Goal: Task Accomplishment & Management: Complete application form

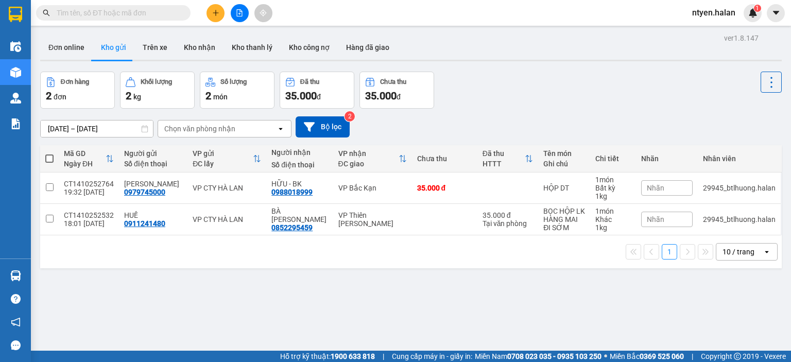
click at [149, 18] on input "text" at bounding box center [118, 12] width 122 height 11
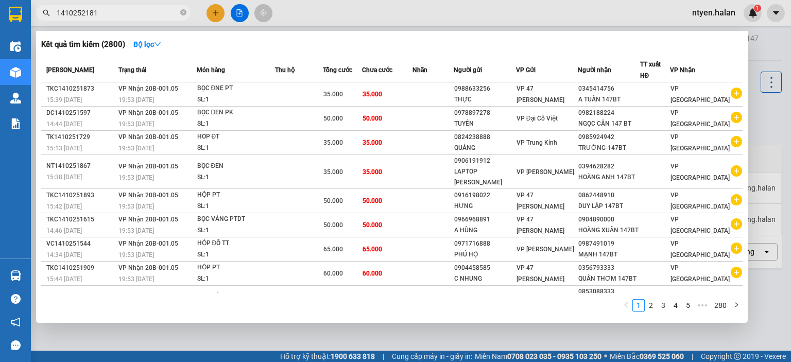
type input "1410252181"
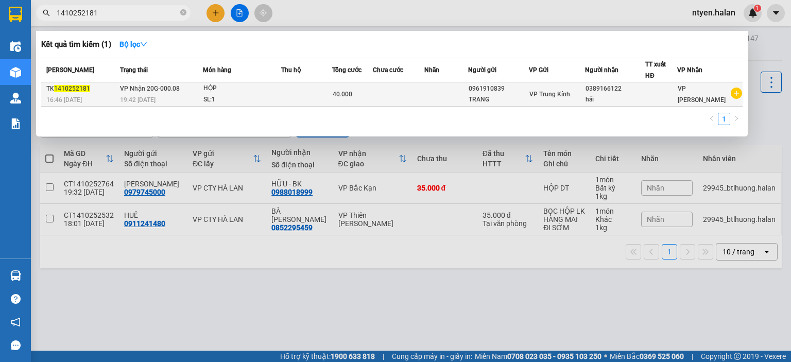
click at [158, 85] on span "VP Nhận 20G-000.08" at bounding box center [150, 88] width 60 height 7
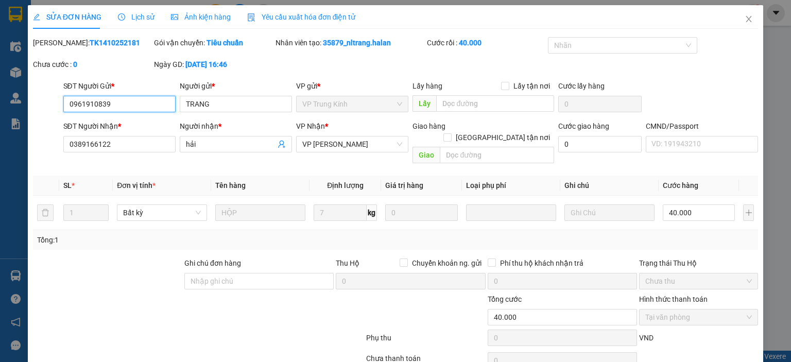
type input "0961910839"
type input "TRANG"
type input "0389166122"
type input "hải"
type input "0"
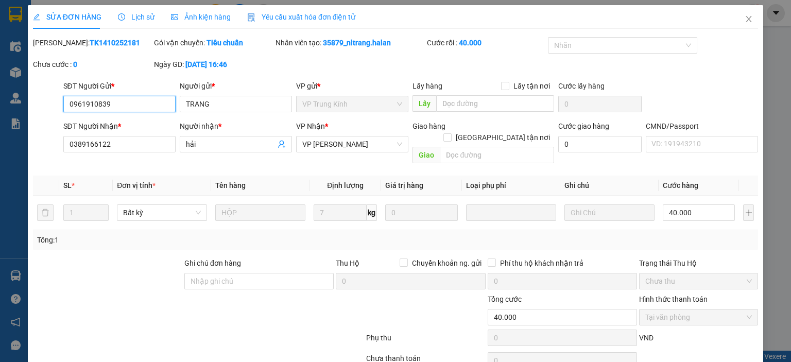
type input "40.000"
drag, startPoint x: 318, startPoint y: 21, endPoint x: 121, endPoint y: 22, distance: 197.3
click at [318, 20] on span "Yêu cầu xuất hóa đơn điện tử" at bounding box center [301, 17] width 109 height 8
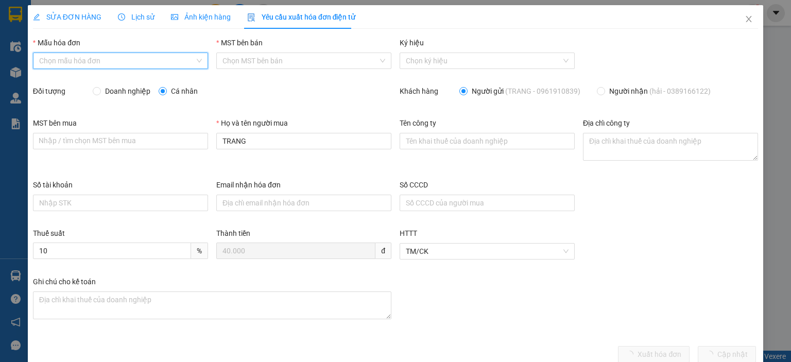
drag, startPoint x: 70, startPoint y: 57, endPoint x: 68, endPoint y: 70, distance: 12.5
click at [70, 57] on input "Mẫu hóa đơn" at bounding box center [117, 60] width 156 height 15
click at [57, 84] on div "1C25MPN" at bounding box center [119, 81] width 161 height 11
type input "8"
click at [101, 89] on span "Doanh nghiệp" at bounding box center [128, 90] width 54 height 11
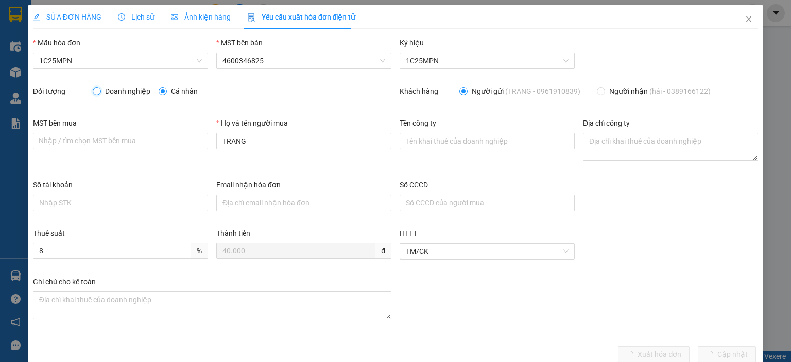
click at [100, 89] on input "Doanh nghiệp" at bounding box center [96, 90] width 7 height 7
radio input "true"
radio input "false"
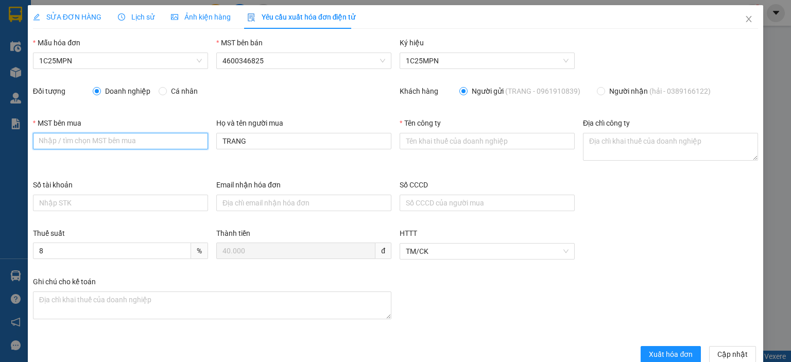
click at [135, 140] on input "MST bên mua" at bounding box center [120, 141] width 175 height 16
paste input "0319030249"
type input "0319030249"
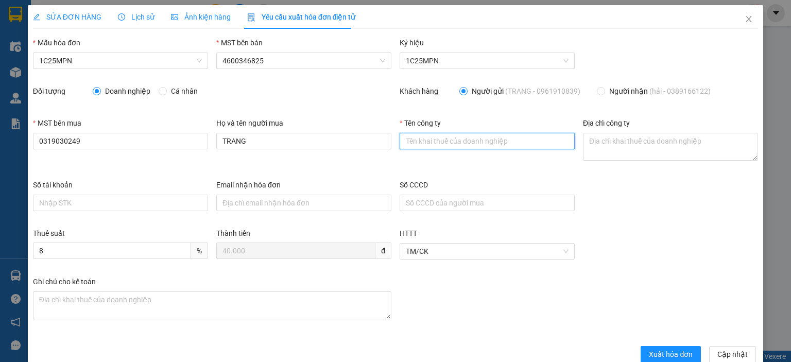
click at [466, 139] on input "Tên công ty" at bounding box center [487, 141] width 175 height 16
paste input "0319030249"
type input "0319030249"
drag, startPoint x: 429, startPoint y: 142, endPoint x: 364, endPoint y: 142, distance: 64.9
click at [364, 142] on div "MST bên mua 0319030249 Họ và tên người mua TRANG Tên công ty 0319030249 Địa chỉ…" at bounding box center [395, 148] width 733 height 62
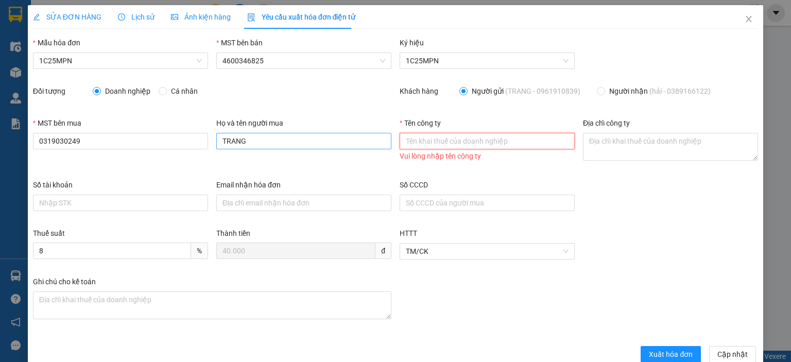
paste input "CÔNG TY TNHH DƯỢC MỸ PHẨM THANH TRANG"
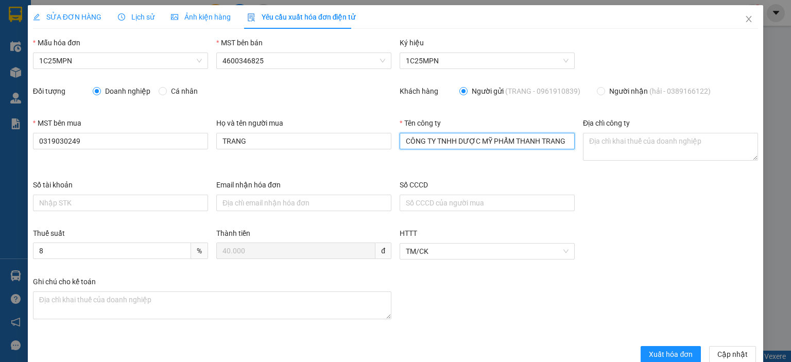
type input "CÔNG TY TNHH DƯỢC MỸ PHẨM THANH TRANG"
click at [587, 141] on textarea "Địa chỉ công ty" at bounding box center [670, 147] width 175 height 28
paste textarea "CÔNG TY TNHH DƯỢC MỸ PHẨM THANH TRANG"
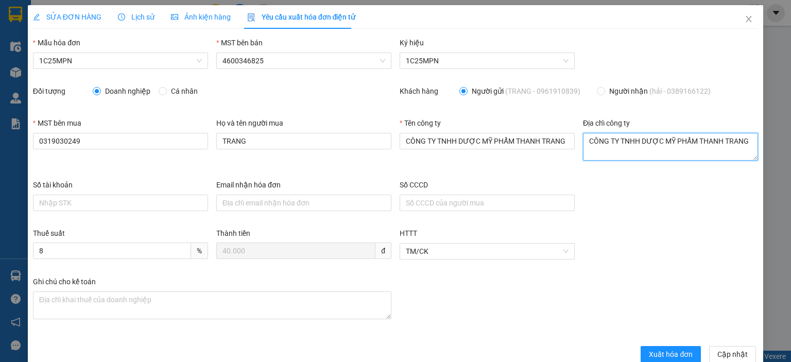
type textarea "CÔNG TY TNHH DƯỢC MỸ PHẨM THANH TRANG"
click at [68, 11] on div "SỬA ĐƠN HÀNG" at bounding box center [67, 16] width 68 height 11
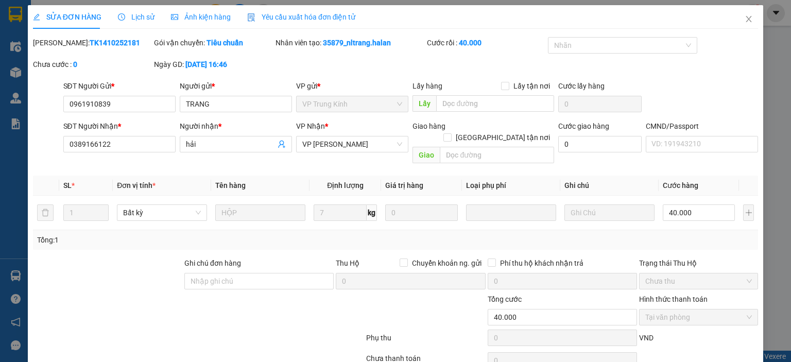
click at [301, 14] on span "Yêu cầu xuất hóa đơn điện tử" at bounding box center [301, 17] width 109 height 8
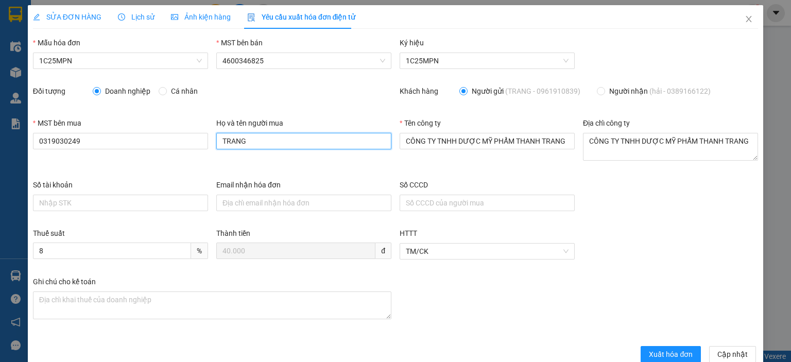
drag, startPoint x: 267, startPoint y: 147, endPoint x: 207, endPoint y: 142, distance: 60.4
click at [207, 142] on div "MST bên mua 0319030249 Họ và tên người mua TRANG Tên công ty CÔNG TY TNHH DƯỢC …" at bounding box center [395, 148] width 733 height 62
paste input "CÔNG TY TNHH DƯỢC MỸ PHẨM THANH TRANG"
type input "CÔNG TY TNHH DƯỢC MỸ PHẨM THANH TRANG"
drag, startPoint x: 383, startPoint y: 141, endPoint x: 187, endPoint y: 123, distance: 196.5
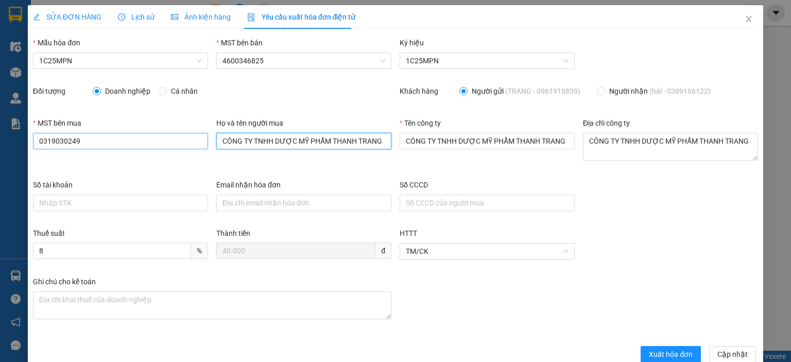
click at [171, 138] on div "MST bên mua 0319030249 Họ và tên người mua CÔNG TY TNHH DƯỢC MỸ PHẨM THANH TRAN…" at bounding box center [395, 148] width 733 height 62
paste input "CTY [PERSON_NAME]"
type input "CTY [PERSON_NAME]"
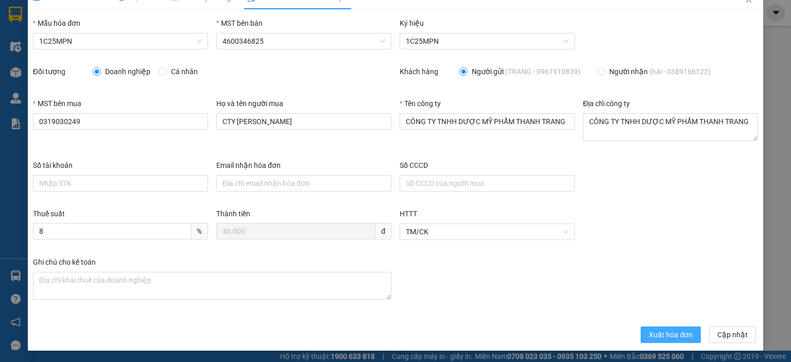
click at [654, 335] on span "Xuất hóa đơn" at bounding box center [671, 334] width 44 height 11
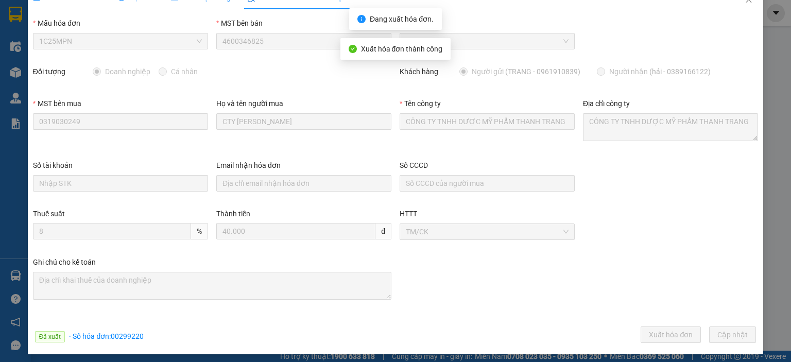
scroll to position [23, 0]
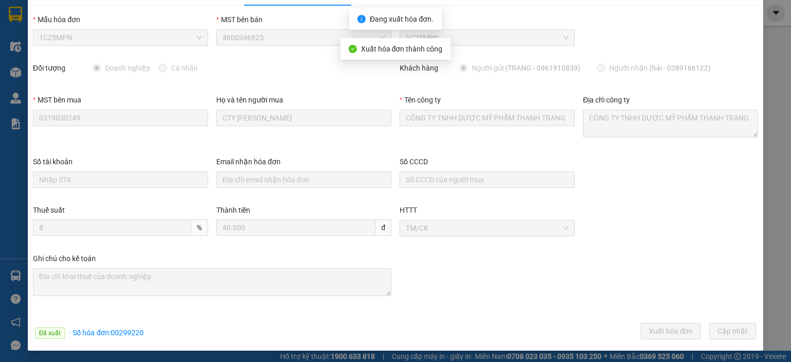
click at [130, 335] on span "· Số hóa đơn: 00299220" at bounding box center [106, 333] width 75 height 8
copy span "00299220"
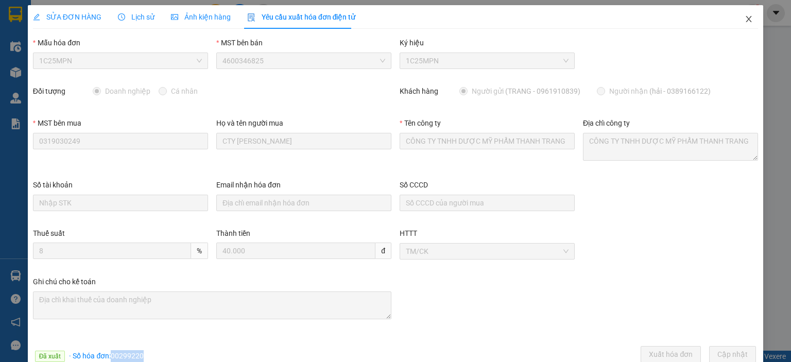
click at [745, 18] on icon "close" at bounding box center [749, 19] width 8 height 8
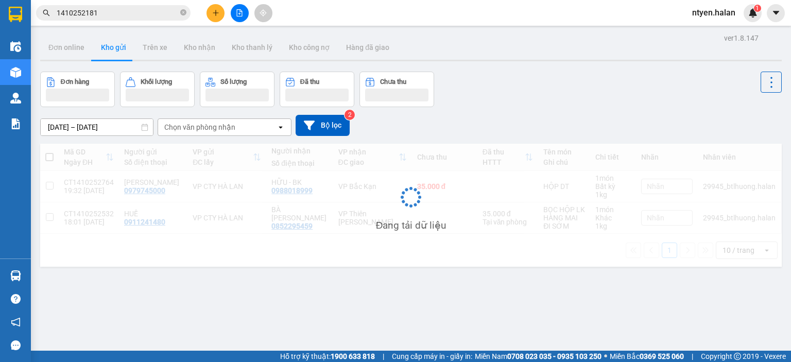
click at [109, 13] on input "1410252181" at bounding box center [118, 12] width 122 height 11
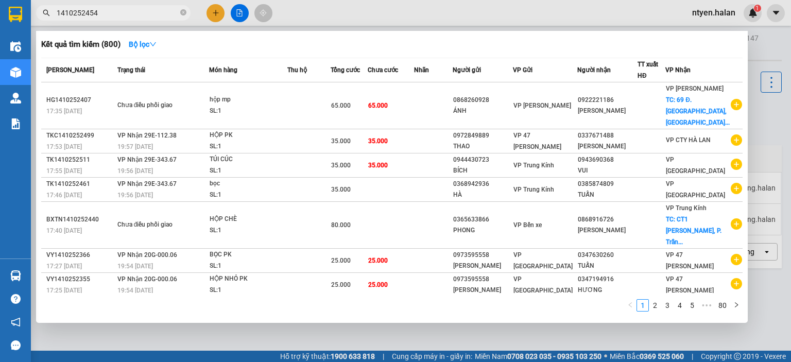
type input "1410252454"
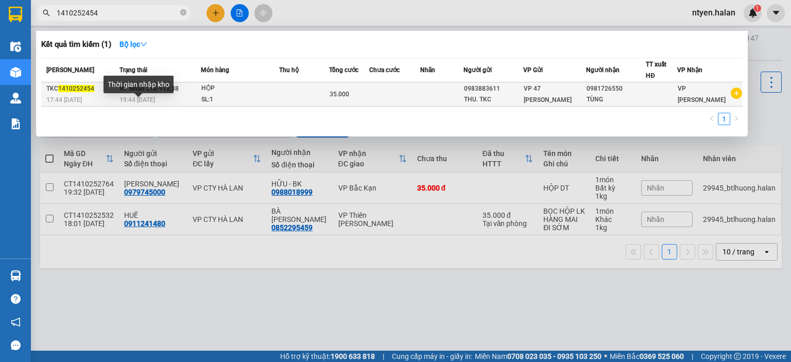
click at [130, 98] on span "19:44 [DATE]" at bounding box center [137, 99] width 36 height 7
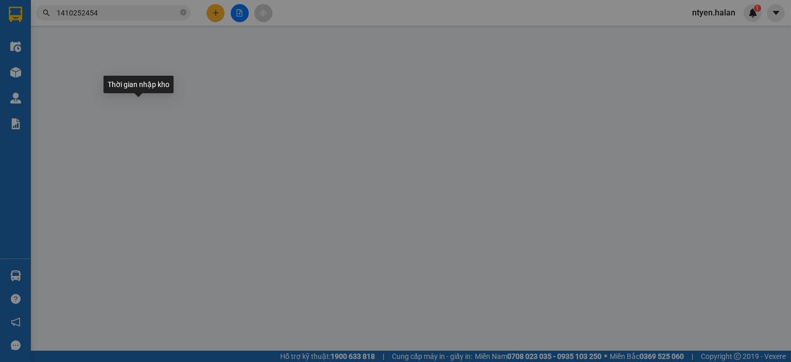
click at [288, 14] on div "SỬA ĐƠN HÀNG Lịch sử Ảnh kiện hàng Yêu cầu xuất hóa đơn điện tử Total Paid Fee …" at bounding box center [395, 181] width 791 height 362
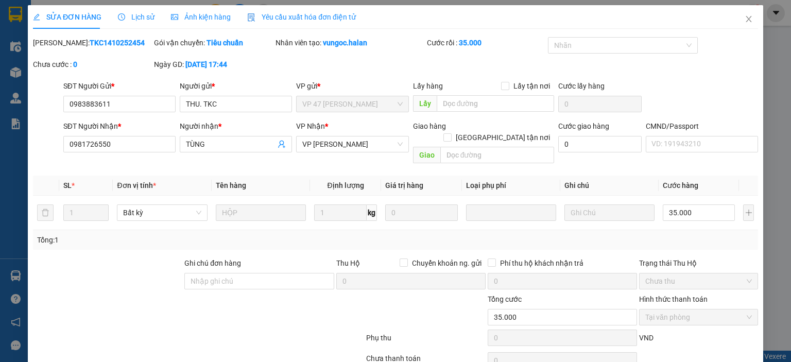
type input "0983883611"
type input "THU. TKC"
type input "0981726550"
type input "TÙNG"
type input "0"
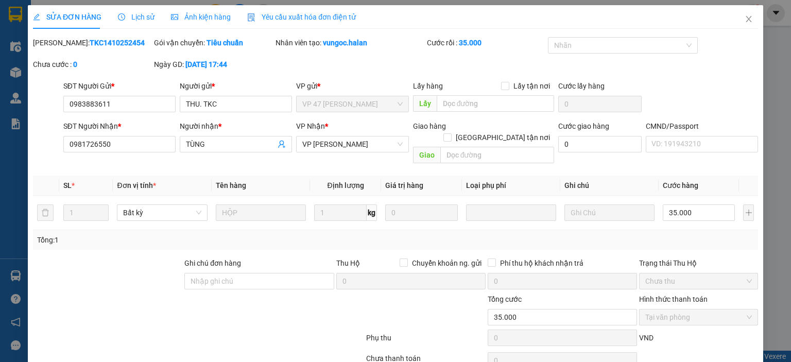
type input "35.000"
click at [270, 15] on span "Yêu cầu xuất hóa đơn điện tử" at bounding box center [301, 17] width 109 height 8
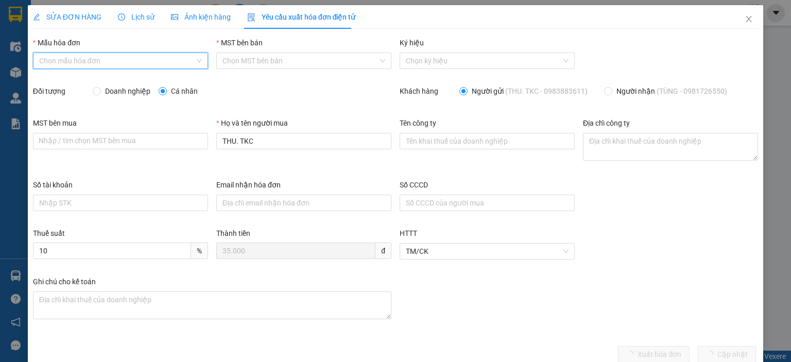
click at [72, 61] on input "Mẫu hóa đơn" at bounding box center [117, 60] width 156 height 15
drag, startPoint x: 58, startPoint y: 79, endPoint x: 67, endPoint y: 80, distance: 9.3
click at [59, 80] on div "1C25MPN" at bounding box center [119, 81] width 161 height 11
type input "8"
click at [97, 91] on input "Doanh nghiệp" at bounding box center [96, 90] width 7 height 7
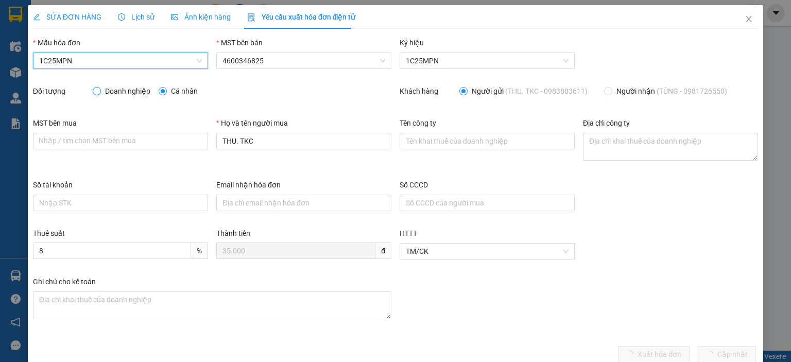
radio input "true"
radio input "false"
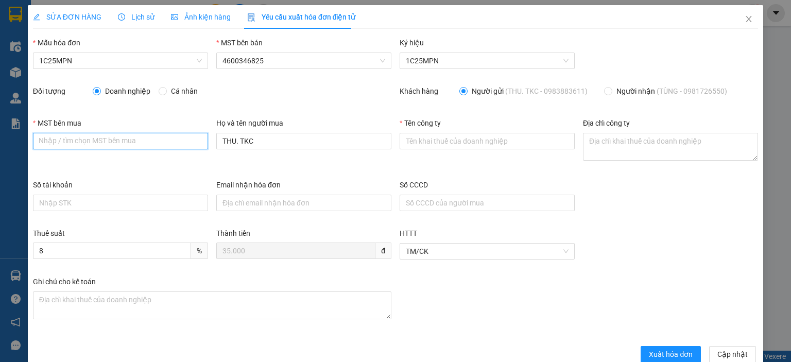
click at [69, 133] on input "MST bên mua" at bounding box center [120, 141] width 175 height 16
paste input "0101198807"
type input "0101198807"
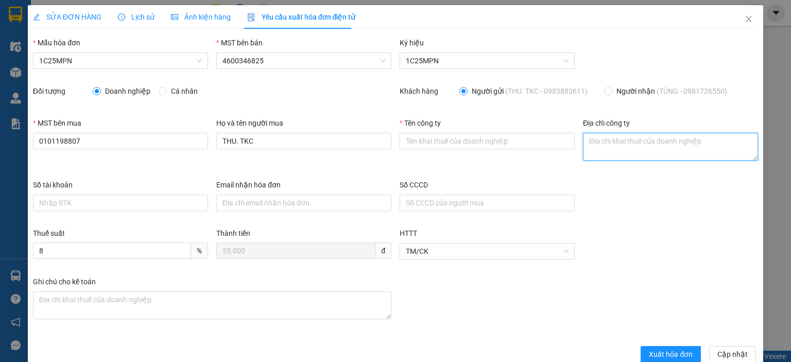
click at [599, 143] on textarea "Địa chỉ công ty" at bounding box center [670, 147] width 175 height 28
paste textarea "0101198807"
type textarea "0101198807"
drag, startPoint x: 637, startPoint y: 148, endPoint x: 550, endPoint y: 134, distance: 87.6
click at [550, 134] on div "MST bên mua 0101198807 Họ và tên người mua THU. TKC Tên công ty Địa chỉ công ty…" at bounding box center [395, 148] width 733 height 62
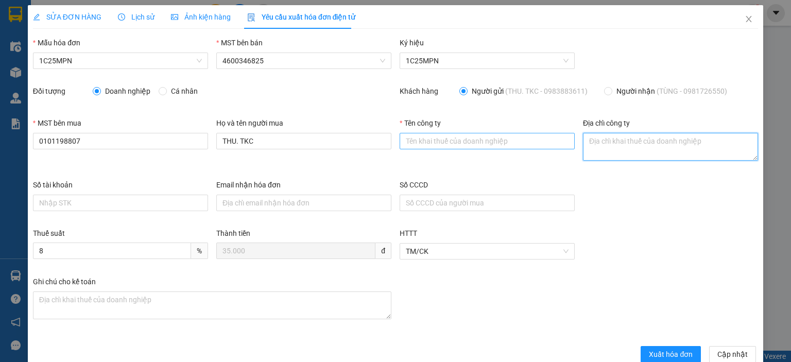
paste textarea "Tầng 5A, 5, 9, 12 số 194 phố [PERSON_NAME][GEOGRAPHIC_DATA], [GEOGRAPHIC_DATA],…"
type textarea "Tầng 5A, 5, 9, 12 số 194 phố [PERSON_NAME][GEOGRAPHIC_DATA], [GEOGRAPHIC_DATA],…"
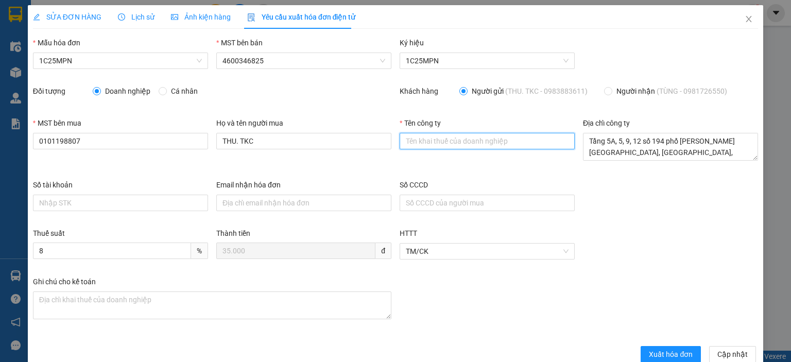
click at [403, 144] on input "Tên công ty" at bounding box center [487, 141] width 175 height 16
paste input "Tầng 5A, 5, 9, 12 số 194 phố [PERSON_NAME][GEOGRAPHIC_DATA], [GEOGRAPHIC_DATA],…"
type input "Tầng 5A, 5, 9, 12 số 194 phố [PERSON_NAME][GEOGRAPHIC_DATA], [GEOGRAPHIC_DATA],…"
drag, startPoint x: 566, startPoint y: 143, endPoint x: 354, endPoint y: 143, distance: 211.7
click at [354, 143] on div "MST bên mua 0101198807 Họ và tên người mua THU. TKC Tên công ty Tầng 5A, 5, 9, …" at bounding box center [395, 148] width 733 height 62
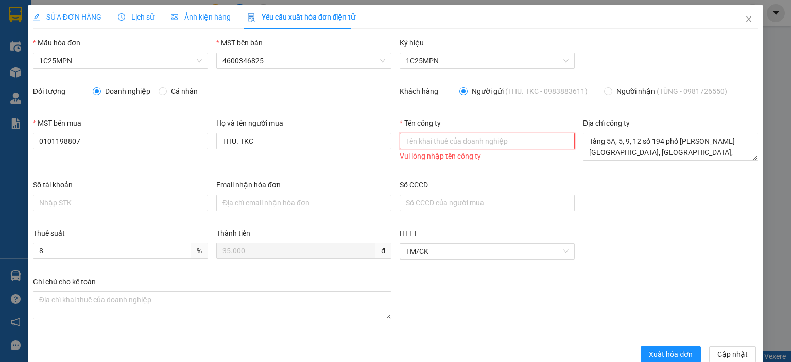
paste input "CÔNG TY TNHH MICROTEC [GEOGRAPHIC_DATA]"
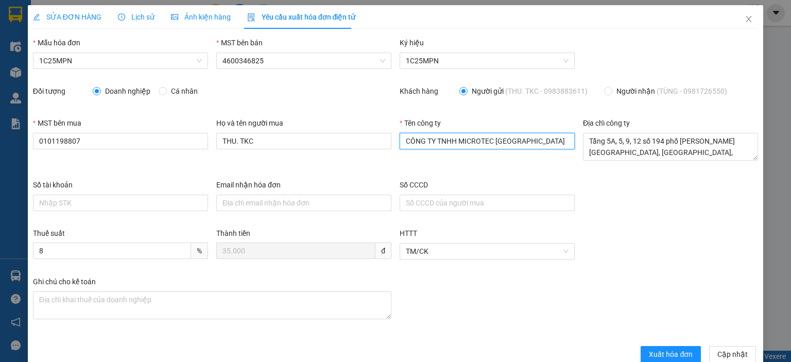
scroll to position [20, 0]
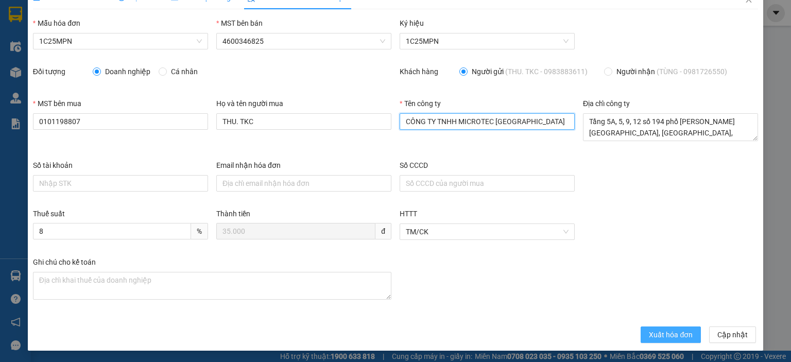
type input "CÔNG TY TNHH MICROTEC [GEOGRAPHIC_DATA]"
click at [649, 333] on span "Xuất hóa đơn" at bounding box center [671, 334] width 44 height 11
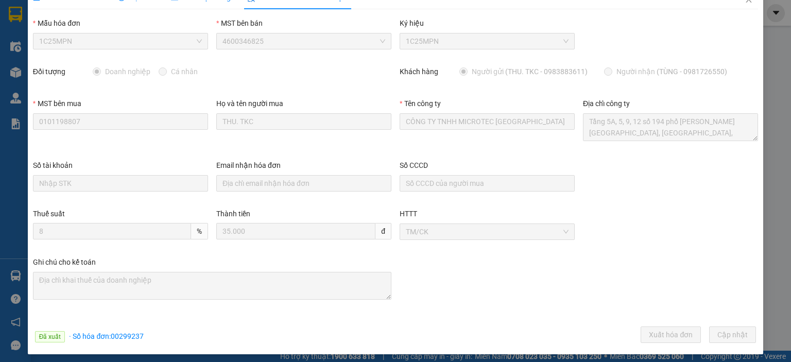
scroll to position [0, 0]
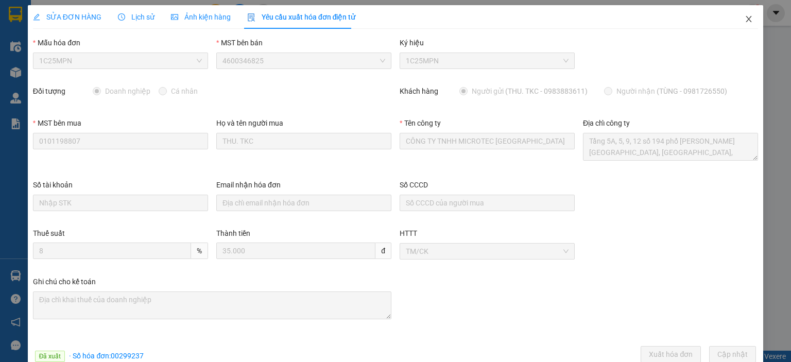
click at [745, 19] on icon "close" at bounding box center [749, 19] width 8 height 8
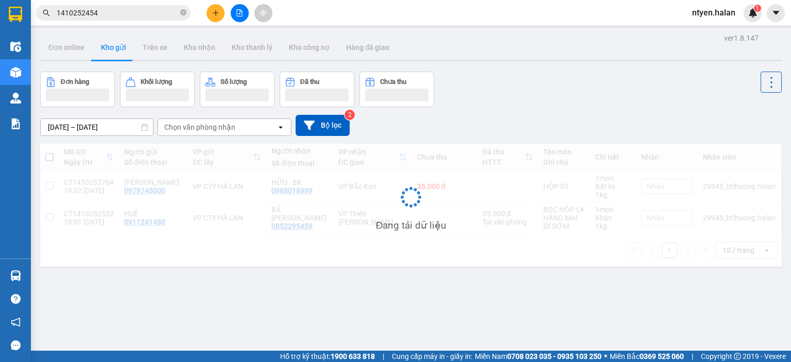
drag, startPoint x: 101, startPoint y: 12, endPoint x: 91, endPoint y: 8, distance: 10.8
click at [99, 11] on input "1410252454" at bounding box center [118, 12] width 122 height 11
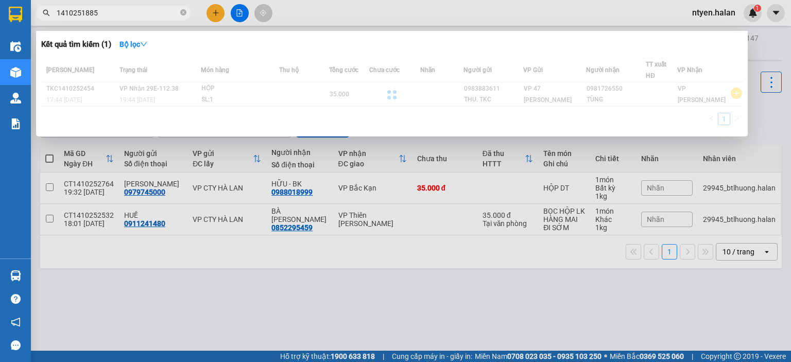
type input "1410251885"
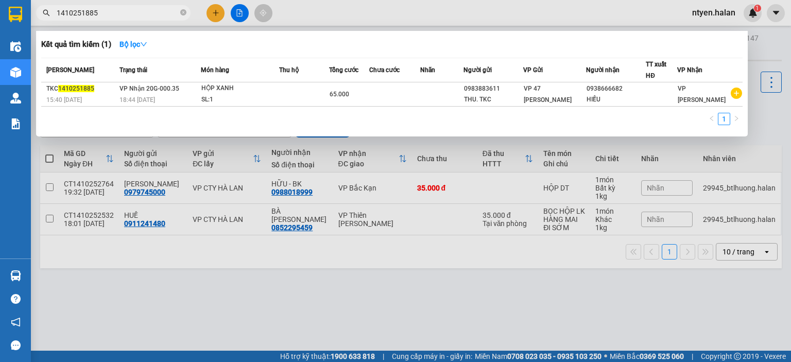
click at [131, 93] on td "VP Nhận 20G-000.35 18:44 [DATE]" at bounding box center [159, 94] width 84 height 24
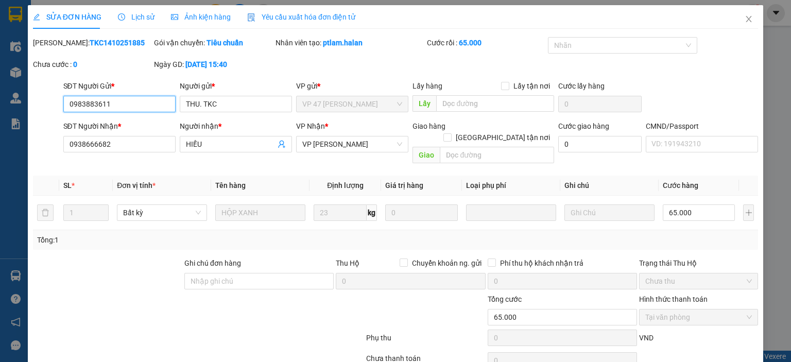
click at [291, 17] on span "Yêu cầu xuất hóa đơn điện tử" at bounding box center [301, 17] width 109 height 8
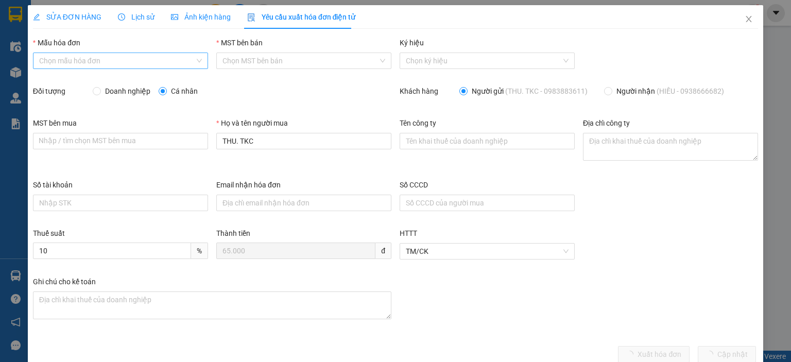
click at [62, 60] on input "Mẫu hóa đơn" at bounding box center [117, 60] width 156 height 15
click at [58, 78] on div "1C25MPN" at bounding box center [119, 81] width 161 height 11
type input "8"
click at [101, 91] on span "Doanh nghiệp" at bounding box center [128, 90] width 54 height 11
click at [100, 91] on input "Doanh nghiệp" at bounding box center [96, 90] width 7 height 7
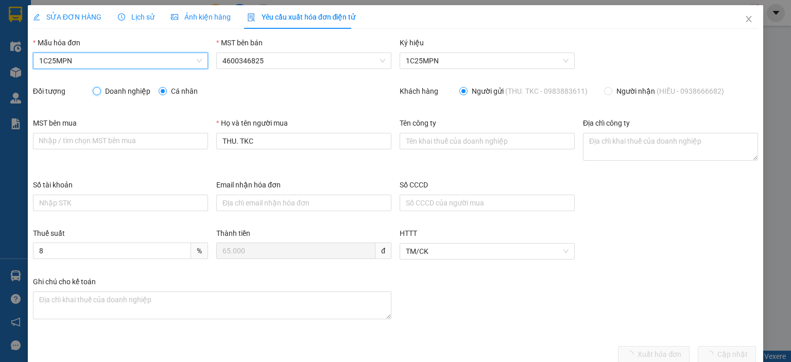
radio input "true"
radio input "false"
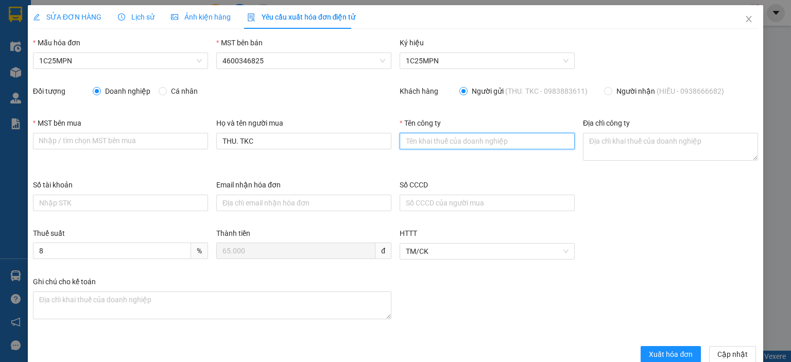
click at [401, 140] on input "Tên công ty" at bounding box center [487, 141] width 175 height 16
paste input "CÔNG TY TNHH MICROTEC [GEOGRAPHIC_DATA]"
type input "CÔNG TY TNHH MICROTEC [GEOGRAPHIC_DATA]"
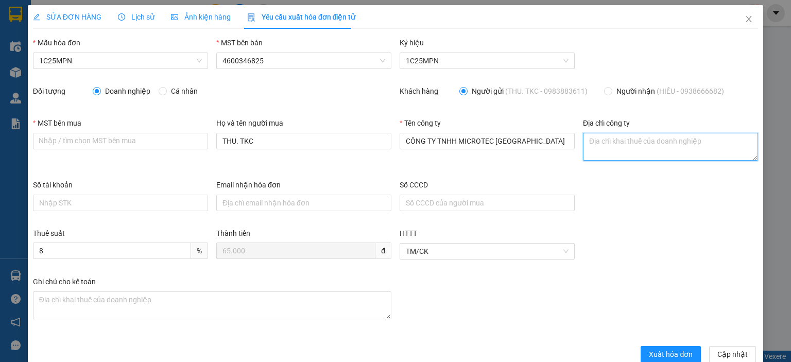
click at [583, 146] on textarea "Địa chỉ công ty" at bounding box center [670, 147] width 175 height 28
paste textarea "CÔNG TY TNHH MICROTEC [GEOGRAPHIC_DATA]"
type textarea "CÔNG TY TNHH MICROTEC [GEOGRAPHIC_DATA]"
drag, startPoint x: 620, startPoint y: 151, endPoint x: 558, endPoint y: 150, distance: 61.3
click at [558, 150] on div "MST bên mua Nhập / tìm chọn MST bên mua Họ và tên người mua THU. TKC Tên công t…" at bounding box center [395, 148] width 733 height 62
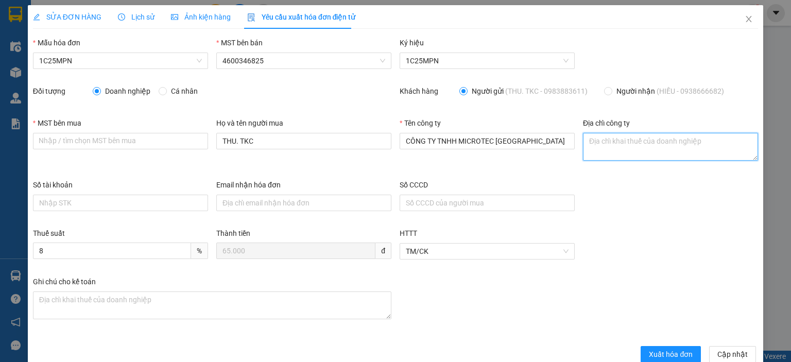
paste textarea "Tầng 5A, 5, 9, 12 số 194 phố [PERSON_NAME][GEOGRAPHIC_DATA], [GEOGRAPHIC_DATA],…"
type textarea "Tầng 5A, 5, 9, 12 số 194 phố [PERSON_NAME][GEOGRAPHIC_DATA], [GEOGRAPHIC_DATA],…"
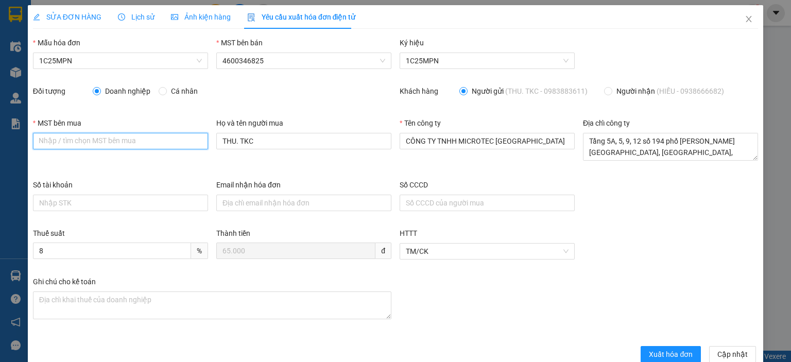
click at [105, 139] on input "MST bên mua" at bounding box center [120, 141] width 175 height 16
paste input "0101198807"
type input "0101198807"
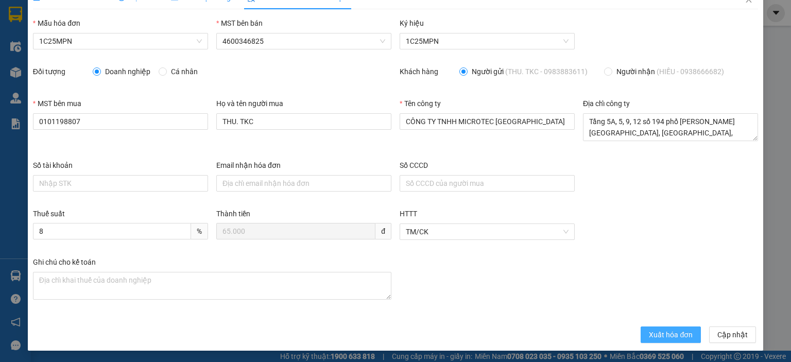
click at [662, 332] on span "Xuất hóa đơn" at bounding box center [671, 334] width 44 height 11
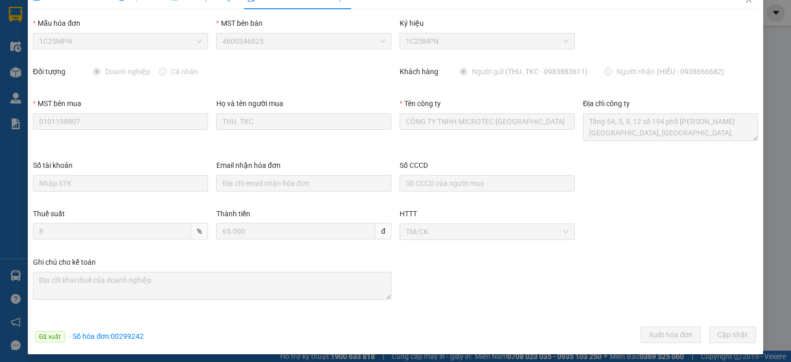
click at [209, 85] on div "Đối tượng Doanh nghiệp Cá nhân" at bounding box center [212, 76] width 358 height 20
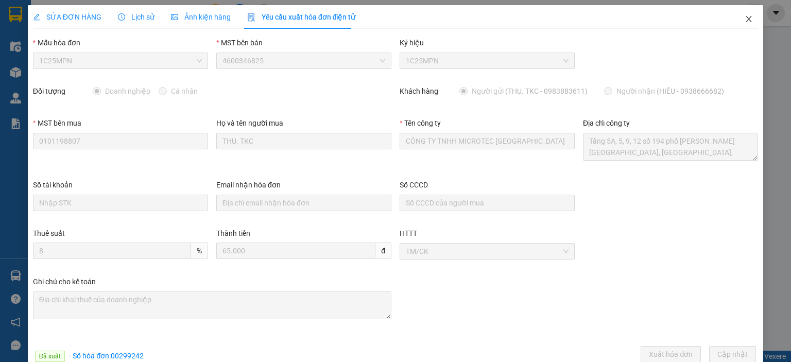
click at [745, 19] on icon "close" at bounding box center [749, 19] width 8 height 8
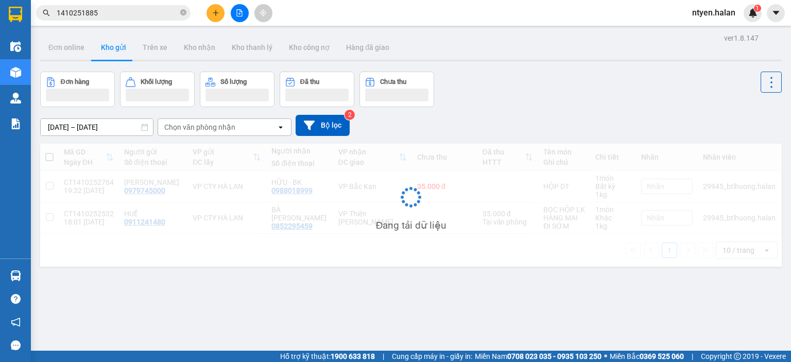
click at [110, 14] on input "1410251885" at bounding box center [118, 12] width 122 height 11
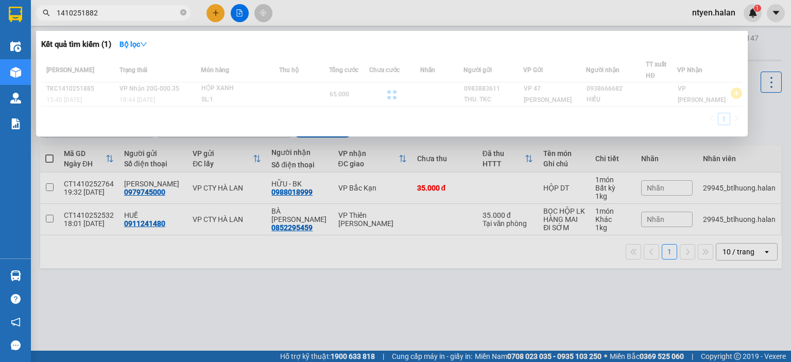
type input "1410251882"
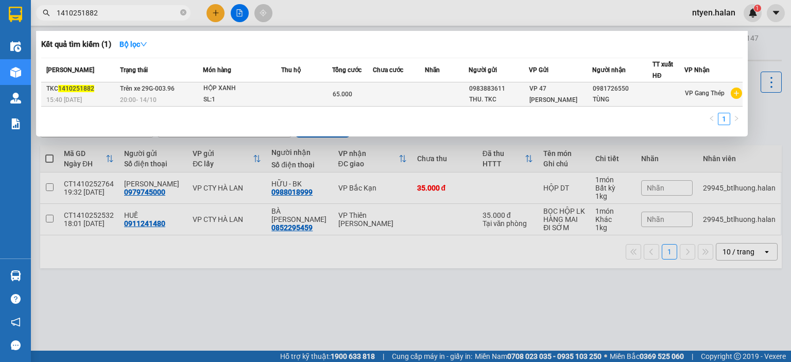
click at [105, 99] on div "15:40 [DATE]" at bounding box center [81, 99] width 71 height 11
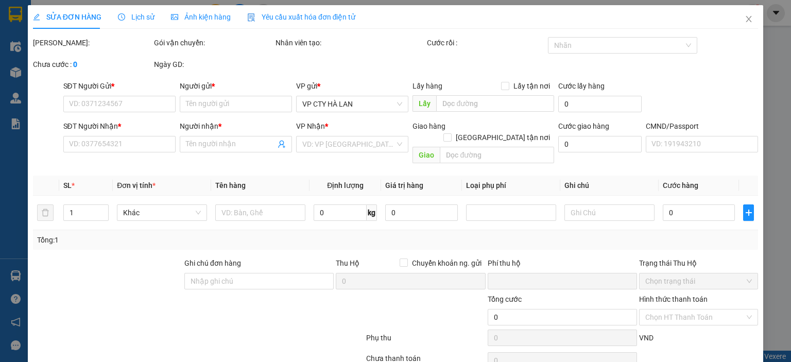
drag, startPoint x: 302, startPoint y: 14, endPoint x: 144, endPoint y: 30, distance: 158.9
click at [301, 16] on span "Yêu cầu xuất hóa đơn điện tử" at bounding box center [301, 17] width 109 height 8
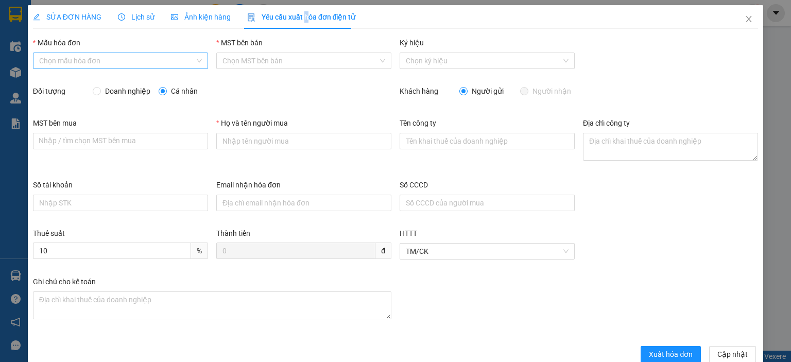
type input "THU. TKC"
type input "65.000"
click at [55, 63] on input "Mẫu hóa đơn" at bounding box center [117, 60] width 156 height 15
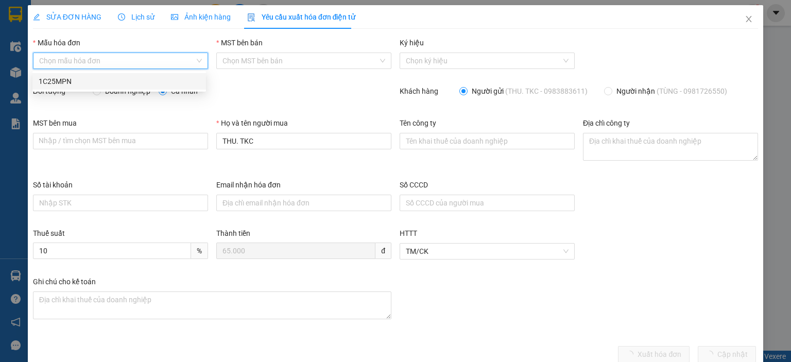
click at [63, 83] on div "1C25MPN" at bounding box center [119, 81] width 161 height 11
type input "8"
click at [98, 91] on input "Doanh nghiệp" at bounding box center [96, 90] width 7 height 7
radio input "true"
radio input "false"
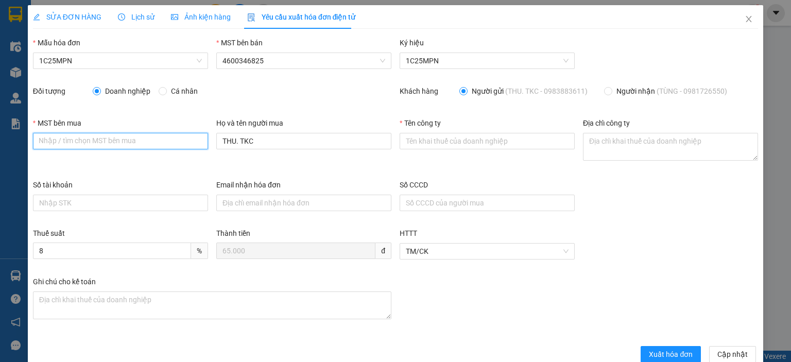
click at [62, 143] on input "MST bên mua" at bounding box center [120, 141] width 175 height 16
paste input "0101198807"
type input "0101198807"
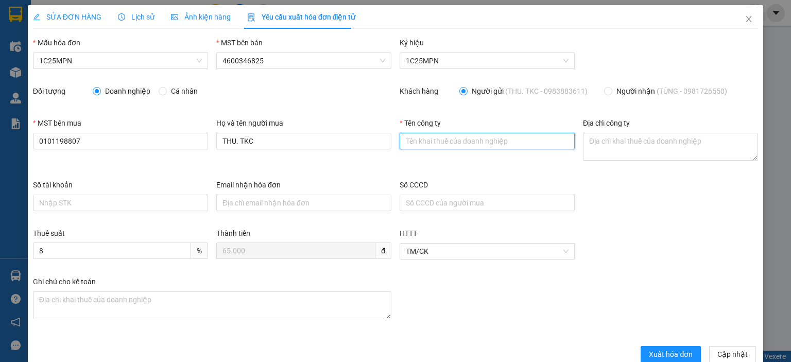
click at [400, 139] on input "Tên công ty" at bounding box center [487, 141] width 175 height 16
paste input "CÔNG TY TNHH MICROTEC [GEOGRAPHIC_DATA]"
type input "CÔNG TY TNHH MICROTEC [GEOGRAPHIC_DATA]"
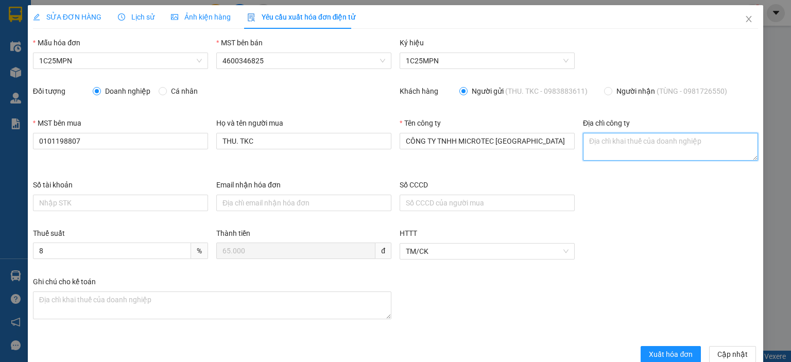
click at [585, 142] on textarea "Địa chỉ công ty" at bounding box center [670, 147] width 175 height 28
paste textarea "CÔNG TY TNHH MICROTEC [GEOGRAPHIC_DATA]"
type textarea "CÔNG TY TNHH MICROTEC [GEOGRAPHIC_DATA]"
drag, startPoint x: 691, startPoint y: 145, endPoint x: 561, endPoint y: 145, distance: 129.3
click at [561, 145] on div "MST bên mua 0101198807 Họ và tên người mua THU. TKC Tên công ty CÔNG TY TNHH MI…" at bounding box center [395, 148] width 733 height 62
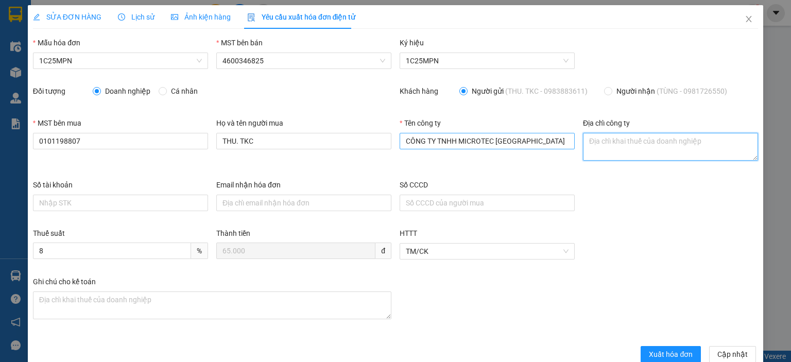
paste textarea "Tầng 5A, 5, 9, 12 số 194 phố [PERSON_NAME][GEOGRAPHIC_DATA], [GEOGRAPHIC_DATA],…"
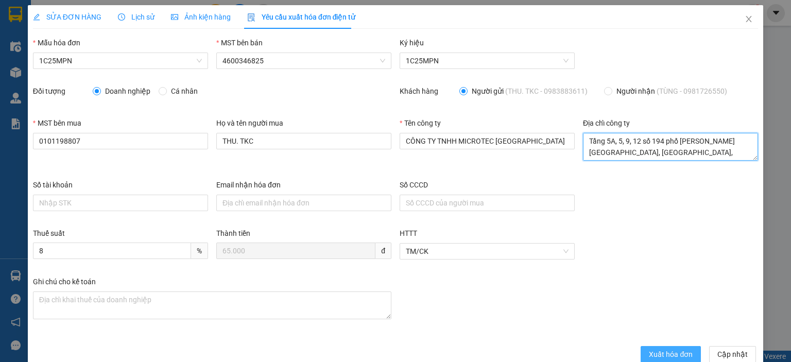
type textarea "Tầng 5A, 5, 9, 12 số 194 phố [PERSON_NAME][GEOGRAPHIC_DATA], [GEOGRAPHIC_DATA],…"
click at [658, 356] on span "Xuất hóa đơn" at bounding box center [671, 354] width 44 height 11
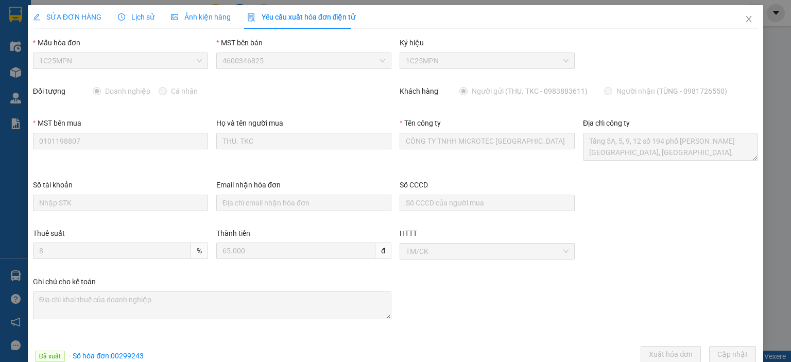
drag, startPoint x: 185, startPoint y: 111, endPoint x: 243, endPoint y: 93, distance: 60.3
click at [187, 110] on div "Đối tượng Doanh nghiệp Cá nhân" at bounding box center [212, 101] width 367 height 32
click at [745, 23] on icon "close" at bounding box center [749, 19] width 8 height 8
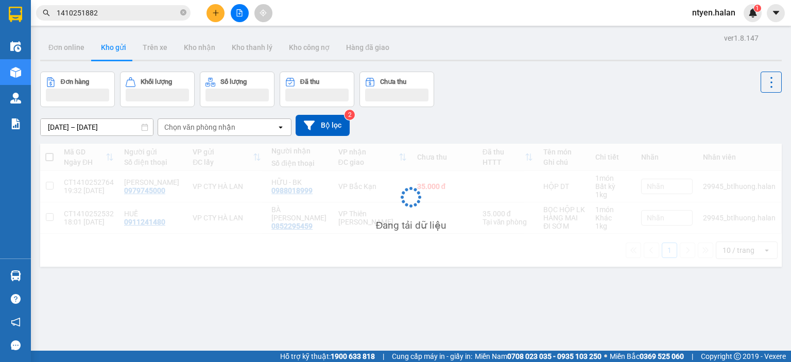
click at [112, 13] on input "1410251882" at bounding box center [118, 12] width 122 height 11
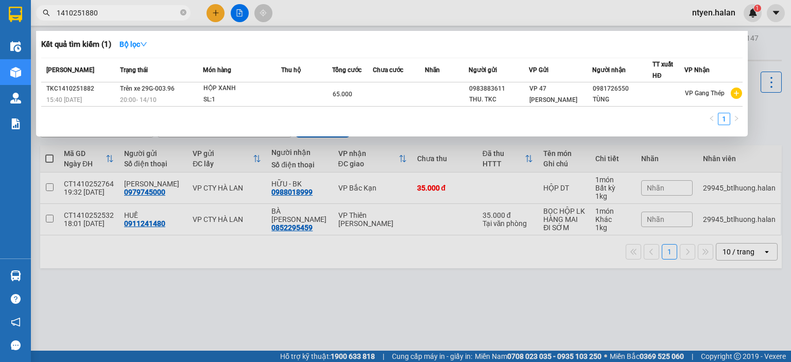
type input "1410251880"
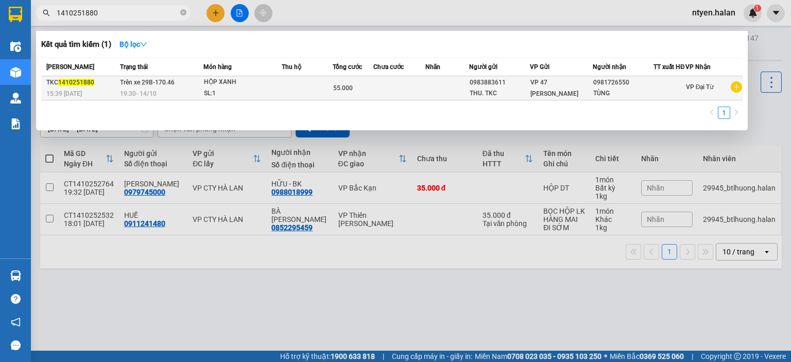
click at [142, 94] on div "19:30 [DATE]" at bounding box center [161, 93] width 83 height 11
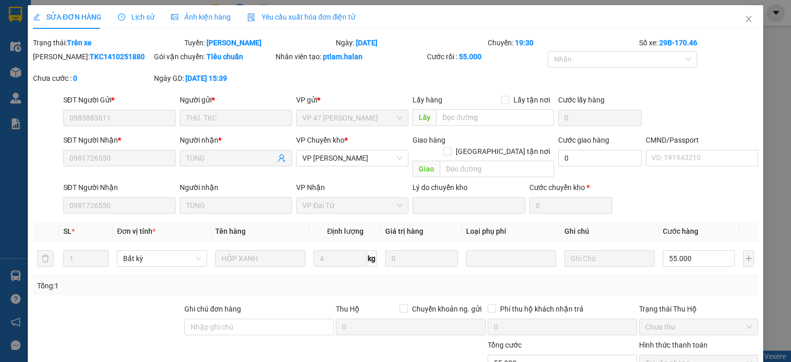
type input "0983883611"
type input "THU. TKC"
type input "0981726550"
type input "TÙNG"
type input "0"
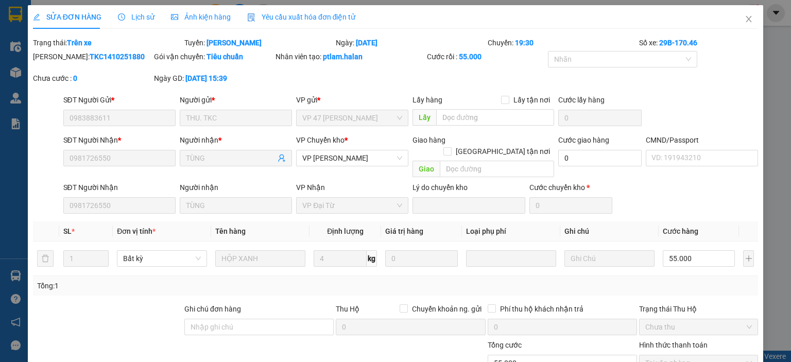
type input "55.000"
click at [286, 15] on span "Yêu cầu xuất hóa đơn điện tử" at bounding box center [301, 17] width 109 height 8
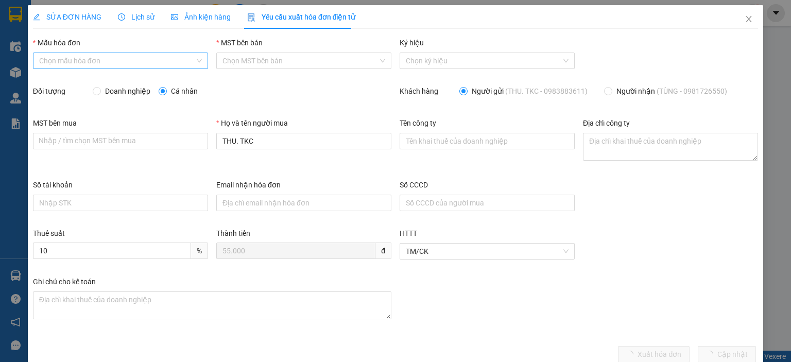
drag, startPoint x: 65, startPoint y: 55, endPoint x: 58, endPoint y: 63, distance: 11.3
click at [65, 55] on input "Mẫu hóa đơn" at bounding box center [117, 60] width 156 height 15
click at [49, 80] on div "1C25MPN" at bounding box center [119, 81] width 161 height 11
type input "8"
click at [98, 92] on input "Doanh nghiệp" at bounding box center [96, 90] width 7 height 7
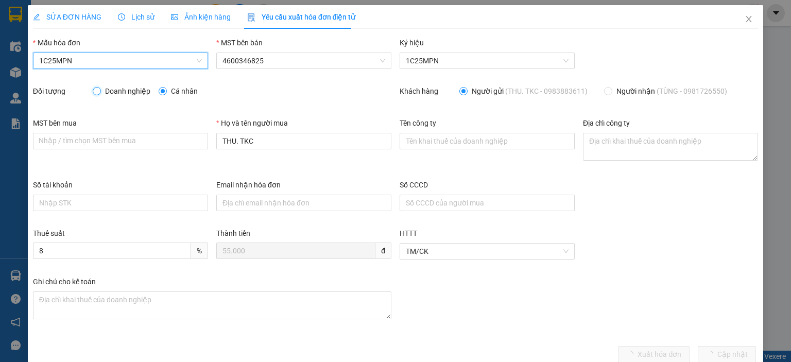
radio input "true"
radio input "false"
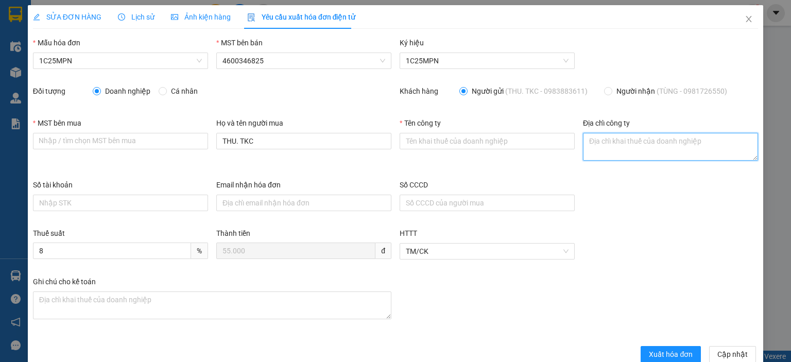
click at [583, 142] on textarea "Địa chỉ công ty" at bounding box center [670, 147] width 175 height 28
paste textarea "Tầng 5A, 5, 9, 12 số 194 phố [PERSON_NAME][GEOGRAPHIC_DATA], [GEOGRAPHIC_DATA],…"
type textarea "Tầng 5A, 5, 9, 12 số 194 phố [PERSON_NAME][GEOGRAPHIC_DATA], [GEOGRAPHIC_DATA],…"
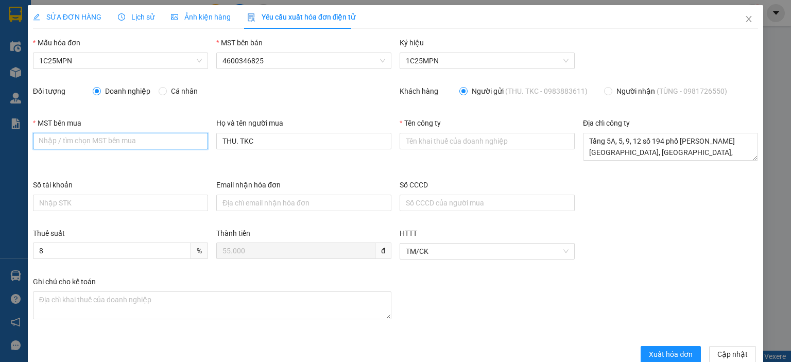
click at [89, 143] on input "MST bên mua" at bounding box center [120, 141] width 175 height 16
paste input "0101198807"
type input "0101198807"
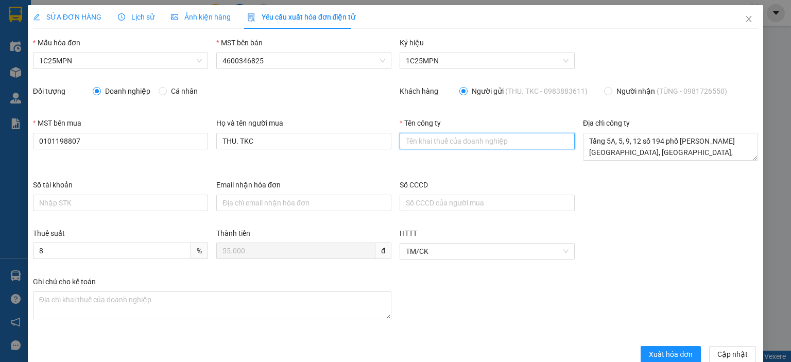
click at [448, 139] on input "Tên công ty" at bounding box center [487, 141] width 175 height 16
paste input "0101198807"
type input "0101198807"
drag, startPoint x: 470, startPoint y: 138, endPoint x: 379, endPoint y: 142, distance: 91.2
click at [379, 142] on div "MST bên mua 0101198807 Họ và tên người mua THU. TKC Tên công ty 0101198807 Địa …" at bounding box center [395, 148] width 733 height 62
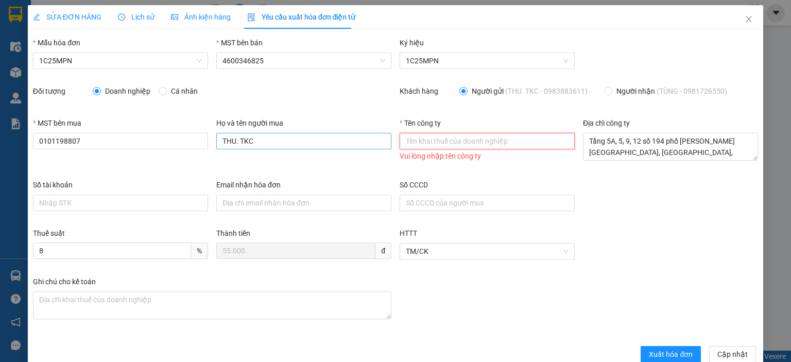
paste input "CÔNG TY TNHH MICROTEC [GEOGRAPHIC_DATA]"
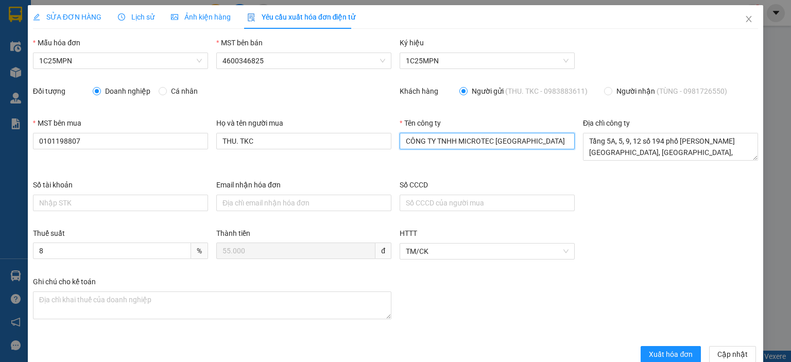
scroll to position [20, 0]
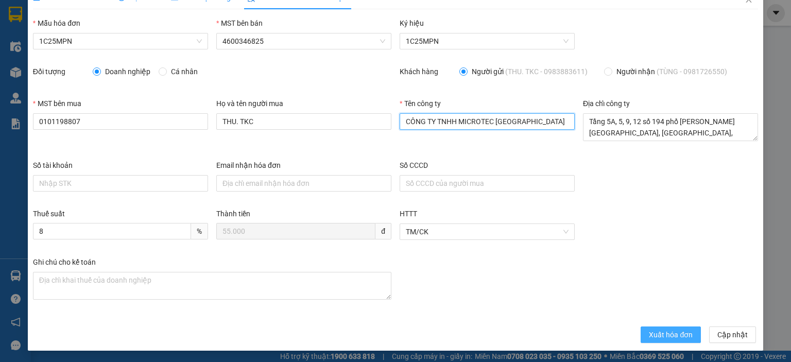
type input "CÔNG TY TNHH MICROTEC [GEOGRAPHIC_DATA]"
click at [653, 333] on span "Xuất hóa đơn" at bounding box center [671, 334] width 44 height 11
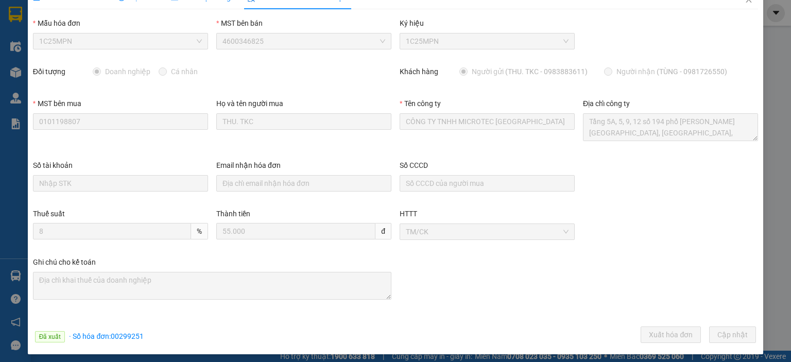
scroll to position [0, 0]
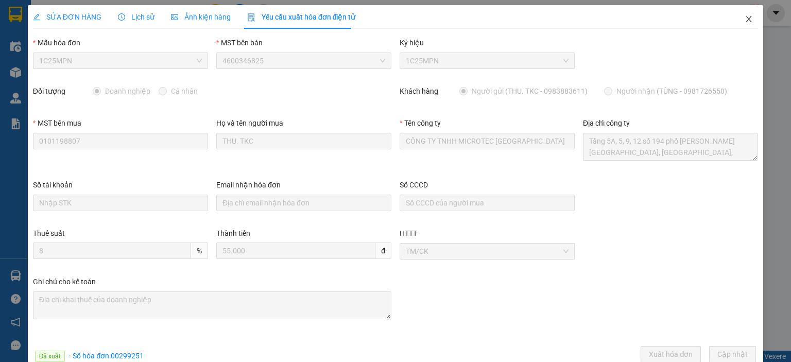
drag, startPoint x: 744, startPoint y: 21, endPoint x: 122, endPoint y: 16, distance: 622.7
click at [745, 21] on icon "close" at bounding box center [749, 19] width 8 height 8
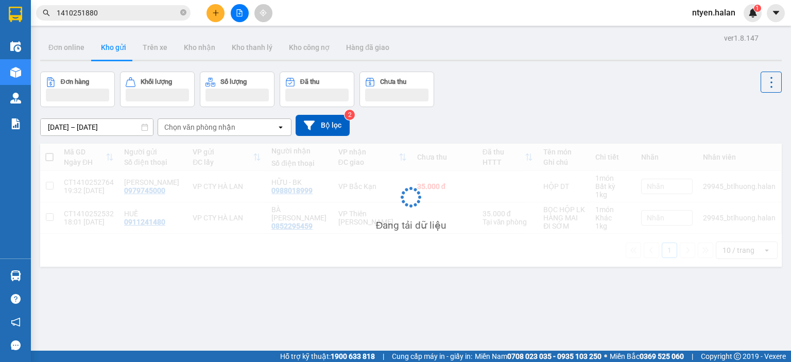
click at [101, 11] on input "1410251880" at bounding box center [118, 12] width 122 height 11
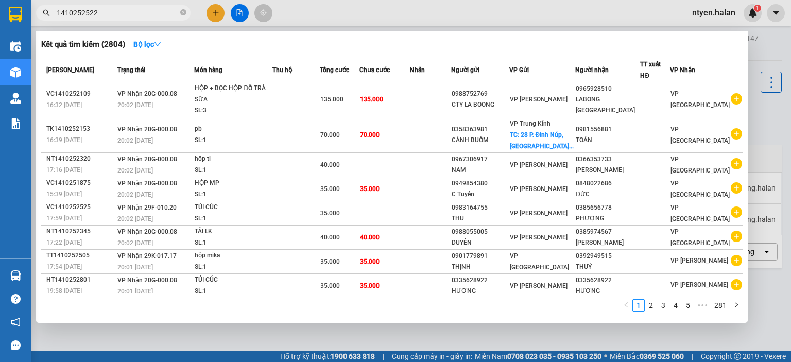
type input "1410252522"
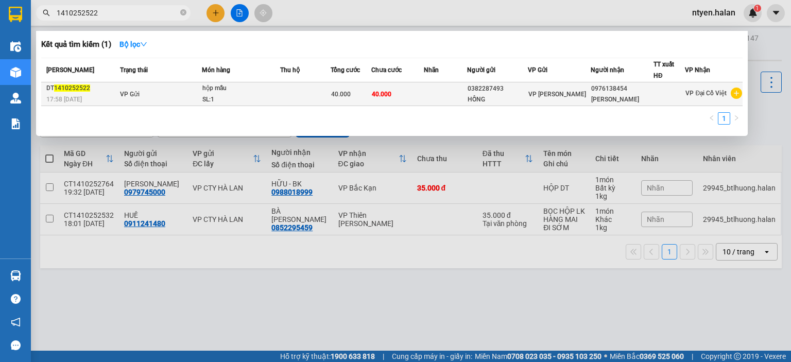
click at [86, 94] on div "17:58 [DATE]" at bounding box center [81, 99] width 71 height 11
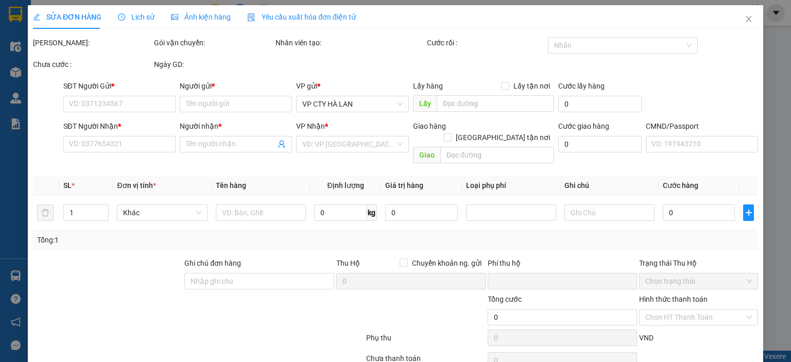
click at [283, 16] on div "SỬA ĐƠN HÀNG Lịch sử Ảnh kiện hàng Yêu cầu xuất hóa đơn điện tử Total Paid Fee …" at bounding box center [395, 181] width 791 height 362
type input "0382287493"
type input "HỒNG"
type input "0976138454"
type input "[PERSON_NAME]"
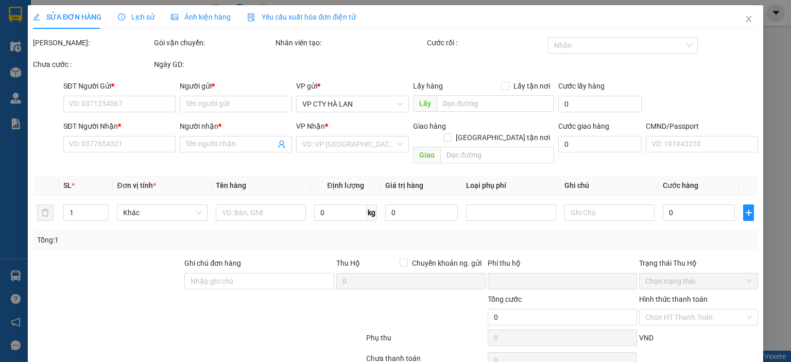
type input "0"
type input "40.000"
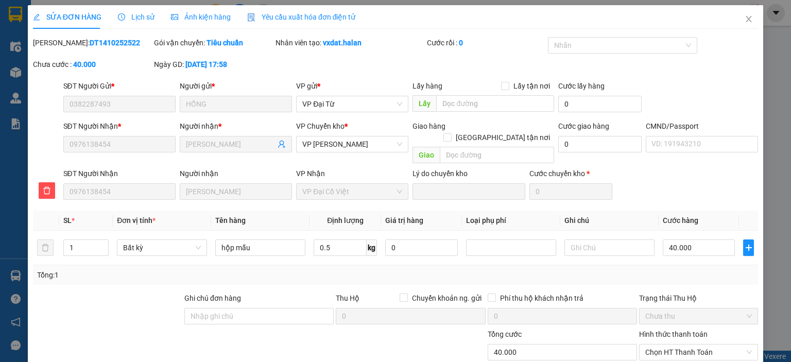
click at [272, 22] on div "Yêu cầu xuất hóa đơn điện tử" at bounding box center [301, 16] width 109 height 11
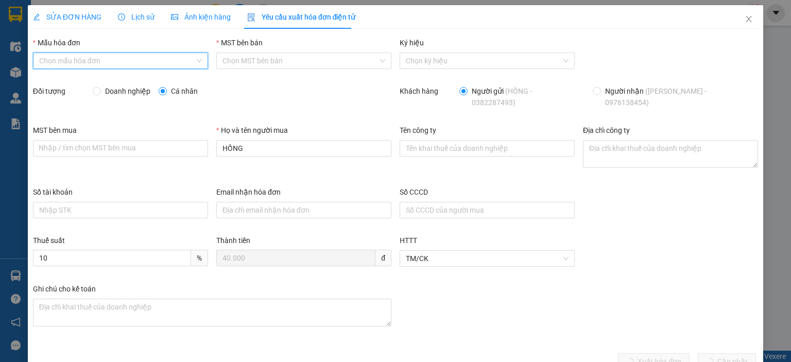
click at [50, 63] on input "Mẫu hóa đơn" at bounding box center [117, 60] width 156 height 15
click at [60, 80] on div "1C25MPN" at bounding box center [119, 81] width 161 height 11
type input "8"
drag, startPoint x: 98, startPoint y: 91, endPoint x: 107, endPoint y: 98, distance: 11.7
click at [98, 91] on input "Doanh nghiệp" at bounding box center [96, 90] width 7 height 7
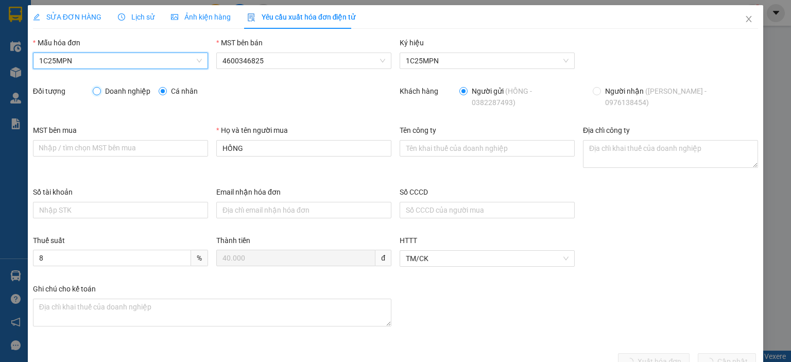
radio input "true"
radio input "false"
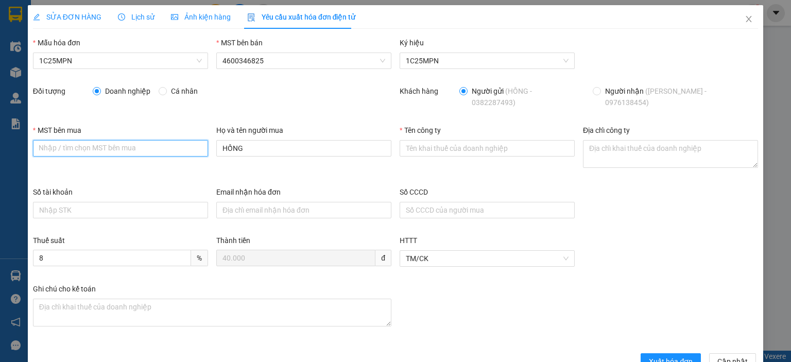
click at [115, 140] on input "MST bên mua" at bounding box center [120, 148] width 175 height 16
paste input "0315977568"
type input "0315977568"
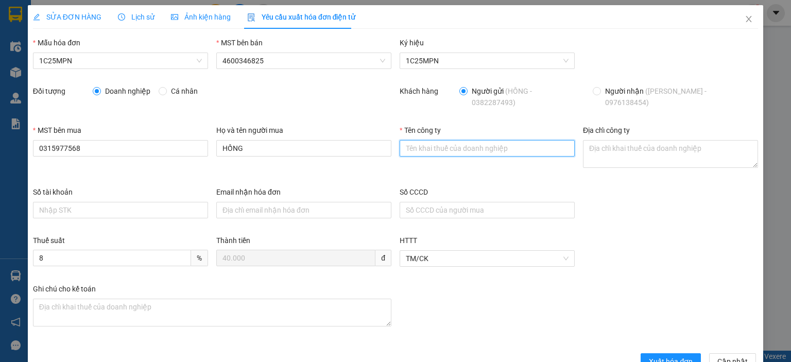
click at [415, 141] on input "Tên công ty" at bounding box center [487, 148] width 175 height 16
click at [416, 143] on input "Tên công ty" at bounding box center [487, 148] width 175 height 16
paste input "CÔNG TY TNHH GENE SOLUTIONS LAB"
type input "CÔNG TY TNHH GENE SOLUTIONS LAB"
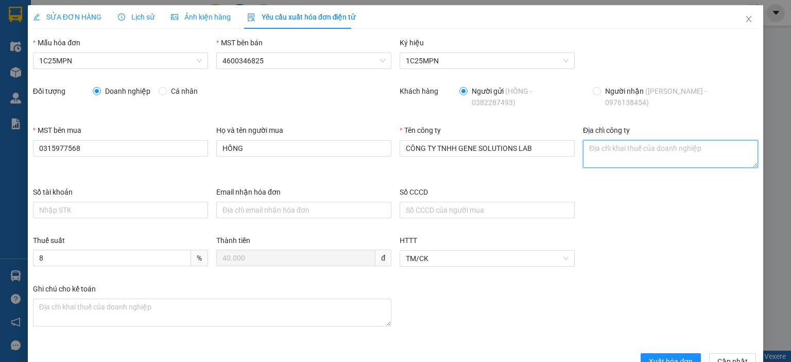
click at [591, 146] on textarea "Địa chỉ công ty" at bounding box center [670, 154] width 175 height 28
paste textarea "Tầng 3, phòng 301, Tòa nhà WMC, [STREET_ADDRESS] Nam"
type textarea "Tầng 3, phòng 301, Tòa nhà WMC, [STREET_ADDRESS] Nam"
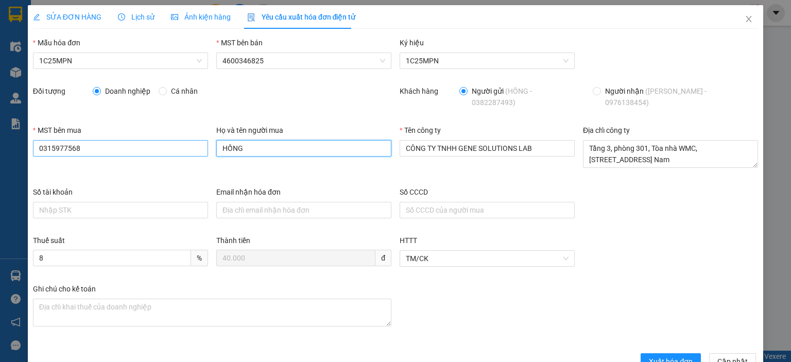
drag, startPoint x: 268, startPoint y: 140, endPoint x: 173, endPoint y: 140, distance: 95.3
click at [173, 143] on div "MST bên mua 0315977568 Họ và tên người mua HỒNG Tên công ty CÔNG TY TNHH GENE S…" at bounding box center [395, 156] width 733 height 62
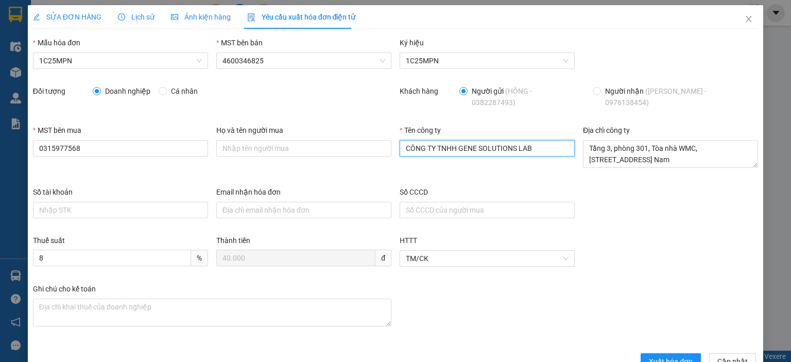
click at [426, 140] on input "CÔNG TY TNHH GENE SOLUTIONS LAB" at bounding box center [487, 148] width 175 height 16
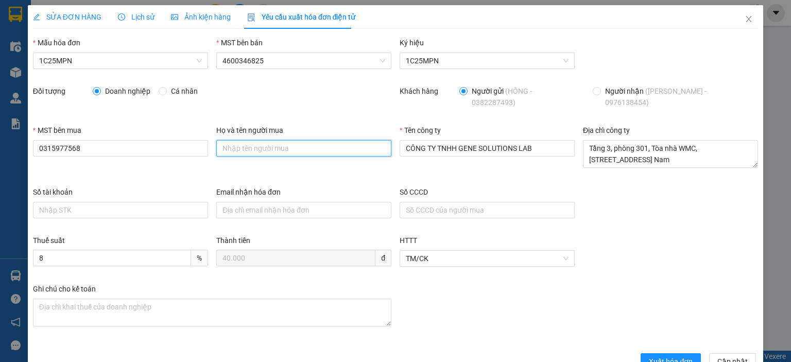
click at [275, 143] on input "Họ và tên người mua" at bounding box center [303, 148] width 175 height 16
paste input "CÔNG TY TNHH GENE SOLUTIONS LAB"
type input "CÔNG TY TNHH GENE SOLUTIONS LAB"
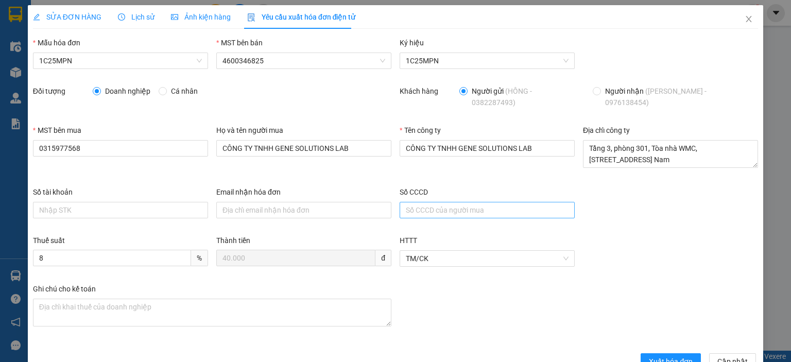
drag, startPoint x: 459, startPoint y: 177, endPoint x: 507, endPoint y: 202, distance: 53.9
click at [463, 175] on div "Tên công ty CÔNG TY TNHH GENE SOLUTIONS LAB" at bounding box center [487, 156] width 183 height 62
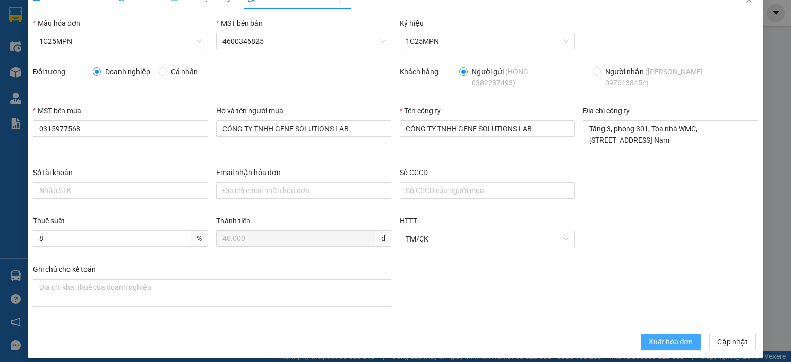
click at [650, 336] on span "Xuất hóa đơn" at bounding box center [671, 341] width 44 height 11
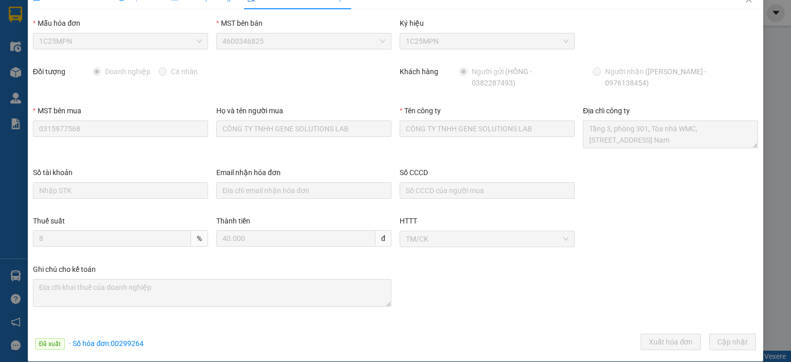
scroll to position [0, 0]
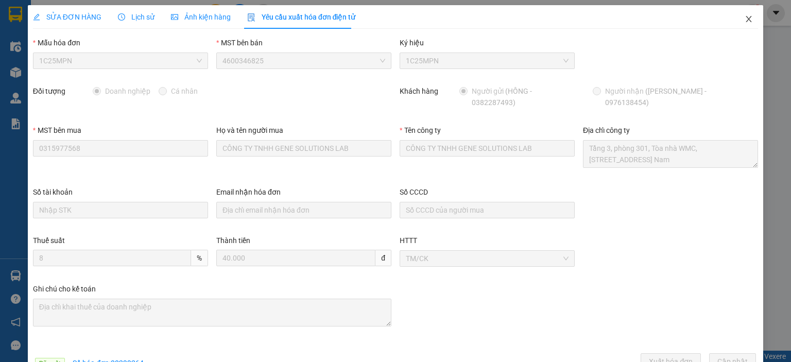
click at [745, 19] on icon "close" at bounding box center [749, 19] width 8 height 8
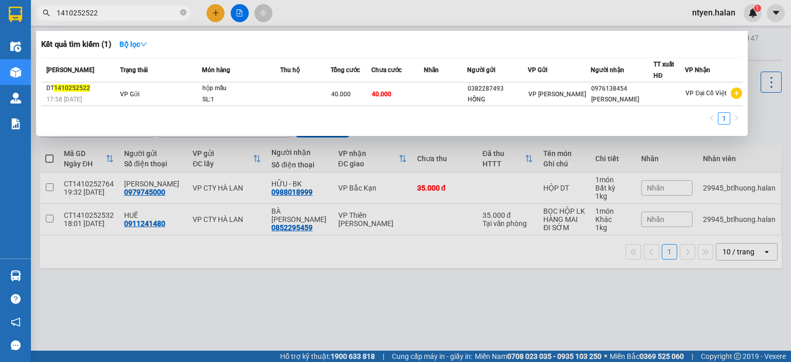
click at [100, 16] on input "1410252522" at bounding box center [118, 12] width 122 height 11
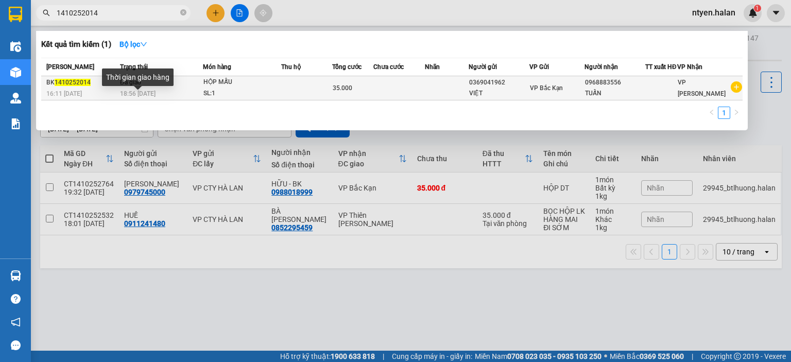
type input "1410252014"
click at [121, 97] on span "18:56 [DATE]" at bounding box center [138, 93] width 36 height 7
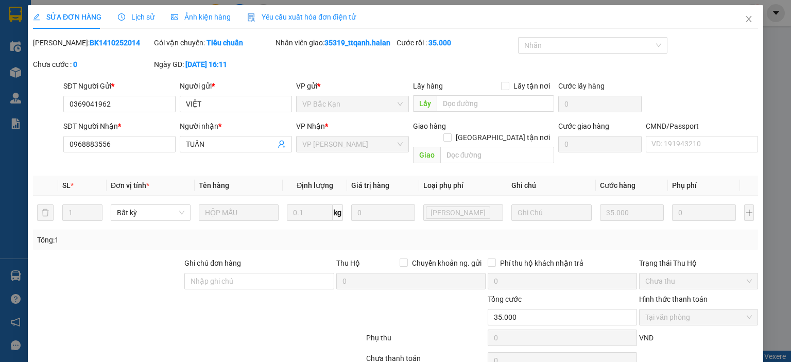
type input "0369041962"
type input "VIỆT"
type input "0968883556"
type input "TUẤN"
type input "0"
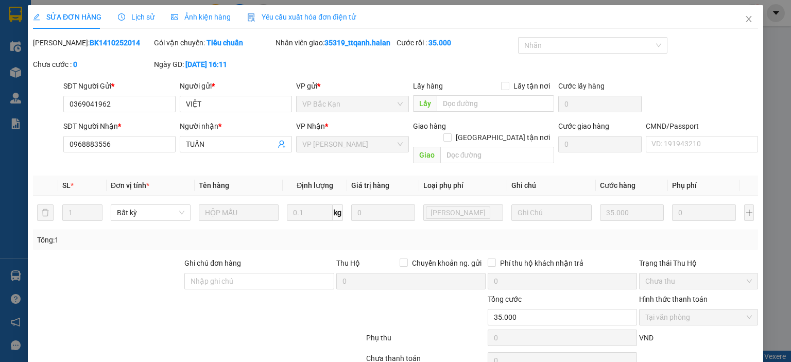
type input "35.000"
click at [293, 16] on span "Yêu cầu xuất hóa đơn điện tử" at bounding box center [301, 17] width 109 height 8
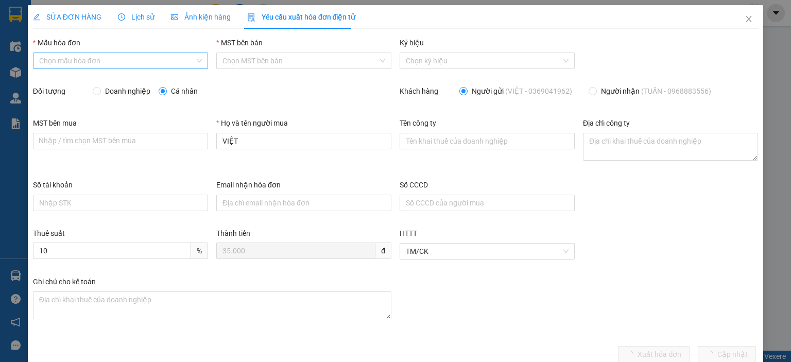
click at [58, 57] on input "Mẫu hóa đơn" at bounding box center [117, 60] width 156 height 15
click at [59, 78] on div "1C25MPN" at bounding box center [119, 81] width 161 height 11
type input "8"
drag, startPoint x: 98, startPoint y: 91, endPoint x: 121, endPoint y: 97, distance: 23.5
click at [98, 91] on input "Doanh nghiệp" at bounding box center [96, 90] width 7 height 7
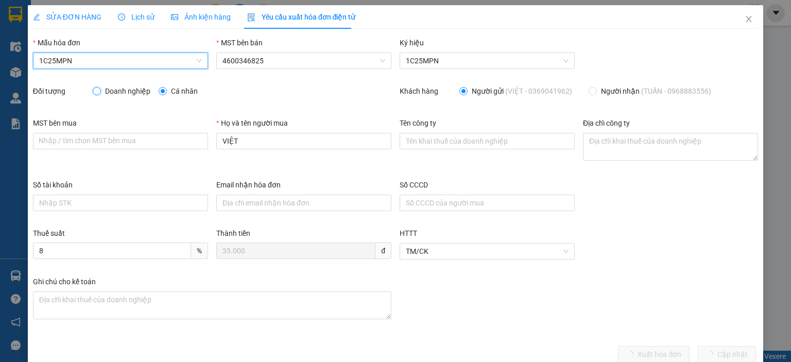
radio input "true"
radio input "false"
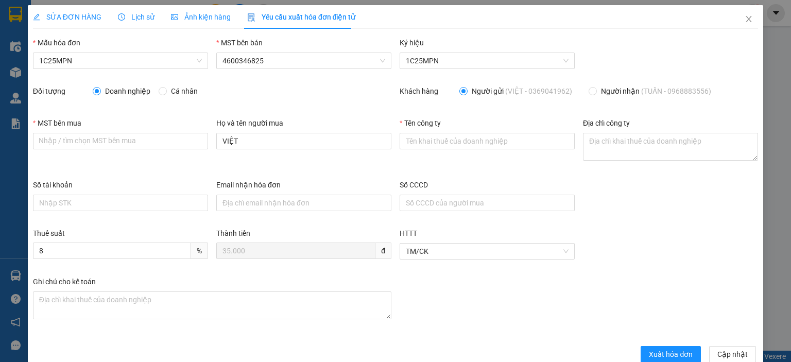
click at [396, 137] on div "Tên công ty" at bounding box center [487, 148] width 183 height 62
click at [404, 143] on input "Tên công ty" at bounding box center [487, 141] width 175 height 16
paste input "CÔNG TY TNHH GENE SOLUTIONS LAB"
type input "CÔNG TY TNHH GENE SOLUTIONS LAB"
drag, startPoint x: 532, startPoint y: 139, endPoint x: 382, endPoint y: 139, distance: 149.9
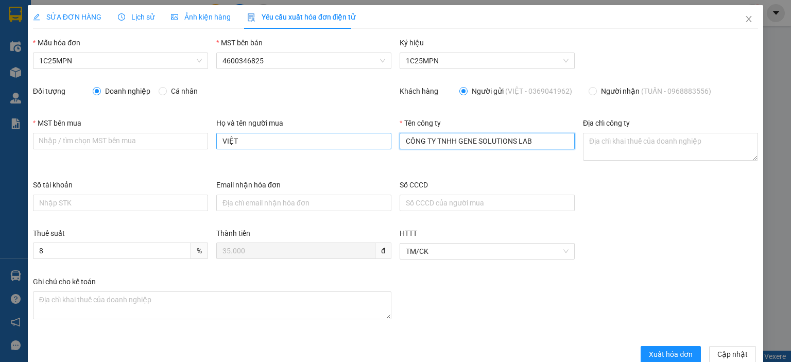
click at [382, 139] on div "MST bên mua Nhập / tìm chọn MST bên mua Họ và tên người mua VIỆT Tên công ty CÔ…" at bounding box center [395, 148] width 733 height 62
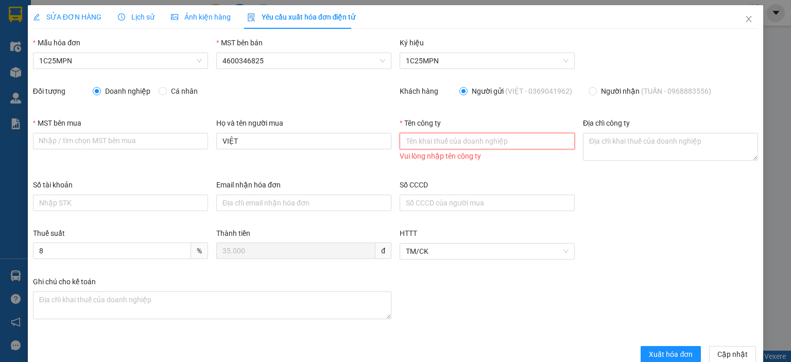
paste input "CÔNG TY TNHH THƯƠNG MẠI DỊCH VỤ Y TẾ BẠCH MAI"
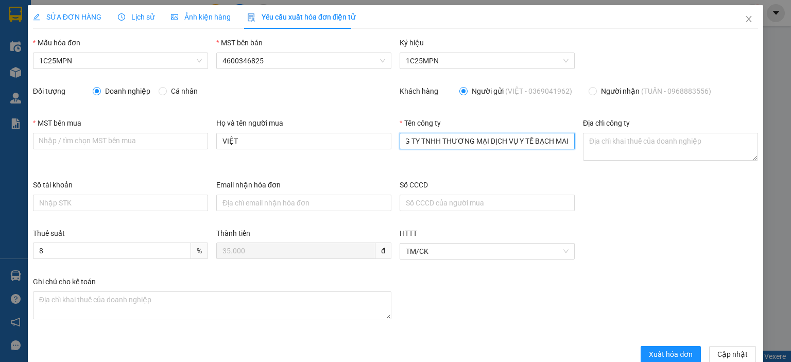
type input "CÔNG TY TNHH THƯƠNG MẠI DỊCH VỤ Y TẾ BẠCH MAI"
click at [85, 139] on input "MST bên mua" at bounding box center [120, 141] width 175 height 16
paste input "2300898187"
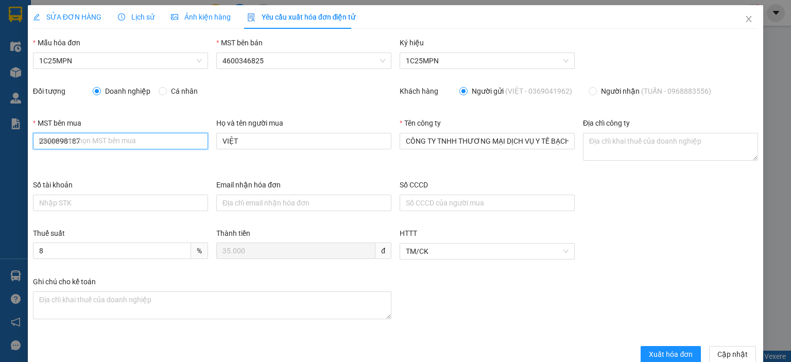
click at [87, 137] on input "2300898187" at bounding box center [120, 141] width 175 height 16
type input "2300898187"
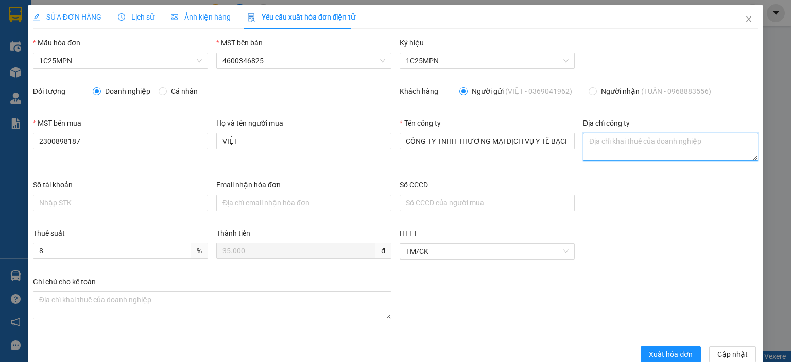
click at [584, 142] on textarea "Địa chỉ công ty" at bounding box center [670, 147] width 175 height 28
paste textarea "2300898187"
type textarea "2"
paste textarea "Số nhà [STREET_ADDRESS]"
type textarea "Số nhà [STREET_ADDRESS]"
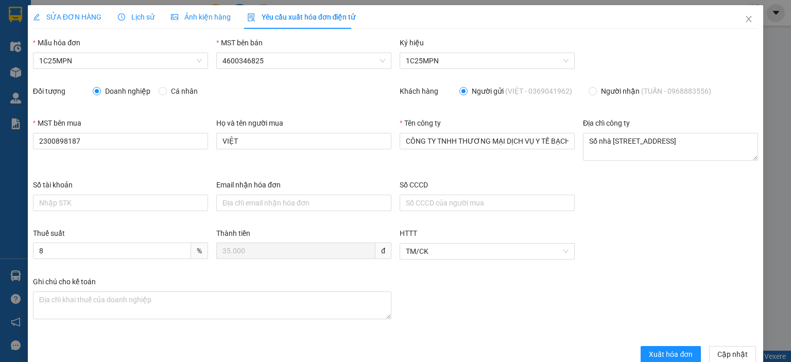
drag, startPoint x: 74, startPoint y: 16, endPoint x: 263, endPoint y: 2, distance: 189.1
click at [75, 16] on span "SỬA ĐƠN HÀNG" at bounding box center [67, 17] width 68 height 8
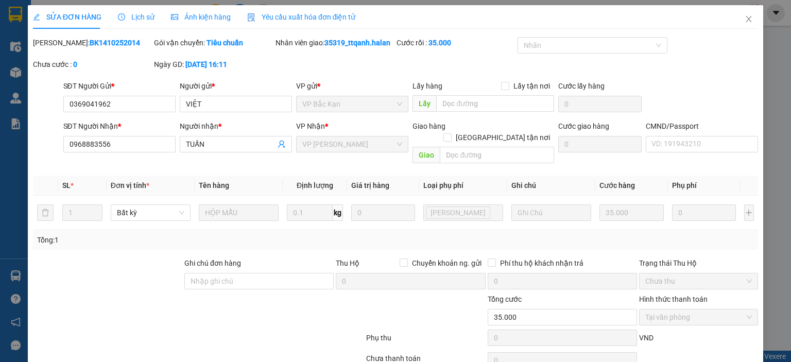
click at [300, 11] on div "Yêu cầu xuất hóa đơn điện tử" at bounding box center [301, 16] width 109 height 11
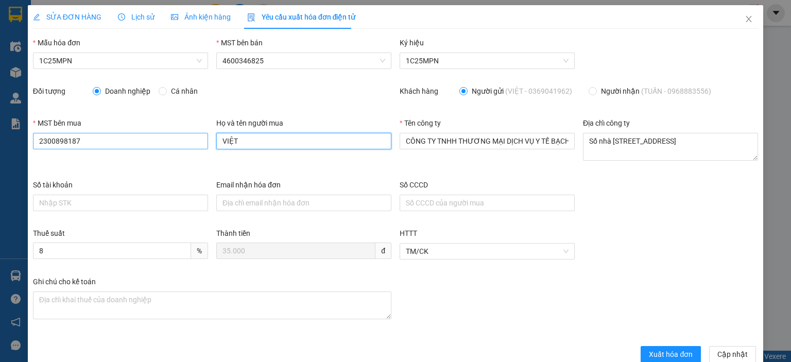
drag, startPoint x: 280, startPoint y: 146, endPoint x: 200, endPoint y: 144, distance: 79.9
click at [200, 144] on div "MST bên mua 2300898187 Họ và tên người mua VIỆT Tên công ty CÔNG TY TNHH THƯƠNG…" at bounding box center [395, 148] width 733 height 62
type input "tuấn"
click at [649, 347] on button "Xuất hóa đơn" at bounding box center [671, 354] width 60 height 16
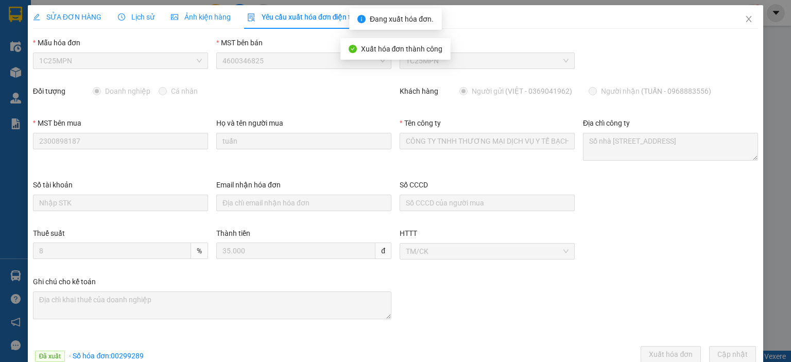
scroll to position [23, 0]
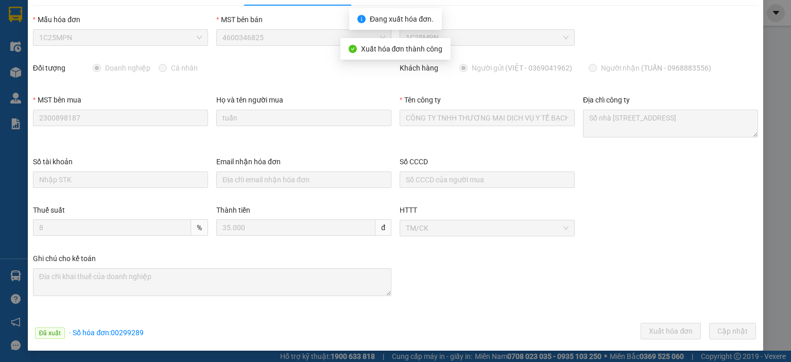
click at [133, 334] on span "· Số hóa đơn: 00299289" at bounding box center [106, 333] width 75 height 8
copy span "00299289"
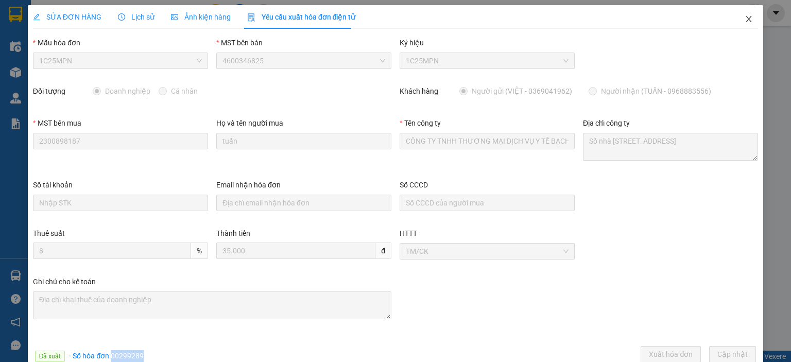
click at [745, 22] on icon "close" at bounding box center [749, 19] width 8 height 8
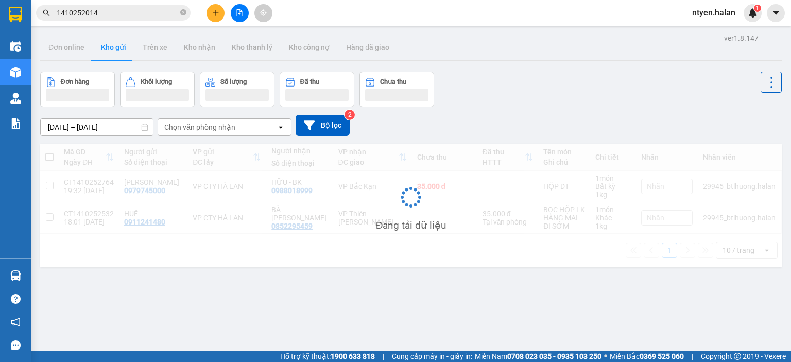
click at [117, 12] on input "1410252014" at bounding box center [118, 12] width 122 height 11
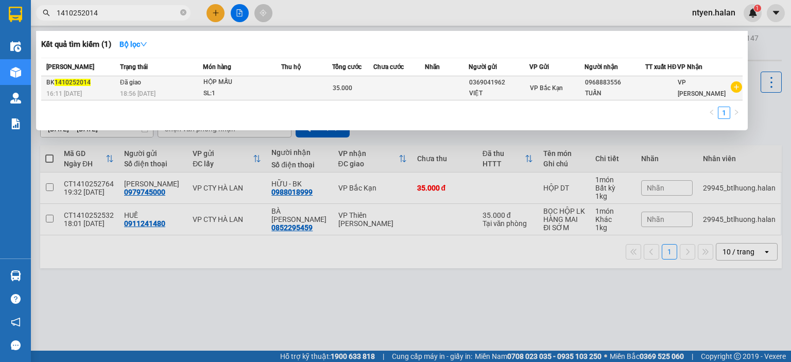
click at [137, 94] on span "18:56 [DATE]" at bounding box center [138, 93] width 36 height 8
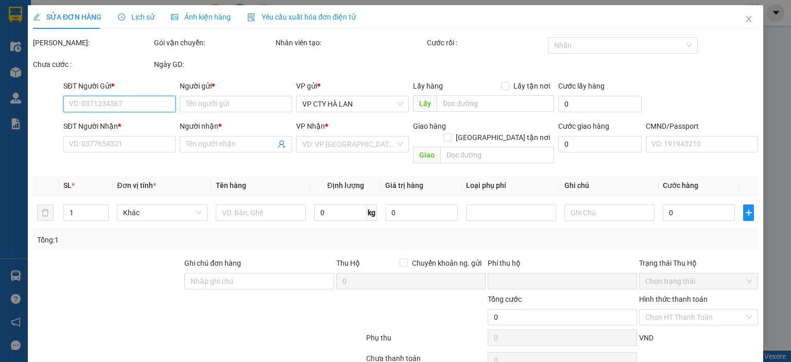
type input "0369041962"
type input "VIỆT"
type input "0968883556"
type input "TUẤN"
type input "0"
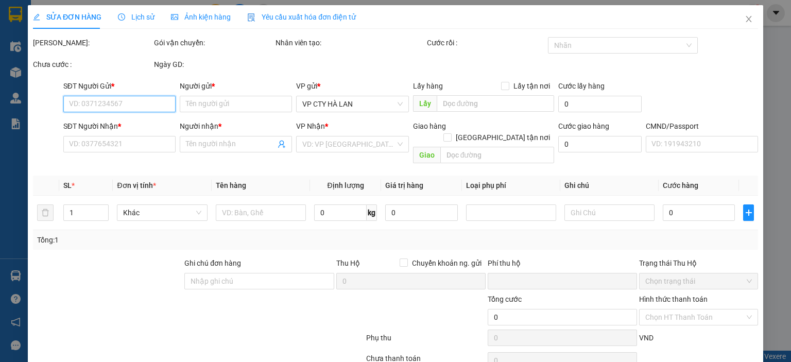
type input "35.000"
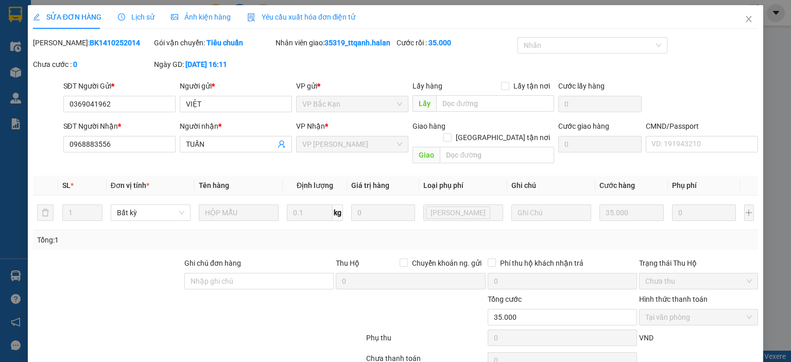
click at [277, 20] on span "Yêu cầu xuất hóa đơn điện tử" at bounding box center [301, 17] width 109 height 8
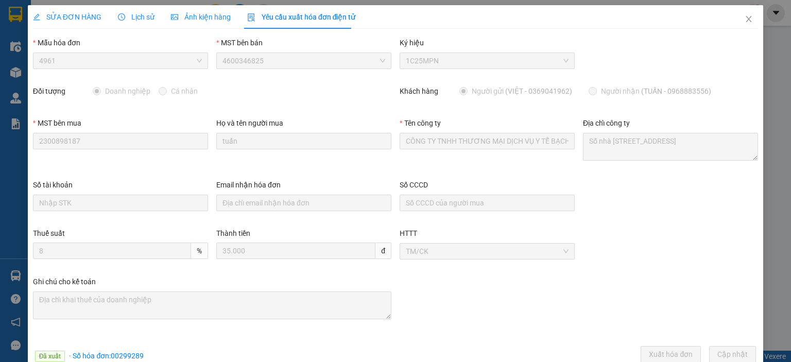
scroll to position [23, 0]
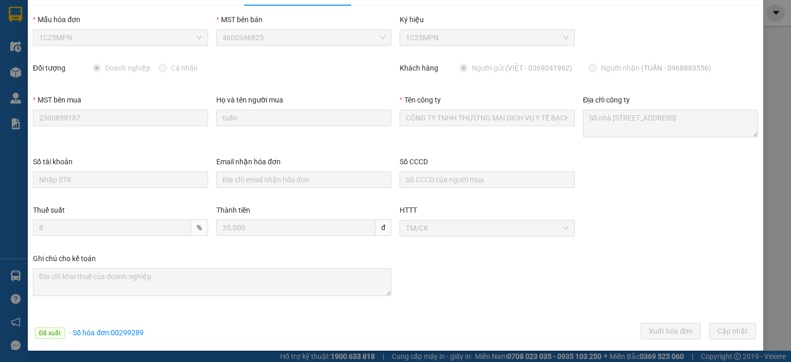
click at [122, 333] on span "· Số hóa đơn: 00299289" at bounding box center [106, 333] width 75 height 8
copy div "Đã xuất · Số hóa đơn: 00299289"
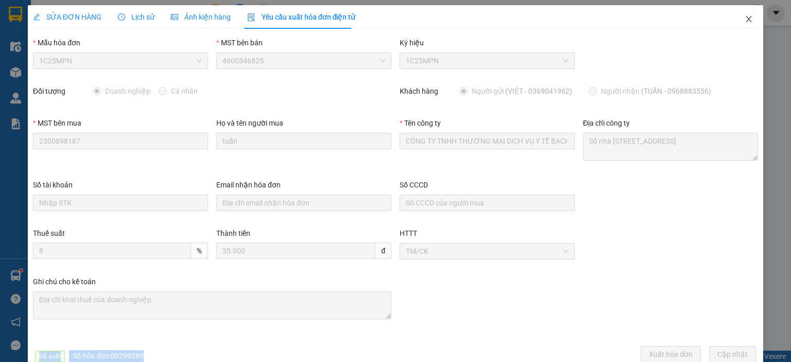
drag, startPoint x: 739, startPoint y: 19, endPoint x: 726, endPoint y: 18, distance: 12.4
click at [745, 19] on icon "close" at bounding box center [749, 19] width 8 height 8
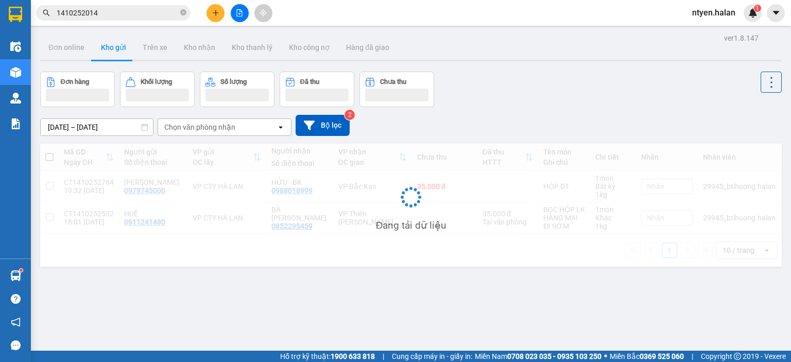
click at [119, 16] on input "1410252014" at bounding box center [118, 12] width 122 height 11
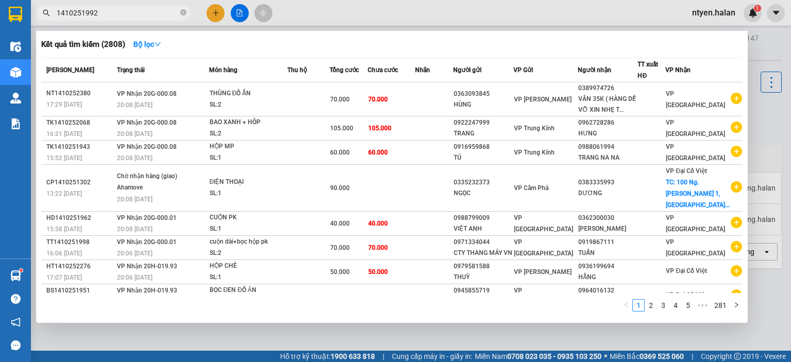
type input "1410251992"
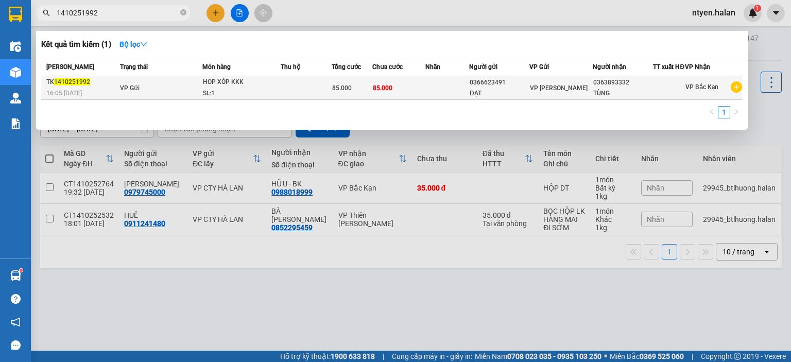
click at [140, 93] on td "VP Gửi" at bounding box center [159, 88] width 85 height 24
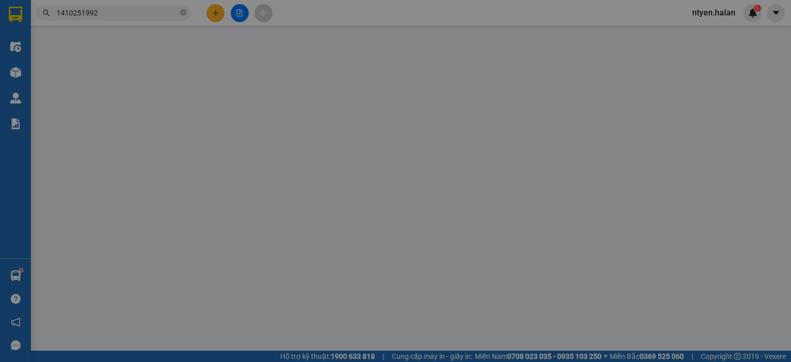
click at [311, 18] on div "SỬA ĐƠN HÀNG Lịch sử Ảnh kiện hàng Yêu cầu xuất hóa đơn điện tử Total Paid Fee …" at bounding box center [395, 181] width 791 height 362
type input "0366623491"
type input "ĐẠT"
type input "0363893332"
type input "TÙNG"
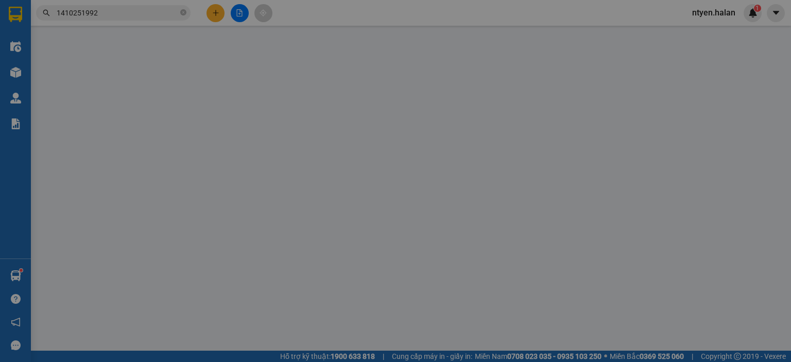
type input "0"
type input "85.000"
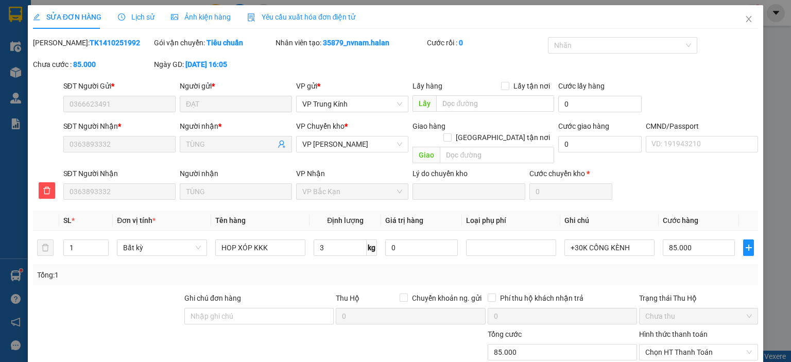
click at [278, 14] on span "Yêu cầu xuất hóa đơn điện tử" at bounding box center [301, 17] width 109 height 8
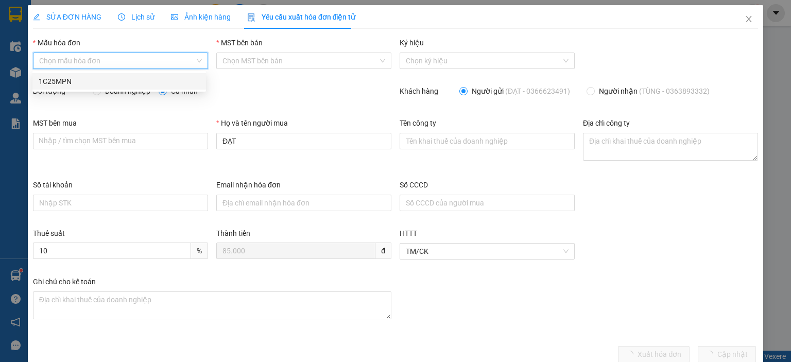
click at [68, 61] on input "Mẫu hóa đơn" at bounding box center [117, 60] width 156 height 15
drag, startPoint x: 62, startPoint y: 82, endPoint x: 76, endPoint y: 86, distance: 14.5
click at [63, 84] on div "1C25MPN" at bounding box center [119, 81] width 161 height 11
type input "8"
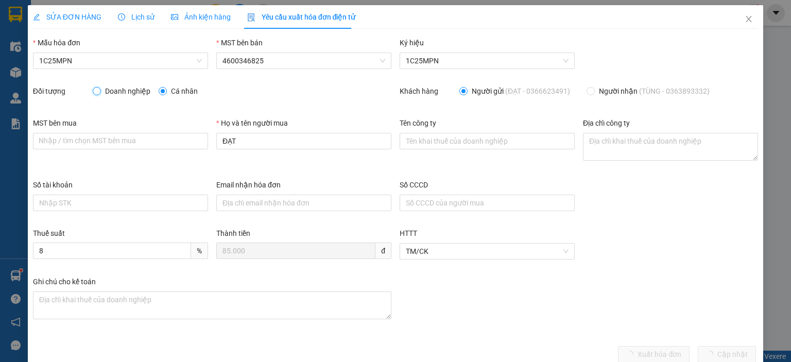
click at [95, 92] on input "Doanh nghiệp" at bounding box center [96, 90] width 7 height 7
radio input "true"
radio input "false"
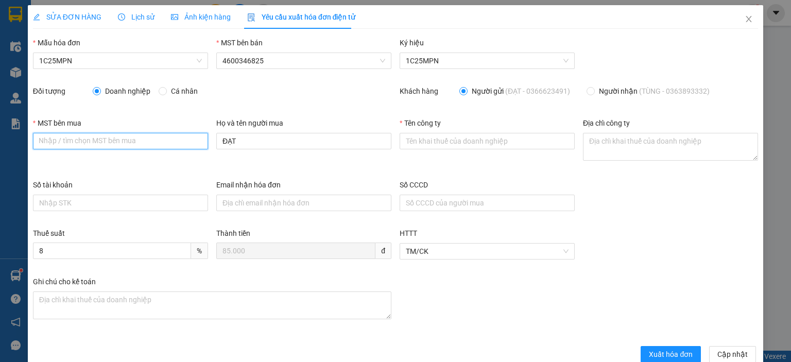
click at [83, 139] on input "MST bên mua" at bounding box center [120, 141] width 175 height 16
paste input "0101234974"
type input "0101234974"
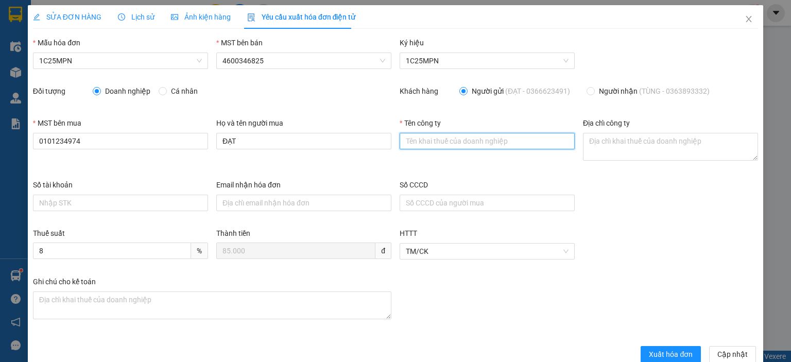
click at [445, 142] on input "Tên công ty" at bounding box center [487, 141] width 175 height 16
paste input "0101234974"
type input "0101234974"
drag, startPoint x: 447, startPoint y: 144, endPoint x: 379, endPoint y: 147, distance: 68.6
click at [379, 147] on div "MST bên mua 0101234974 Họ và tên người mua ĐẠT Tên công ty 0101234974 Địa chỉ c…" at bounding box center [395, 148] width 733 height 62
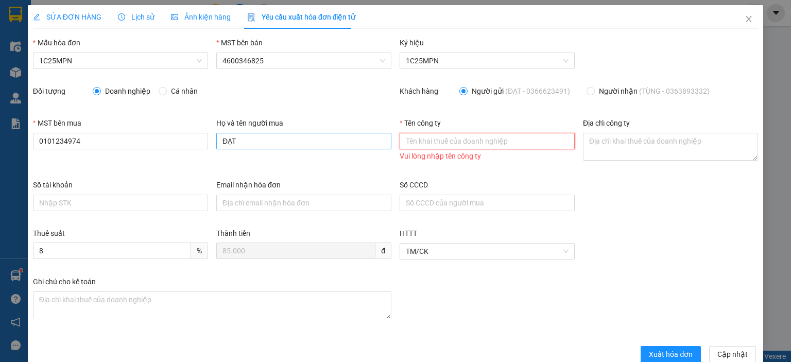
paste input "CÔNG TY TNHH MEDLATEC VIỆT NA"
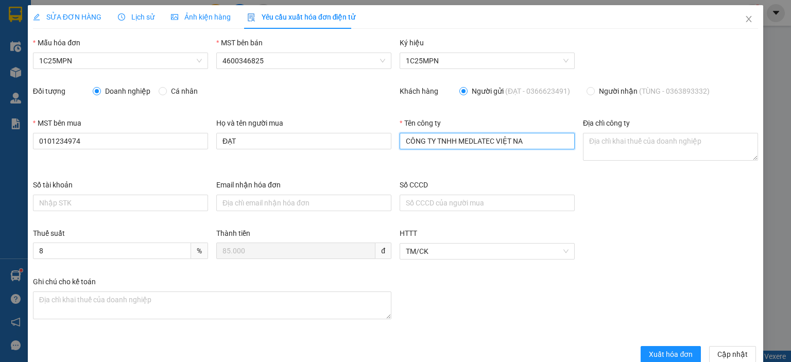
type input "CÔNG TY TNHH MEDLATEC VIỆT NA"
click at [583, 142] on textarea "Địa chỉ công ty" at bounding box center [670, 147] width 175 height 28
paste textarea "CÔNG TY TNHH MEDLATEC VIỆT NA"
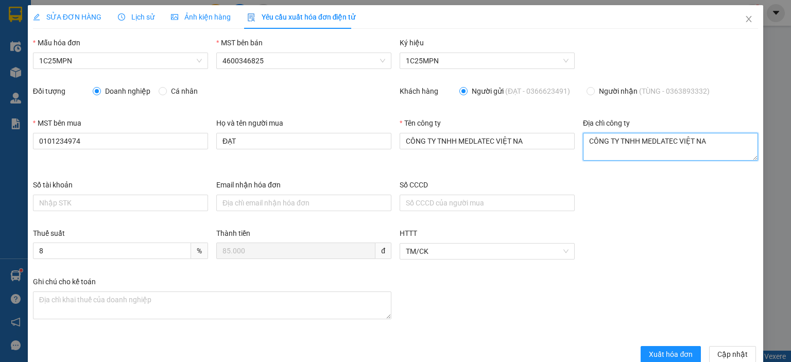
type textarea "CÔNG TY TNHH MEDLATEC VIỆT NA"
drag, startPoint x: 703, startPoint y: 139, endPoint x: 577, endPoint y: 146, distance: 125.8
click at [579, 146] on div "Địa chỉ công ty CÔNG TY TNHH MEDLATEC VIỆT NA" at bounding box center [670, 148] width 183 height 62
paste textarea "Số 42 - 44, [GEOGRAPHIC_DATA], [GEOGRAPHIC_DATA], [GEOGRAPHIC_DATA], [GEOGRAPHI…"
type textarea "Số 42 - 44, [GEOGRAPHIC_DATA], [GEOGRAPHIC_DATA], [GEOGRAPHIC_DATA], [GEOGRAPHI…"
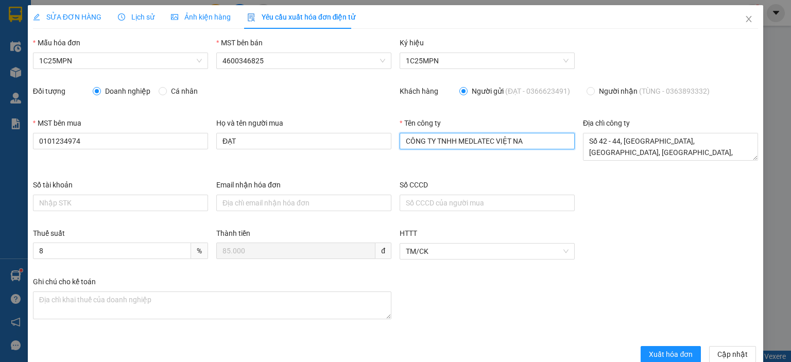
click at [524, 142] on input "CÔNG TY TNHH MEDLATEC VIỆT NA" at bounding box center [487, 141] width 175 height 16
type input "CÔNG TY TNHH MEDLATEC [GEOGRAPHIC_DATA]"
drag, startPoint x: 50, startPoint y: 13, endPoint x: 148, endPoint y: 2, distance: 98.5
click at [54, 13] on span "SỬA ĐƠN HÀNG" at bounding box center [67, 17] width 68 height 8
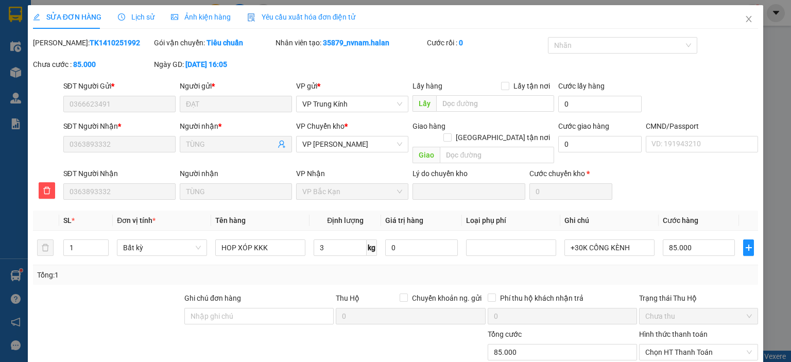
click at [286, 14] on span "Yêu cầu xuất hóa đơn điện tử" at bounding box center [301, 17] width 109 height 8
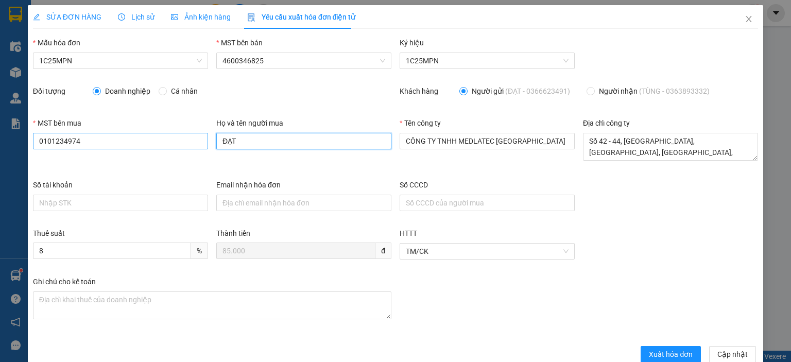
drag, startPoint x: 240, startPoint y: 145, endPoint x: 173, endPoint y: 135, distance: 67.6
click at [181, 140] on div "MST bên mua 0101234974 Họ và tên người mua ĐẠT Tên công ty CÔNG TY TNHH MEDLATE…" at bounding box center [395, 148] width 733 height 62
type input "[PERSON_NAME]"
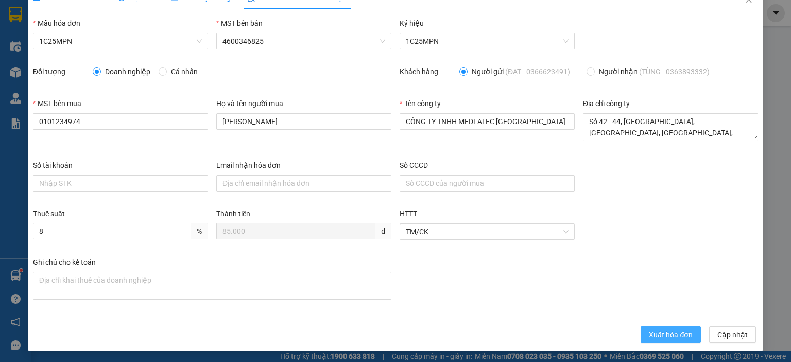
click at [679, 334] on span "Xuất hóa đơn" at bounding box center [671, 334] width 44 height 11
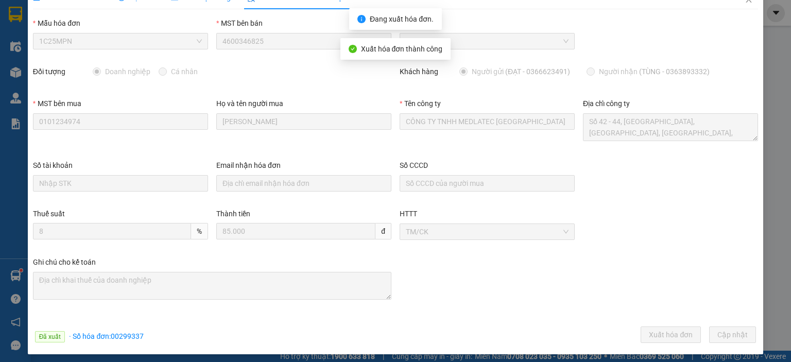
click at [131, 336] on span "· Số hóa đơn: 00299337" at bounding box center [106, 336] width 75 height 8
copy span "00299337"
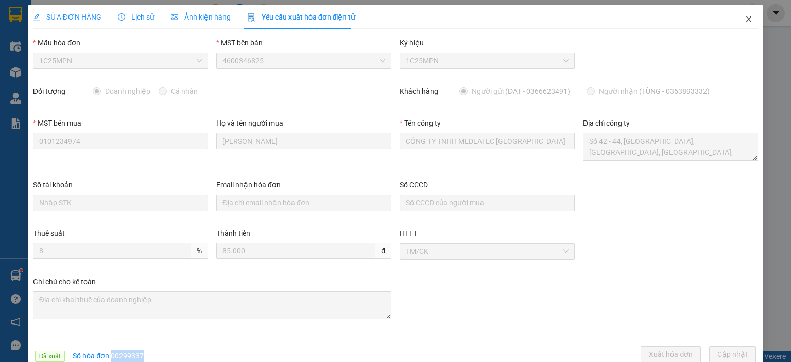
click at [734, 20] on span "Close" at bounding box center [748, 19] width 29 height 29
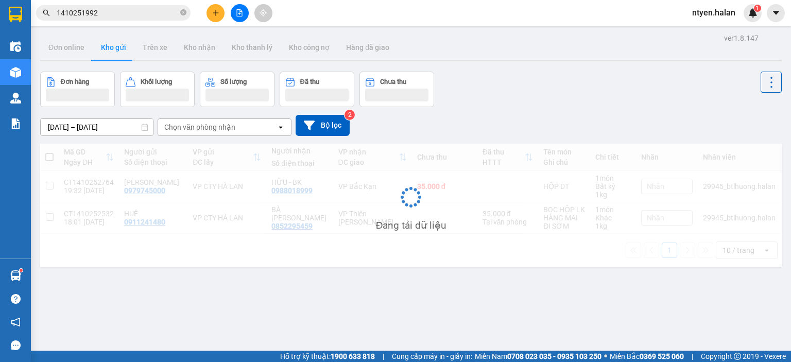
click at [740, 22] on div "ntyen.halan 1" at bounding box center [723, 13] width 78 height 18
click at [105, 6] on span "1410251992" at bounding box center [113, 12] width 155 height 15
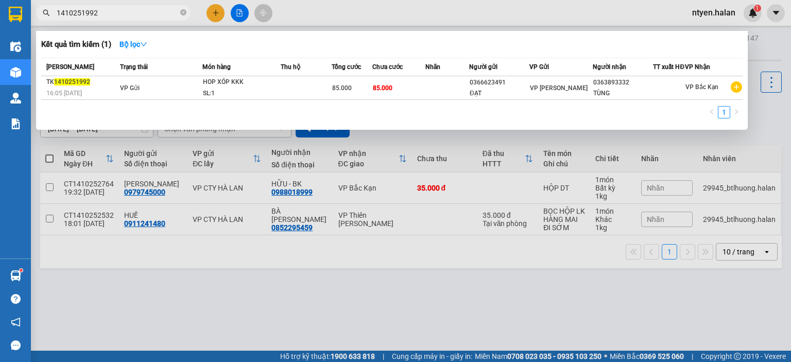
click at [105, 15] on input "1410251992" at bounding box center [118, 12] width 122 height 11
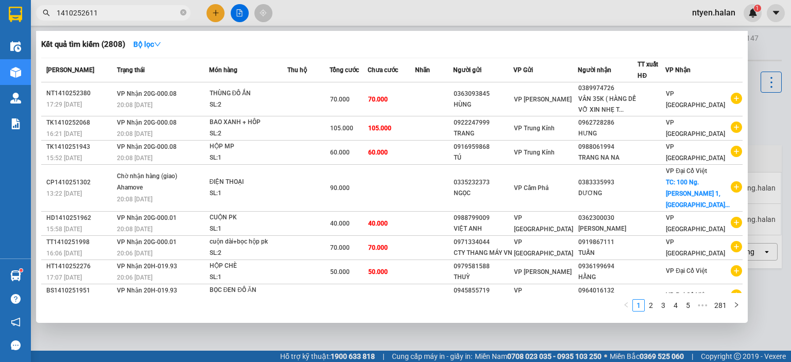
type input "1410252611"
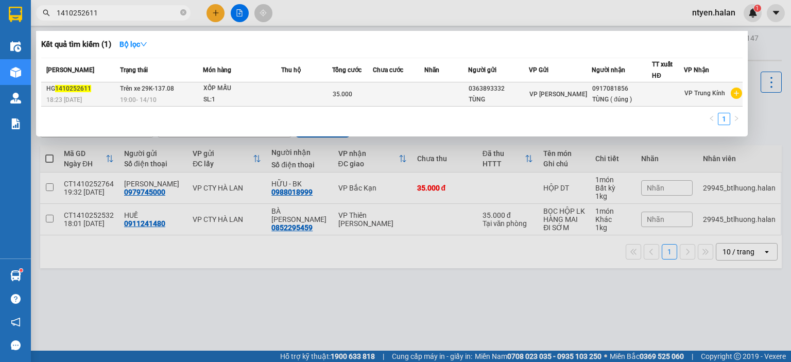
click at [122, 102] on span "19:00 [DATE]" at bounding box center [138, 99] width 37 height 7
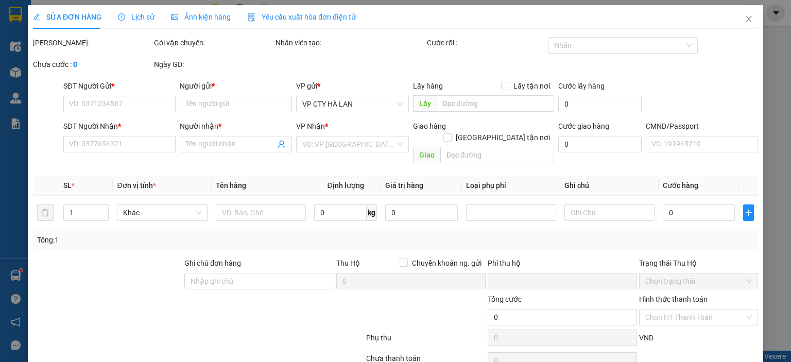
click at [278, 13] on span "Yêu cầu xuất hóa đơn điện tử" at bounding box center [301, 17] width 109 height 8
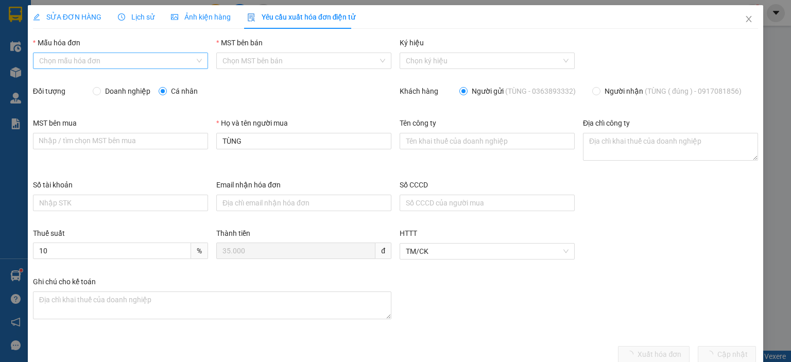
drag, startPoint x: 38, startPoint y: 66, endPoint x: 46, endPoint y: 67, distance: 8.4
click at [38, 66] on div "Chọn mẫu hóa đơn" at bounding box center [120, 61] width 175 height 16
click at [58, 83] on div "1C25MPN" at bounding box center [119, 81] width 161 height 11
type input "8"
click at [99, 90] on input "Doanh nghiệp" at bounding box center [96, 90] width 7 height 7
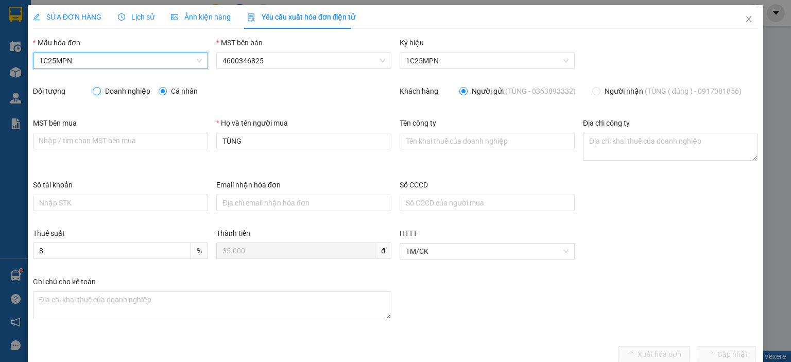
radio input "true"
radio input "false"
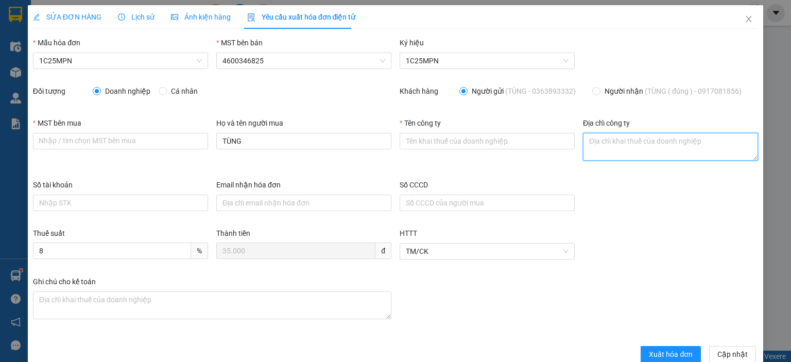
click at [595, 138] on textarea "Địa chỉ công ty" at bounding box center [670, 147] width 175 height 28
paste textarea "Số 42 - 44, [GEOGRAPHIC_DATA], [GEOGRAPHIC_DATA], [GEOGRAPHIC_DATA], [GEOGRAPHI…"
type textarea "Số 42 - 44, [GEOGRAPHIC_DATA], [GEOGRAPHIC_DATA], [GEOGRAPHIC_DATA], [GEOGRAPHI…"
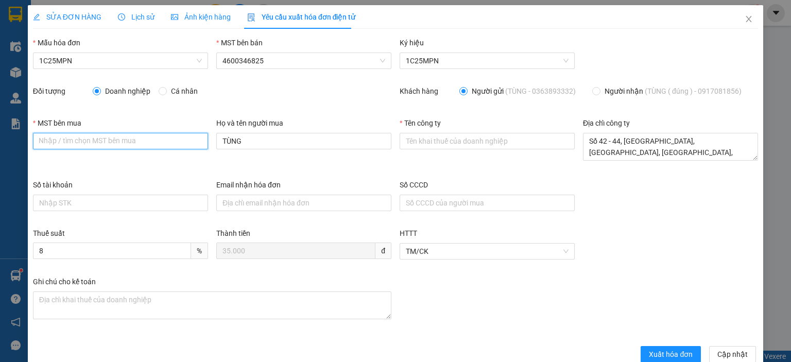
click at [77, 140] on input "MST bên mua" at bounding box center [120, 141] width 175 height 16
paste input "0101234974"
type input "0101234974"
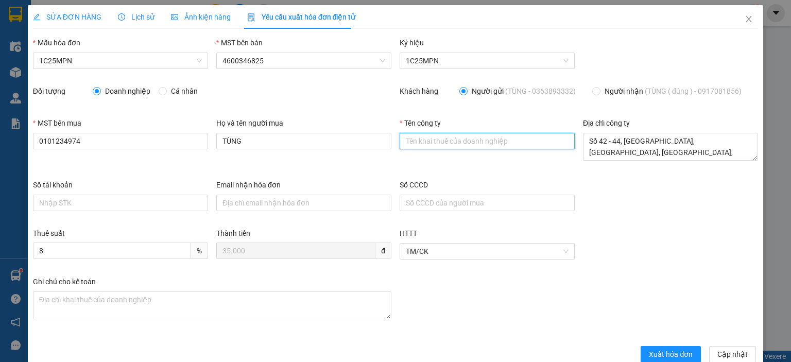
click at [415, 139] on input "Tên công ty" at bounding box center [487, 141] width 175 height 16
paste input "0101234974"
type input "0101234974"
drag, startPoint x: 453, startPoint y: 148, endPoint x: 388, endPoint y: 138, distance: 65.6
click at [388, 138] on div "MST bên mua 0101234974 Họ và tên người mua TÙNG Tên công ty 0101234974 Địa chỉ …" at bounding box center [395, 148] width 733 height 62
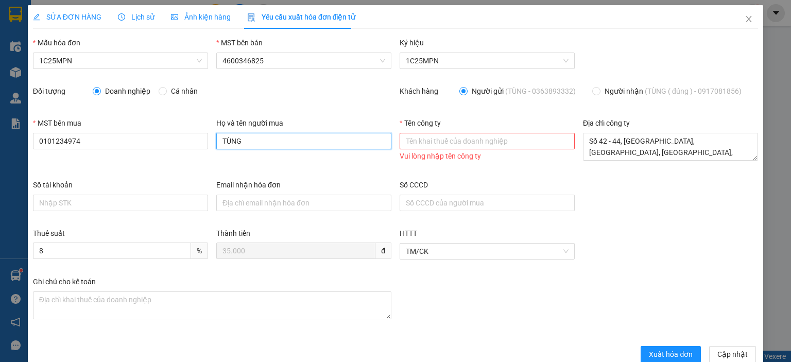
click at [387, 144] on input "TÙNG" at bounding box center [303, 141] width 175 height 16
paste input "CÔNG TY TNHH MEDLATEC [GEOGRAPHIC_DATA]"
type input "TÙNGCÔNG TY TNHH MEDLATEC [GEOGRAPHIC_DATA]"
click at [403, 142] on input "Tên công ty" at bounding box center [487, 141] width 175 height 16
paste input "CÔNG TY TNHH MEDLATEC [GEOGRAPHIC_DATA]"
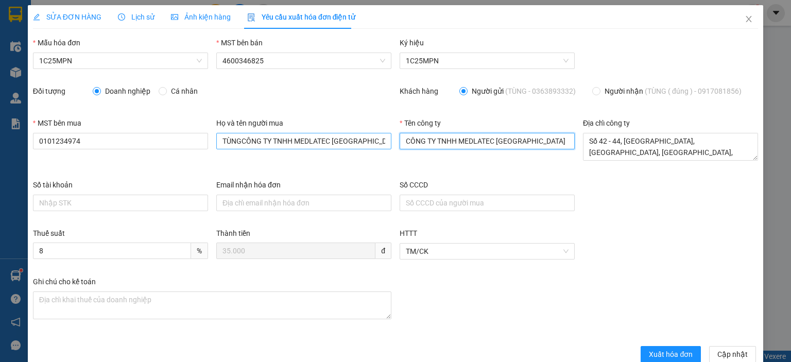
type input "CÔNG TY TNHH MEDLATEC [GEOGRAPHIC_DATA]"
drag, startPoint x: 379, startPoint y: 142, endPoint x: 152, endPoint y: 140, distance: 226.1
click at [152, 140] on div "MST bên mua 0101234974 Họ và tên người mua TÙNGCÔNG TY TNHH MEDLATEC VIỆT NAM T…" at bounding box center [395, 148] width 733 height 62
type input "[PERSON_NAME]"
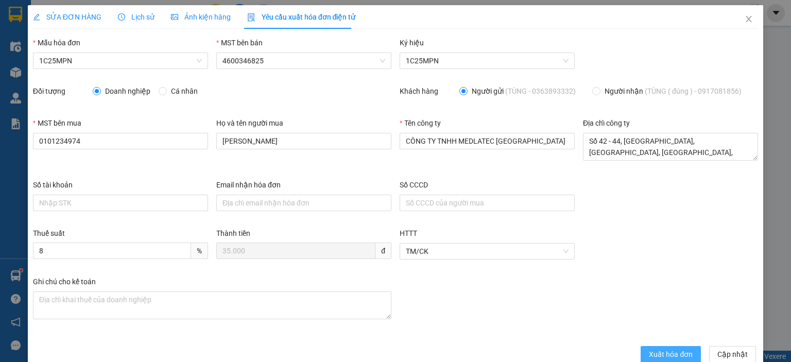
click at [656, 351] on span "Xuất hóa đơn" at bounding box center [671, 354] width 44 height 11
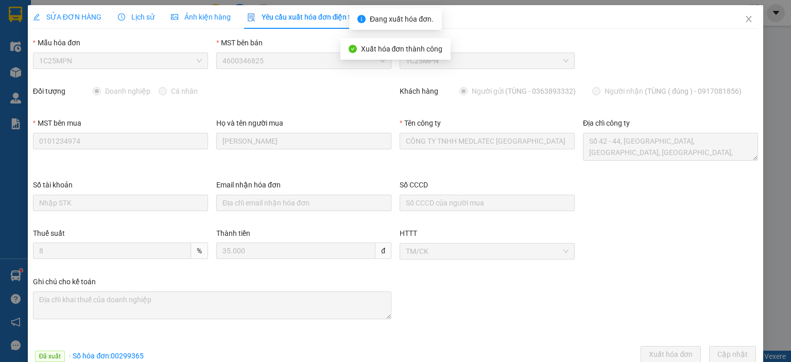
scroll to position [23, 0]
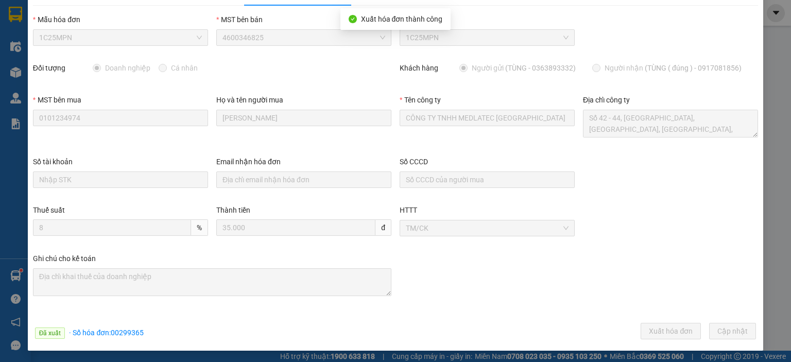
click at [136, 329] on span "· Số hóa đơn: 00299365" at bounding box center [106, 333] width 75 height 8
copy span "00299365"
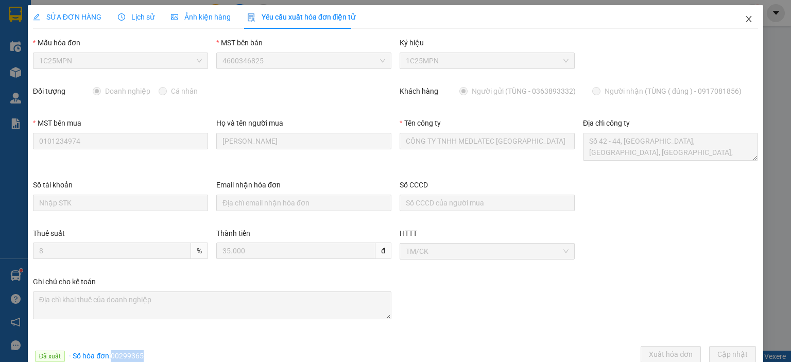
drag, startPoint x: 739, startPoint y: 18, endPoint x: 101, endPoint y: 20, distance: 638.1
click at [745, 18] on icon "close" at bounding box center [749, 19] width 8 height 8
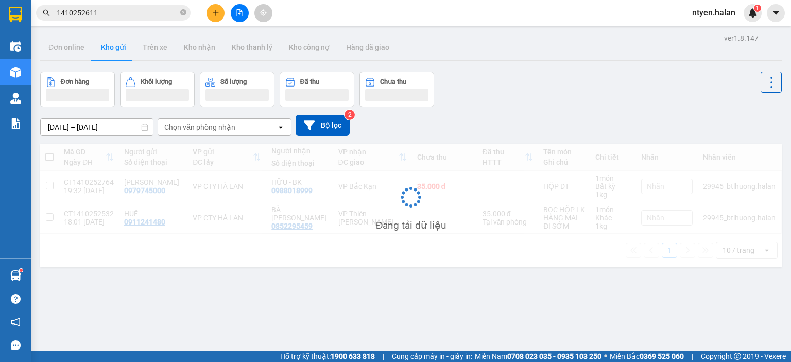
drag, startPoint x: 96, startPoint y: 11, endPoint x: 92, endPoint y: 7, distance: 5.5
click at [94, 9] on input "1410252611" at bounding box center [118, 12] width 122 height 11
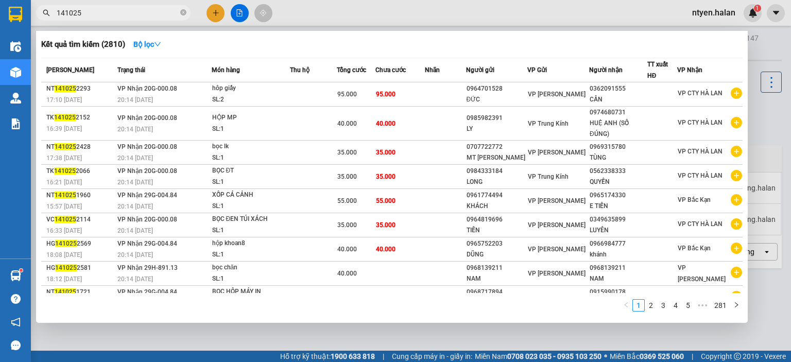
click at [92, 8] on input "141025" at bounding box center [118, 12] width 122 height 11
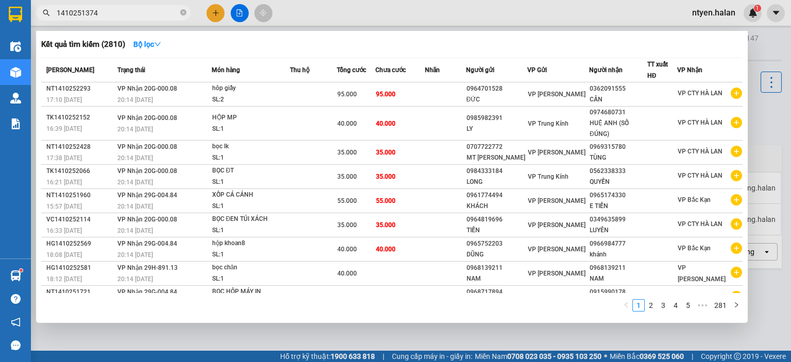
type input "1410251374"
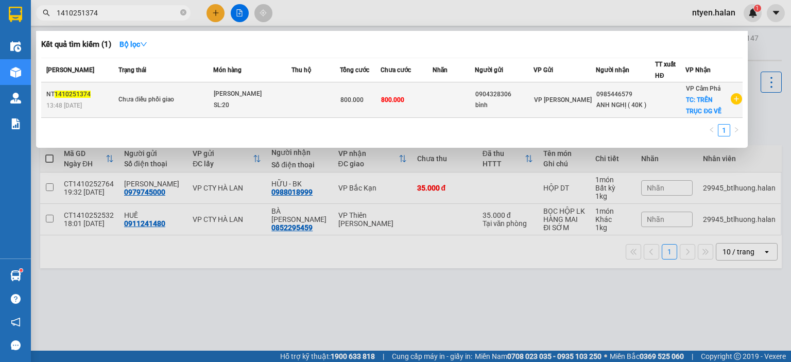
click at [131, 100] on div "Chưa điều phối giao" at bounding box center [156, 99] width 77 height 11
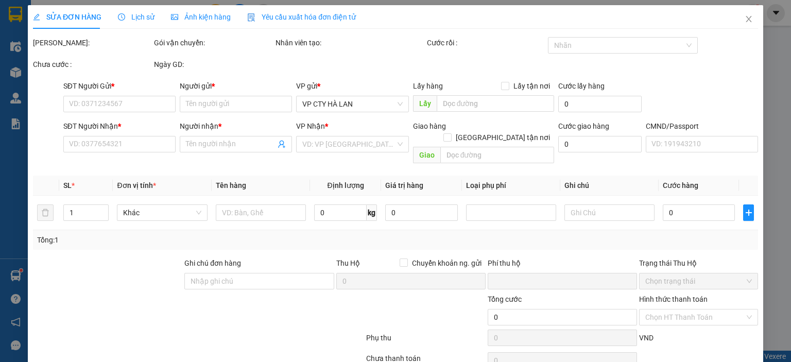
type input "0904328306"
type input "bình"
type input "0985446579"
type input "ANH NGHỊ ( 40K )"
checkbox input "true"
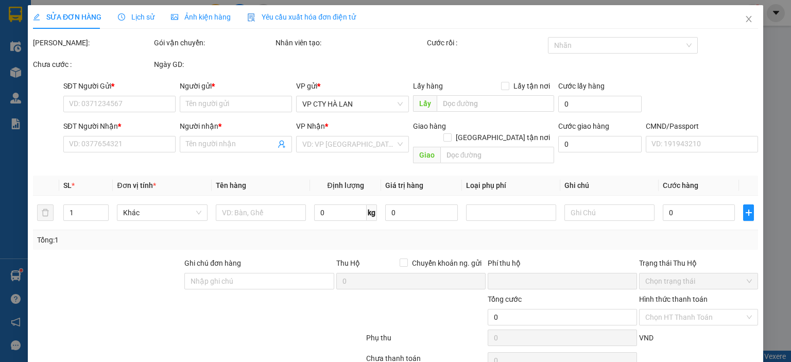
type input "TRÊN TRỤC ĐG VỀ"
type input "0"
type input "800.000"
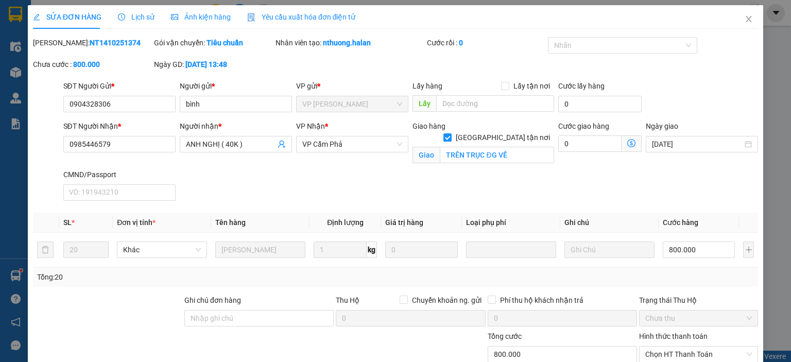
click at [265, 19] on span "Yêu cầu xuất hóa đơn điện tử" at bounding box center [301, 17] width 109 height 8
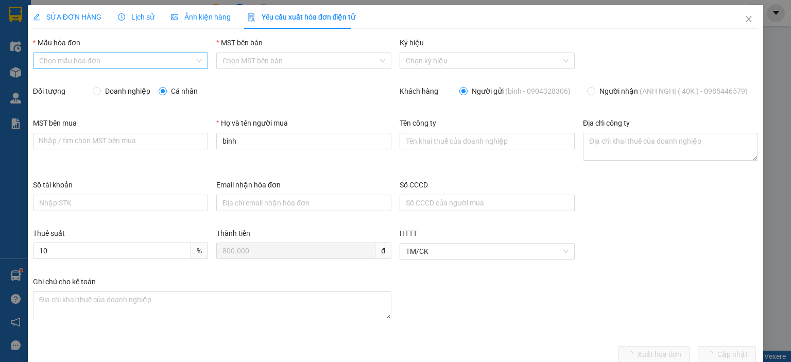
drag, startPoint x: 103, startPoint y: 62, endPoint x: 80, endPoint y: 66, distance: 23.5
click at [102, 62] on input "Mẫu hóa đơn" at bounding box center [117, 60] width 156 height 15
click at [74, 82] on div "1C25MPN" at bounding box center [119, 81] width 161 height 11
type input "8"
drag, startPoint x: 97, startPoint y: 90, endPoint x: 148, endPoint y: 130, distance: 65.0
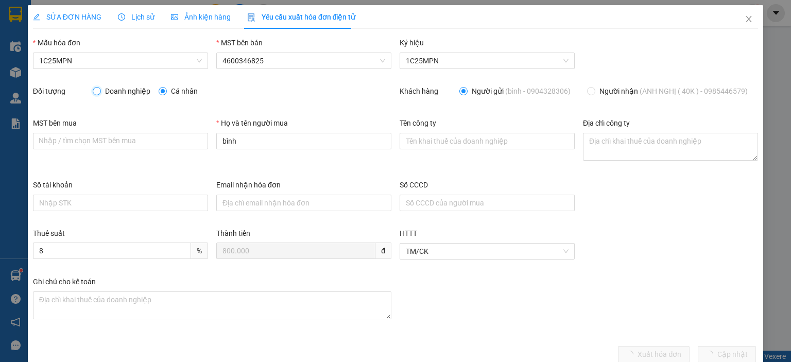
click at [98, 91] on input "Doanh nghiệp" at bounding box center [96, 90] width 7 height 7
radio input "true"
radio input "false"
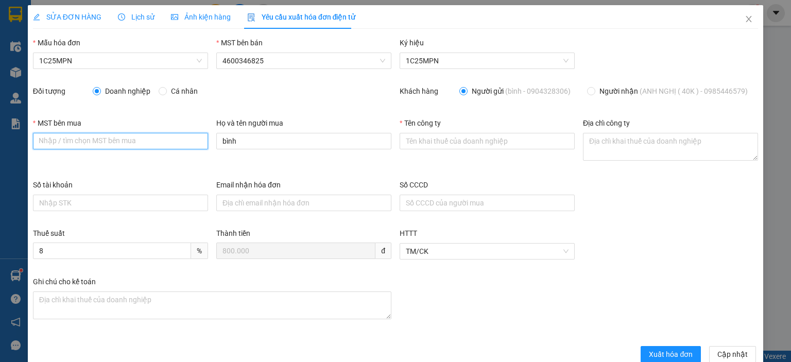
click at [69, 138] on input "MST bên mua" at bounding box center [120, 141] width 175 height 16
paste input "0106822761"
type input "0106822761"
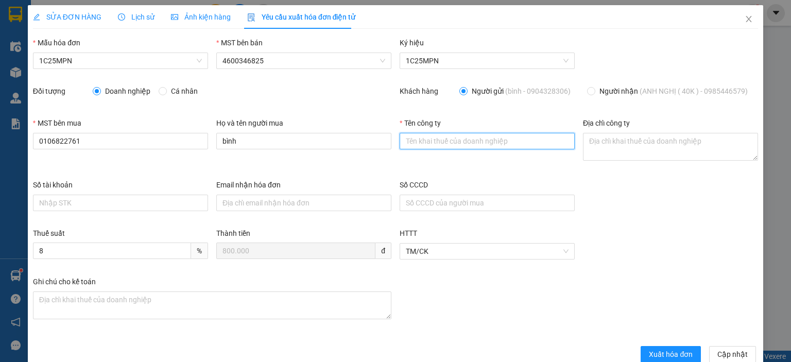
click at [420, 140] on input "Tên công ty" at bounding box center [487, 141] width 175 height 16
paste input "Công Ty Cổ Phần Đầu Tư Xây Dựng Và Thương Mại Tdt Việt Nam"
type input "Công Ty Cổ Phần Đầu Tư Xây Dựng Và Thương Mại Tdt Việt Nam"
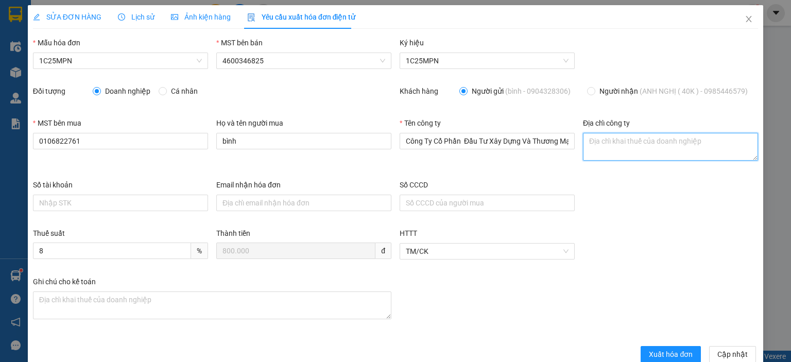
click at [605, 147] on textarea "Địa chỉ công ty" at bounding box center [670, 147] width 175 height 28
paste textarea "[STREET_ADDRESS]."
type textarea "[STREET_ADDRESS]."
drag, startPoint x: 180, startPoint y: 105, endPoint x: 154, endPoint y: 85, distance: 32.7
click at [180, 105] on div "Đối tượng Doanh nghiệp Cá nhân" at bounding box center [212, 101] width 367 height 32
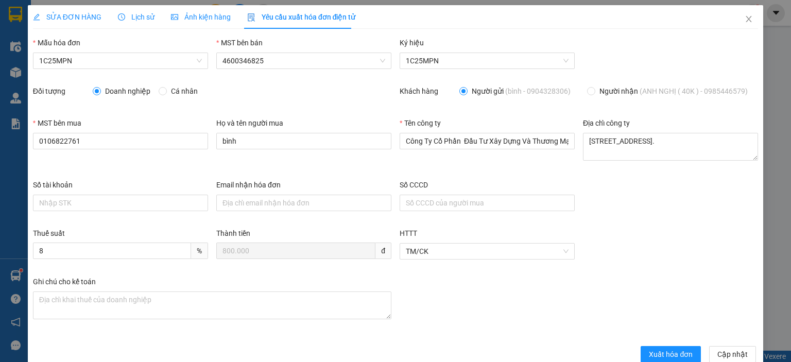
drag, startPoint x: 61, startPoint y: 10, endPoint x: 232, endPoint y: 10, distance: 171.5
click at [63, 10] on div "SỬA ĐƠN HÀNG" at bounding box center [67, 17] width 68 height 24
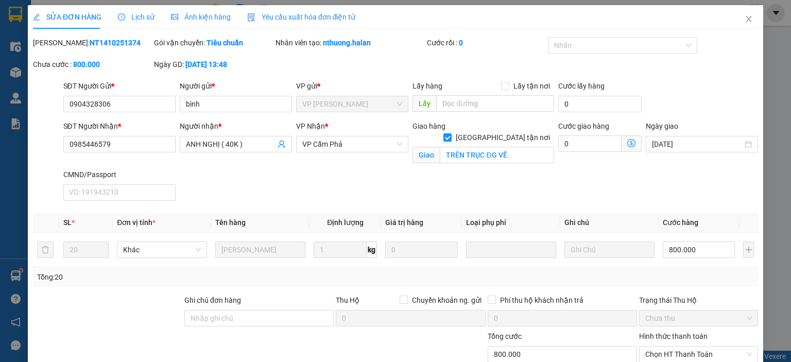
click at [274, 13] on span "Yêu cầu xuất hóa đơn điện tử" at bounding box center [301, 17] width 109 height 8
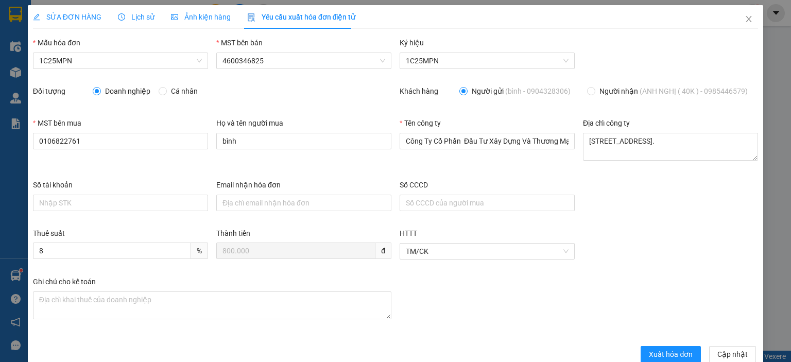
drag, startPoint x: 181, startPoint y: 166, endPoint x: 181, endPoint y: 157, distance: 8.8
click at [181, 164] on div "MST bên mua 0106822761" at bounding box center [120, 148] width 183 height 62
drag, startPoint x: 62, startPoint y: 16, endPoint x: 291, endPoint y: 8, distance: 229.3
click at [63, 15] on span "SỬA ĐƠN HÀNG" at bounding box center [67, 17] width 68 height 8
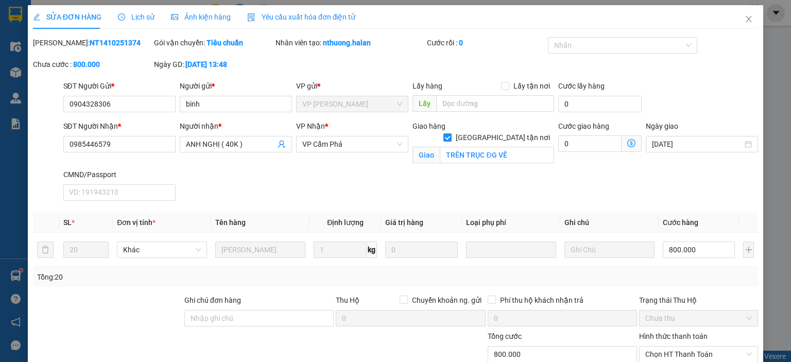
click at [303, 15] on span "Yêu cầu xuất hóa đơn điện tử" at bounding box center [301, 17] width 109 height 8
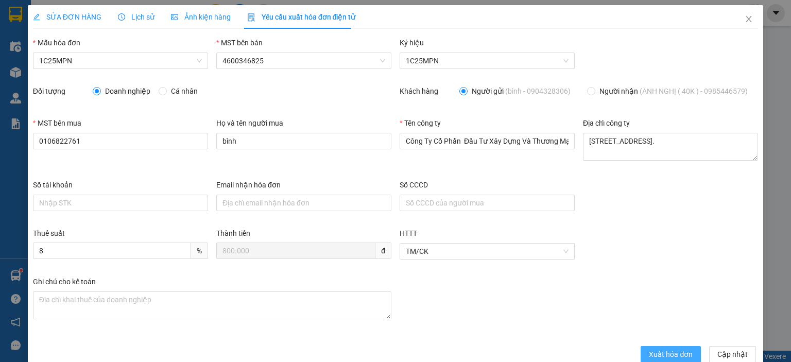
click at [662, 351] on span "Xuất hóa đơn" at bounding box center [671, 354] width 44 height 11
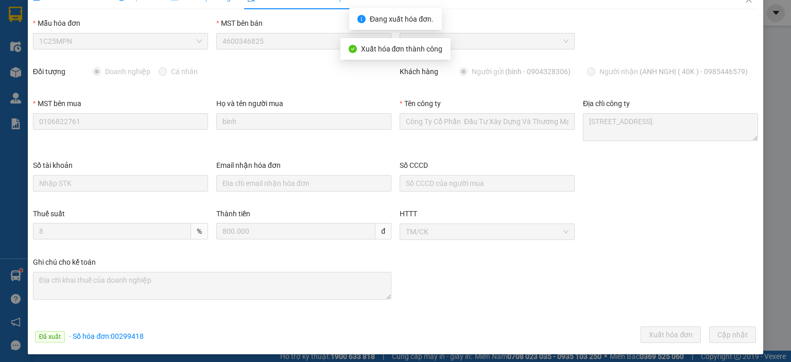
click at [134, 333] on span "· Số hóa đơn: 00299418" at bounding box center [106, 336] width 75 height 8
copy span "00299418"
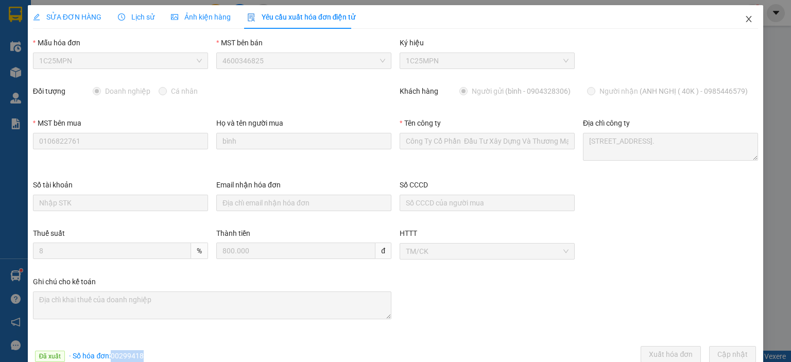
drag, startPoint x: 741, startPoint y: 18, endPoint x: 710, endPoint y: 4, distance: 34.1
click at [745, 16] on icon "close" at bounding box center [749, 19] width 8 height 8
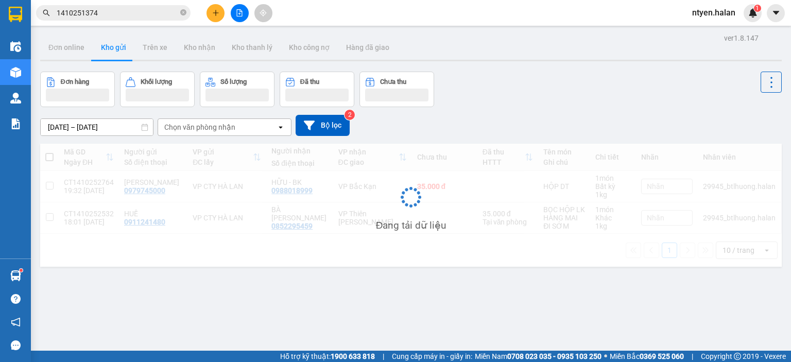
click at [103, 20] on span "1410251374" at bounding box center [113, 12] width 155 height 15
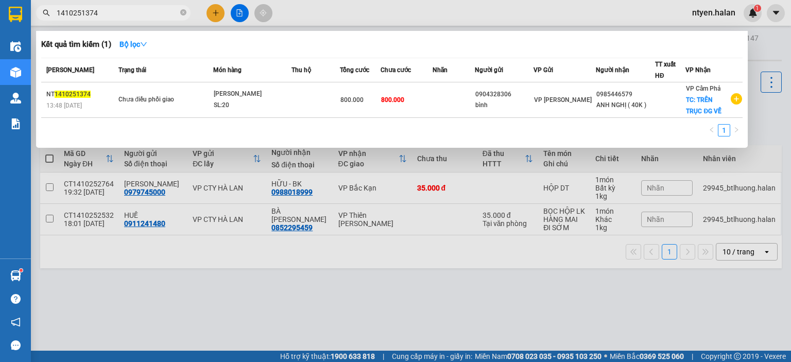
click at [106, 14] on input "1410251374" at bounding box center [118, 12] width 122 height 11
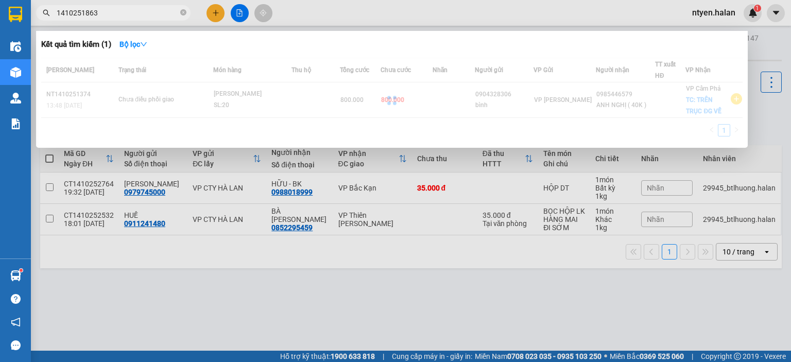
type input "1410251863"
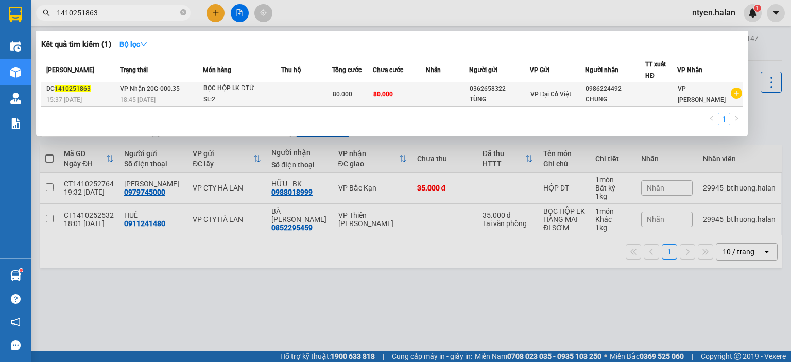
click at [128, 94] on div "18:45 [DATE]" at bounding box center [161, 99] width 82 height 11
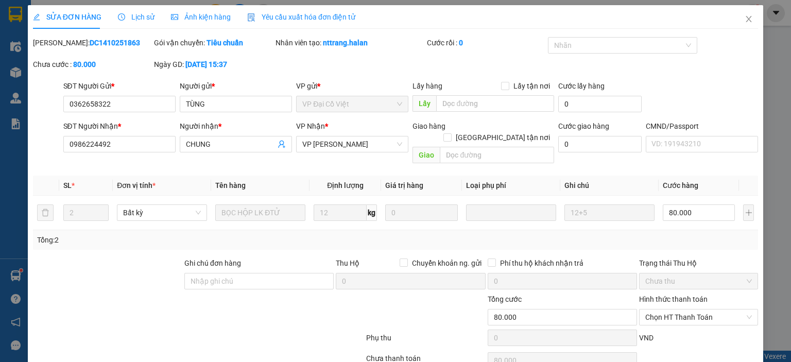
type input "0362658322"
type input "TÙNG"
type input "0986224492"
type input "CHUNG"
type input "0"
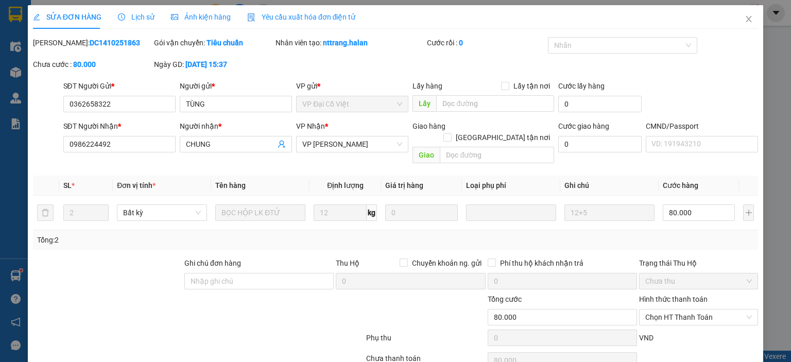
type input "80.000"
click at [284, 18] on span "Yêu cầu xuất hóa đơn điện tử" at bounding box center [301, 17] width 109 height 8
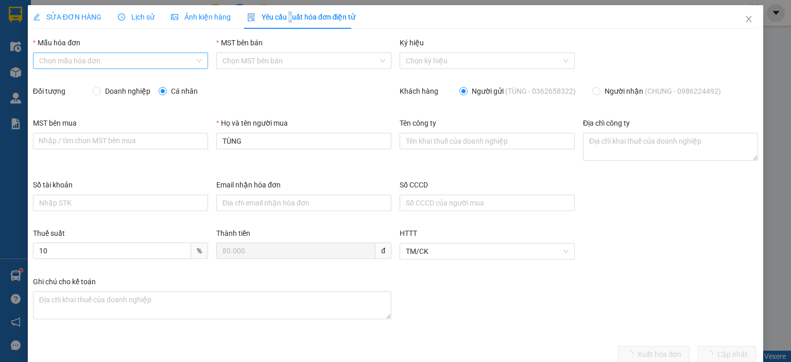
drag, startPoint x: 60, startPoint y: 61, endPoint x: 54, endPoint y: 68, distance: 9.1
click at [59, 62] on input "Mẫu hóa đơn" at bounding box center [117, 60] width 156 height 15
click at [54, 84] on div "1C25MPN" at bounding box center [119, 81] width 161 height 11
type input "8"
drag, startPoint x: 97, startPoint y: 91, endPoint x: 115, endPoint y: 91, distance: 18.0
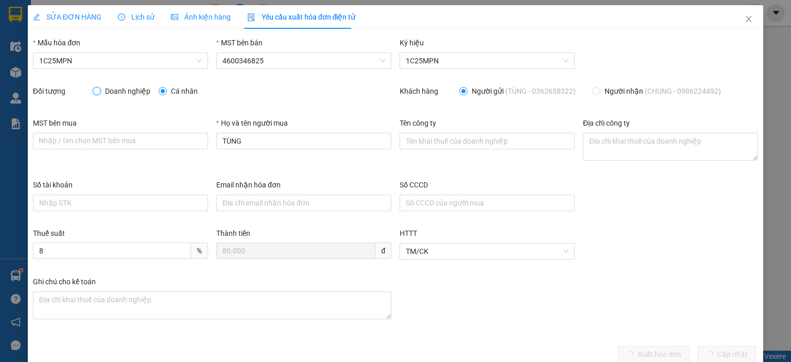
click at [97, 91] on input "Doanh nghiệp" at bounding box center [96, 90] width 7 height 7
radio input "true"
radio input "false"
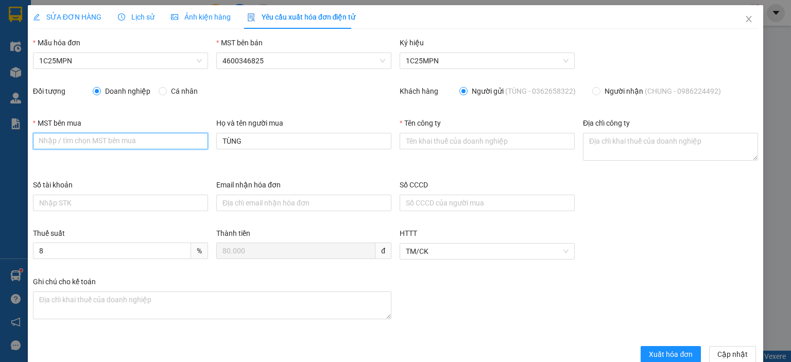
click at [62, 142] on input "MST bên mua" at bounding box center [120, 141] width 175 height 16
paste input "0304998358"
type input "0304998358"
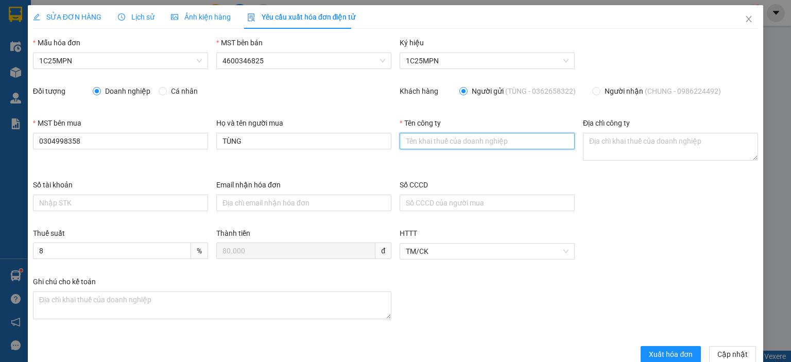
click at [405, 140] on input "Tên công ty" at bounding box center [487, 141] width 175 height 16
paste input "0304998358"
type input "0304998358"
drag, startPoint x: 458, startPoint y: 138, endPoint x: 377, endPoint y: 141, distance: 81.4
click at [377, 141] on div "MST bên mua 0304998358 Họ và tên người mua TÙNG Tên công ty 0304998358 Địa chỉ …" at bounding box center [395, 148] width 733 height 62
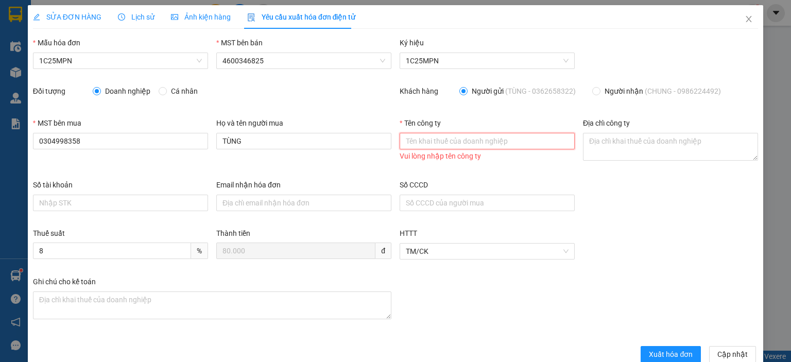
paste input "CÔNG TY CỔ PHẦN THƯƠNG MẠI - DỊCH VỤ PHONG VŨ"
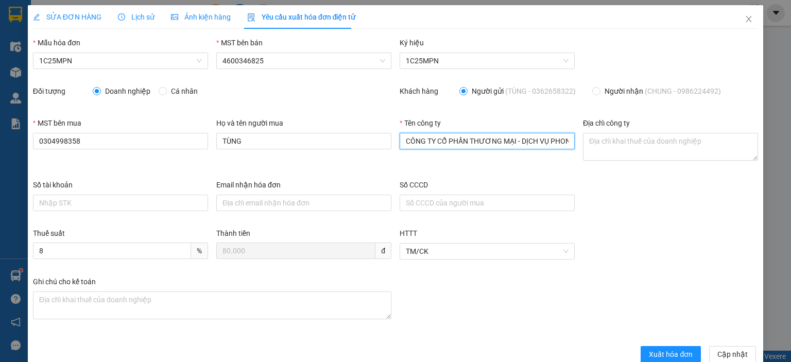
scroll to position [0, 22]
type input "CÔNG TY CỔ PHẦN THƯƠNG MẠI - DỊCH VỤ PHONG VŨ"
click at [583, 140] on textarea "Địa chỉ công ty" at bounding box center [670, 147] width 175 height 28
paste textarea "CÔNG TY CỔ PHẦN THƯƠNG MẠI - DỊCH VỤ PHONG VŨ"
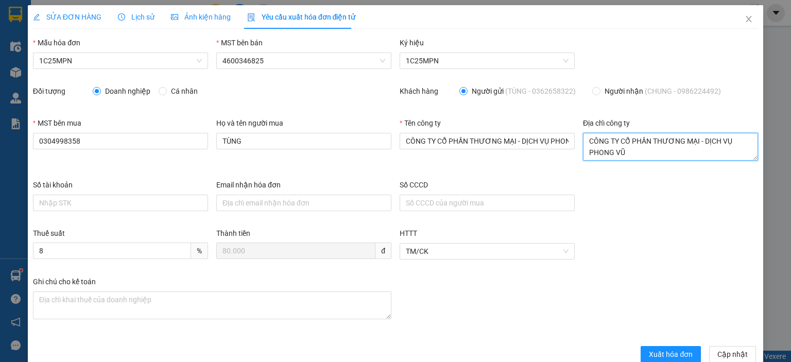
type textarea "CÔNG TY CỔ PHẦN THƯƠNG MẠI - DỊCH VỤ PHONG VŨ"
click at [622, 153] on span "CÔNG TY CỔ PHẦN THƯƠNG MẠI - DỊCH VỤ PHONG VŨ" at bounding box center [670, 157] width 175 height 8
drag, startPoint x: 621, startPoint y: 152, endPoint x: 585, endPoint y: 129, distance: 43.1
click at [585, 129] on div "Địa chỉ công ty CÔNG TY CỔ PHẦN THƯƠNG MẠI - DỊCH VỤ PHONG VŨ" at bounding box center [670, 141] width 175 height 49
paste textarea "[STREET_ADDRESS][PHONE_NUMBER][PERSON_NAME]."
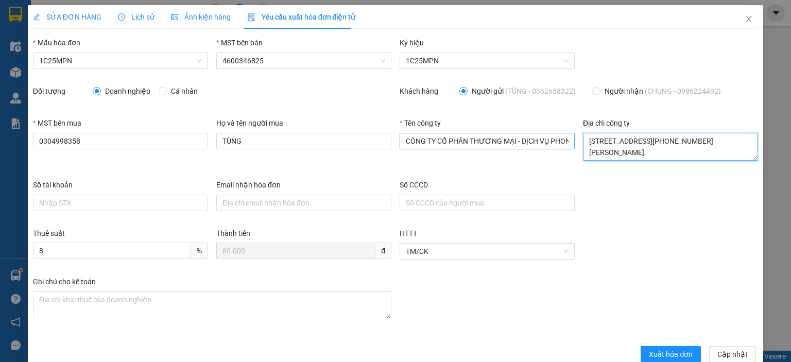
type textarea "[STREET_ADDRESS][PHONE_NUMBER][PERSON_NAME]."
click at [545, 145] on input "CÔNG TY CỔ PHẦN THƯƠNG MẠI - DỊCH VỤ PHONG VŨ" at bounding box center [487, 141] width 175 height 16
drag, startPoint x: 74, startPoint y: 16, endPoint x: 304, endPoint y: 6, distance: 229.9
click at [75, 16] on span "SỬA ĐƠN HÀNG" at bounding box center [67, 17] width 68 height 8
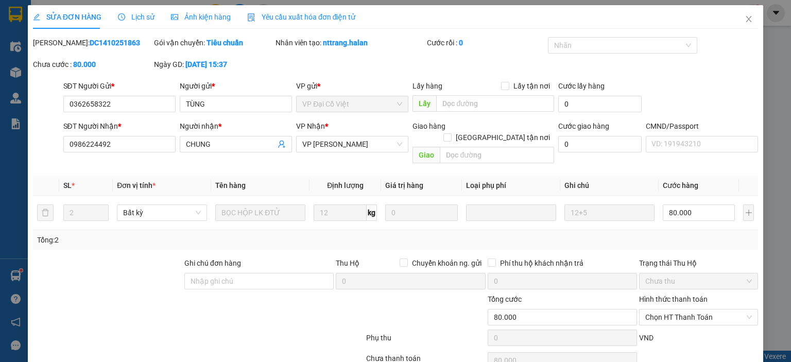
click at [296, 14] on span "Yêu cầu xuất hóa đơn điện tử" at bounding box center [301, 17] width 109 height 8
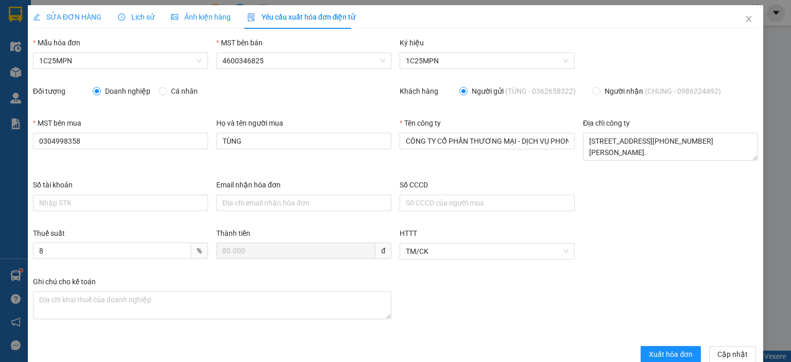
click at [219, 170] on div "Họ và tên người mua TÙNG" at bounding box center [303, 148] width 183 height 62
drag, startPoint x: 73, startPoint y: 15, endPoint x: 276, endPoint y: 12, distance: 202.4
click at [78, 14] on span "SỬA ĐƠN HÀNG" at bounding box center [67, 17] width 68 height 8
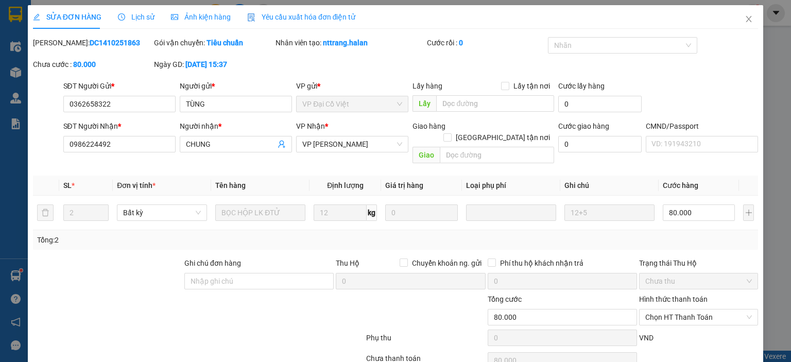
click at [277, 15] on span "Yêu cầu xuất hóa đơn điện tử" at bounding box center [301, 17] width 109 height 8
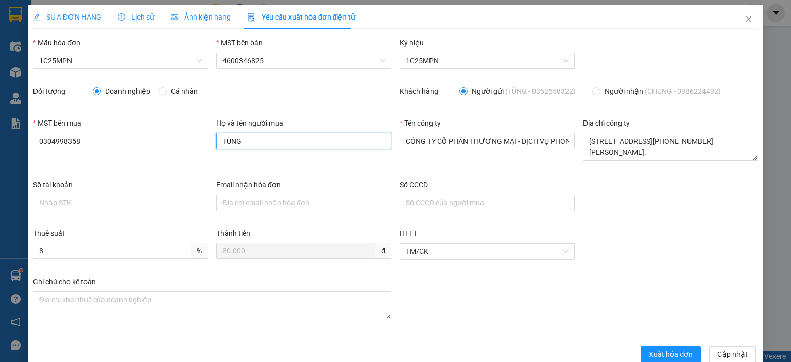
drag, startPoint x: 255, startPoint y: 144, endPoint x: 185, endPoint y: 126, distance: 72.8
click at [185, 126] on div "MST bên mua 0304998358 Họ và tên người mua TÙNG Tên công ty CÔNG TY CỔ PHẦN THƯ…" at bounding box center [395, 148] width 733 height 62
type input "chung"
click at [641, 351] on button "Xuất hóa đơn" at bounding box center [671, 354] width 60 height 16
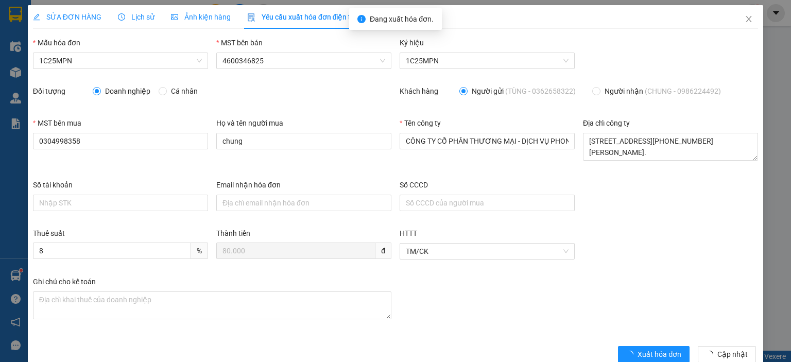
scroll to position [20, 0]
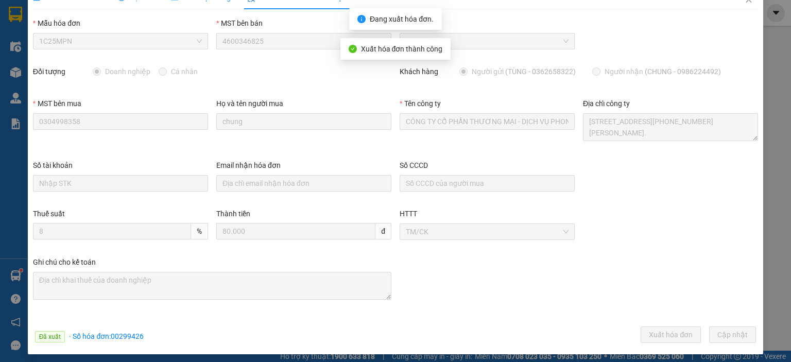
click at [125, 332] on span "· Số hóa đơn: 00299426" at bounding box center [106, 336] width 75 height 8
copy span "00299426"
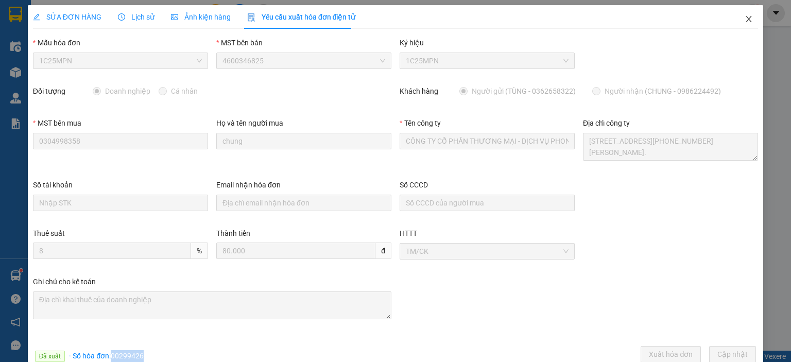
drag, startPoint x: 740, startPoint y: 12, endPoint x: 735, endPoint y: 20, distance: 8.8
click at [740, 13] on span "Close" at bounding box center [748, 19] width 29 height 29
click at [738, 20] on div "ntyen.halan 1" at bounding box center [723, 13] width 78 height 18
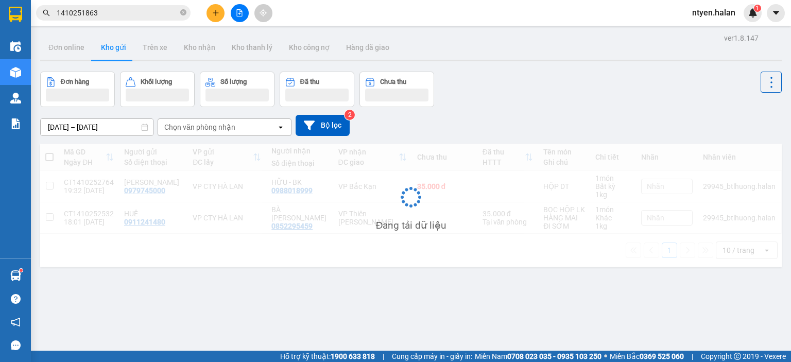
click at [111, 12] on input "1410251863" at bounding box center [118, 12] width 122 height 11
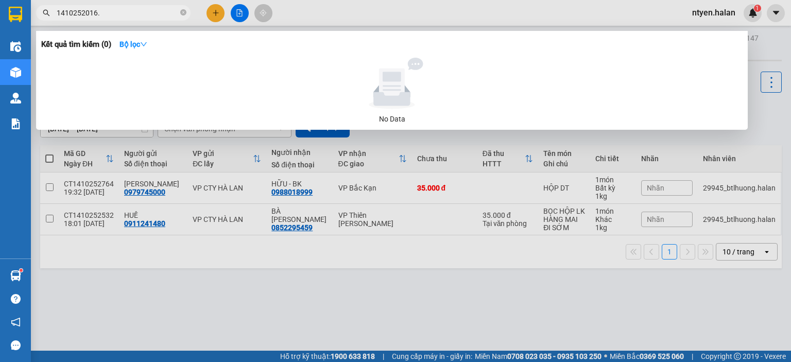
type input "1410252016"
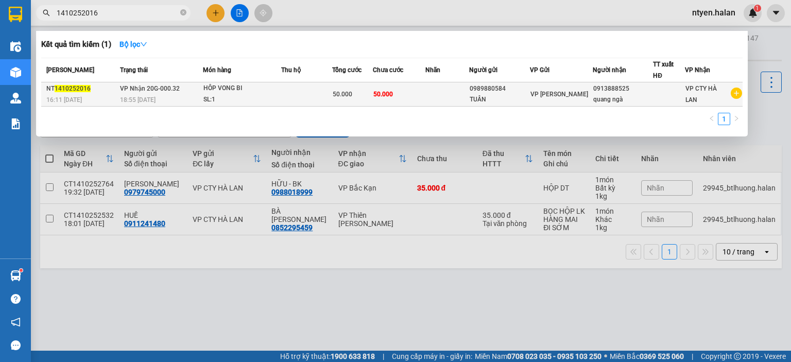
click at [139, 94] on div "18:55 [DATE]" at bounding box center [161, 99] width 82 height 11
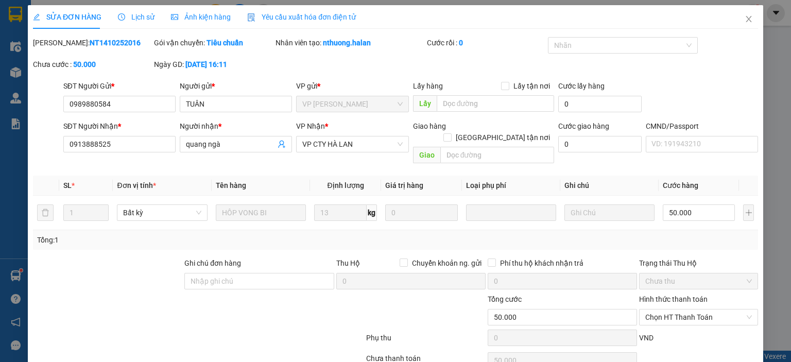
type input "0989880584"
type input "TUÂN"
type input "0913888525"
type input "quang ngà"
type input "0"
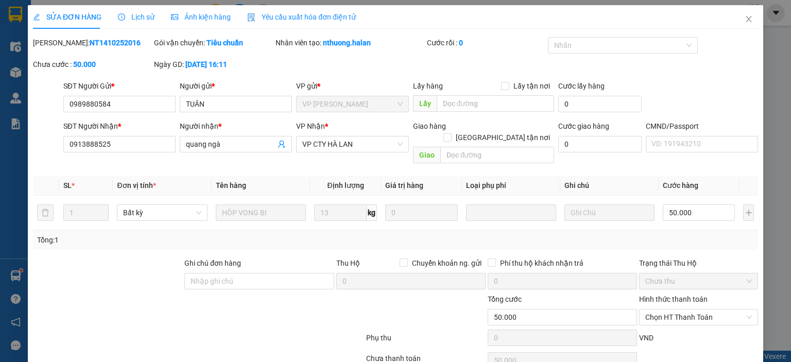
type input "50.000"
click at [288, 17] on div "SỬA ĐƠN HÀNG Lịch sử Ảnh kiện hàng Yêu cầu xuất hóa đơn điện tử Total Paid Fee …" at bounding box center [395, 181] width 791 height 362
click at [258, 15] on span "Yêu cầu xuất hóa đơn điện tử" at bounding box center [301, 17] width 109 height 8
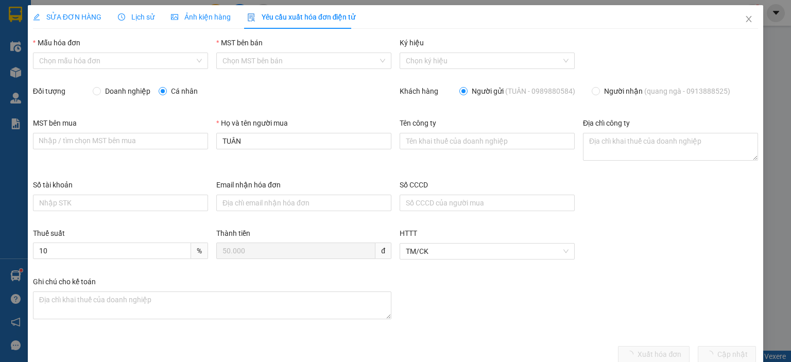
drag, startPoint x: 70, startPoint y: 58, endPoint x: 61, endPoint y: 69, distance: 13.9
click at [70, 58] on input "Mẫu hóa đơn" at bounding box center [117, 60] width 156 height 15
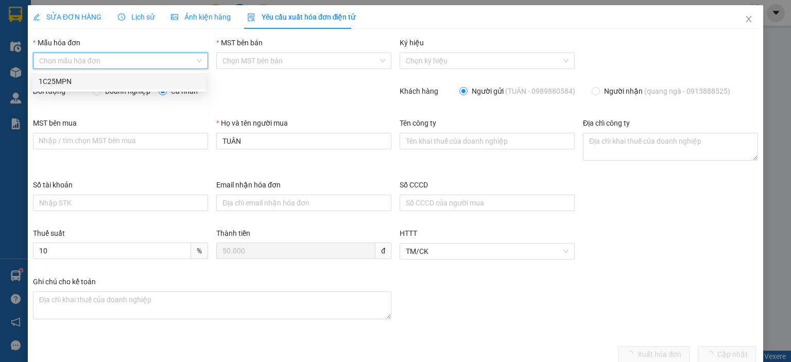
drag, startPoint x: 59, startPoint y: 79, endPoint x: 75, endPoint y: 84, distance: 16.6
click at [61, 81] on div "1C25MPN" at bounding box center [119, 81] width 161 height 11
type input "8"
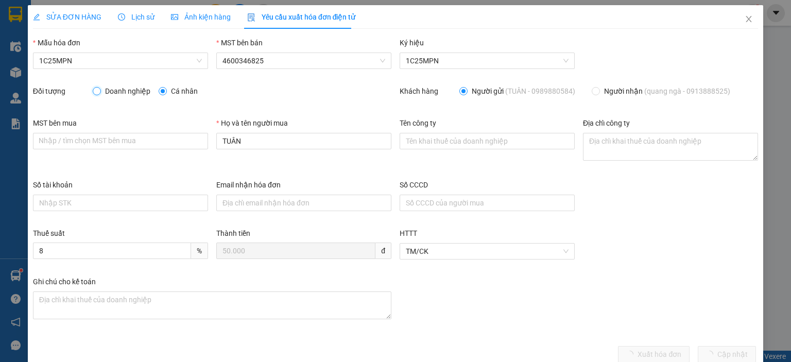
click at [96, 93] on input "Doanh nghiệp" at bounding box center [96, 90] width 7 height 7
radio input "true"
radio input "false"
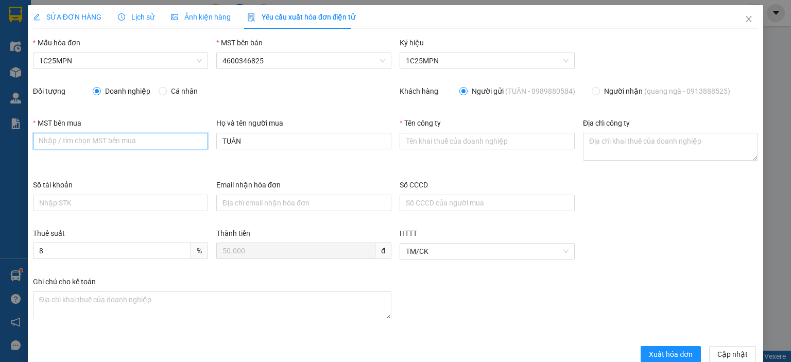
click at [35, 143] on input "MST bên mua" at bounding box center [120, 141] width 175 height 16
paste input "4600307551"
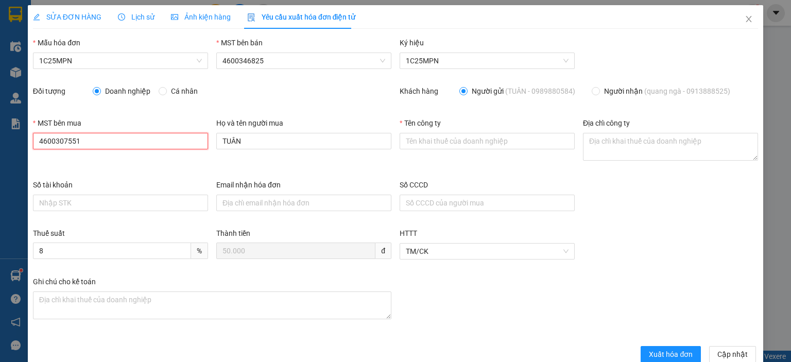
scroll to position [0, 130]
type input "4600307551"
drag, startPoint x: 99, startPoint y: 146, endPoint x: 0, endPoint y: 147, distance: 98.9
click at [0, 147] on div "SỬA ĐƠN HÀNG Lịch sử Ảnh kiện hàng Yêu cầu xuất hóa đơn điện tử Total Paid Fee …" at bounding box center [395, 181] width 791 height 362
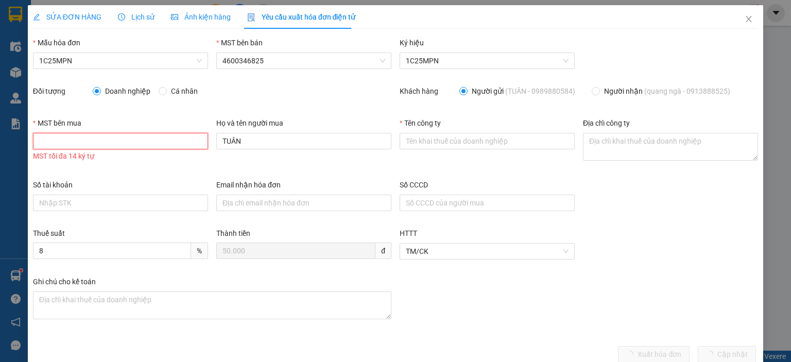
paste input "4600307551"
type input "4600307551"
click at [270, 145] on input "TUÂN" at bounding box center [303, 141] width 175 height 16
click at [289, 174] on div "Họ và tên người mua TUÂN" at bounding box center [303, 148] width 183 height 62
click at [745, 20] on icon "close" at bounding box center [749, 19] width 8 height 8
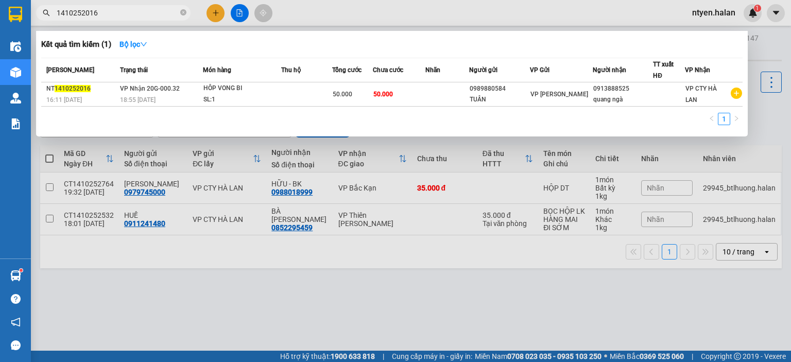
drag, startPoint x: 100, startPoint y: 14, endPoint x: 75, endPoint y: 8, distance: 26.6
click at [100, 14] on input "1410252016" at bounding box center [118, 12] width 122 height 11
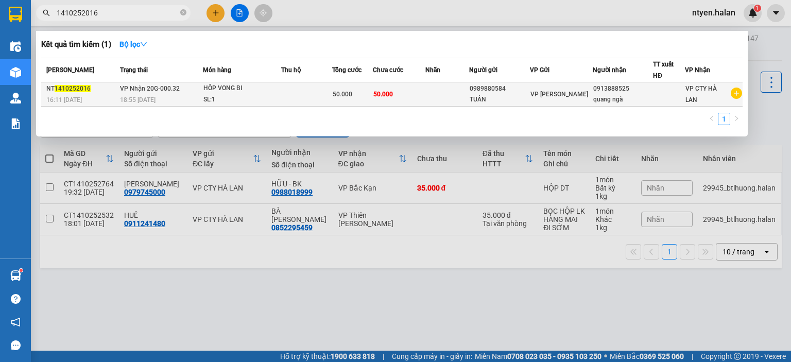
click at [144, 90] on span "VP Nhận 20G-000.32" at bounding box center [150, 88] width 60 height 7
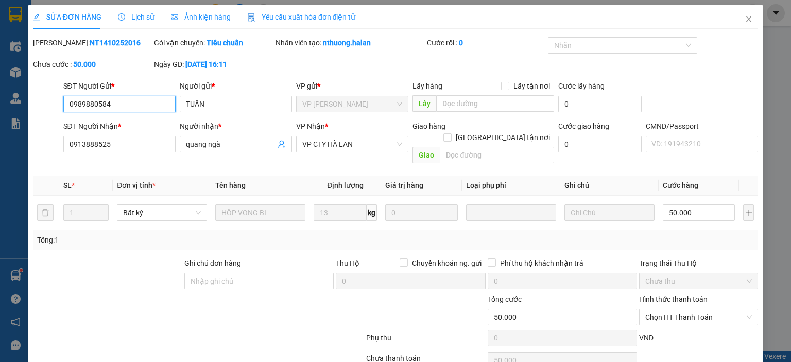
type input "0989880584"
type input "TUÂN"
type input "0913888525"
type input "quang ngà"
type input "0"
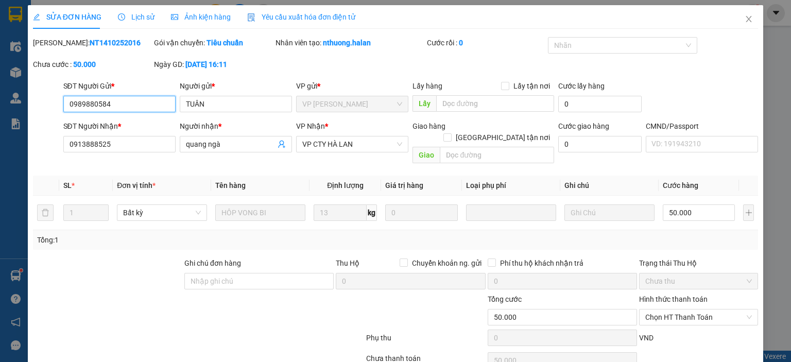
type input "50.000"
click at [305, 21] on span "Yêu cầu xuất hóa đơn điện tử" at bounding box center [301, 17] width 109 height 8
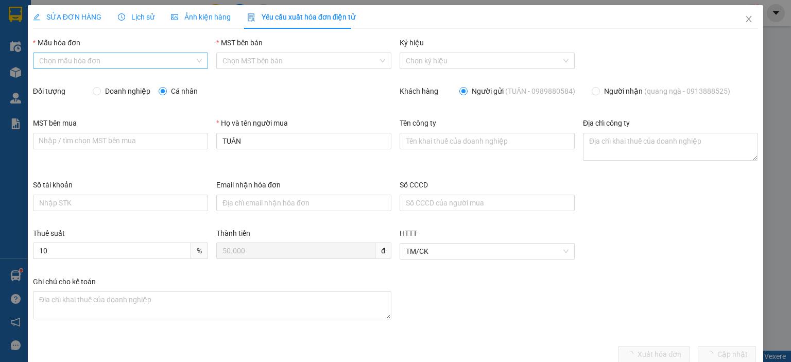
click at [46, 61] on input "Mẫu hóa đơn" at bounding box center [117, 60] width 156 height 15
click at [66, 79] on div "1C25MPN" at bounding box center [119, 81] width 161 height 11
type input "8"
click at [99, 90] on input "Doanh nghiệp" at bounding box center [96, 90] width 7 height 7
radio input "true"
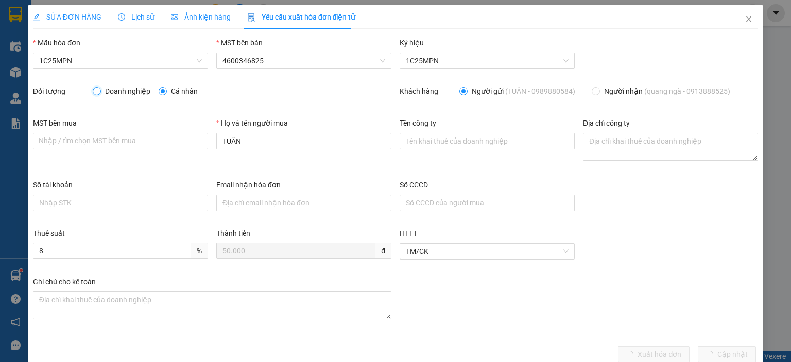
radio input "false"
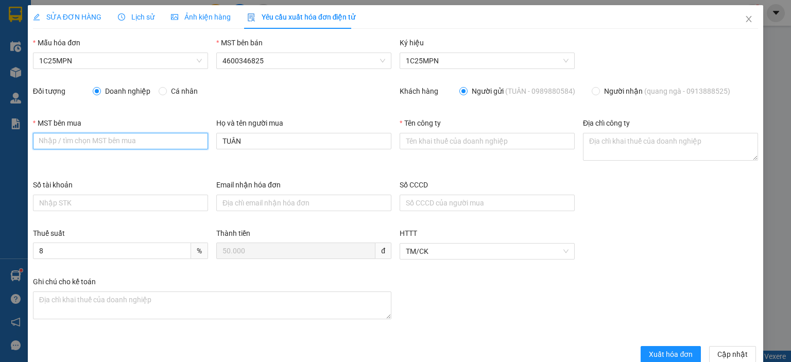
click at [131, 142] on input "MST bên mua" at bounding box center [120, 141] width 175 height 16
paste input "4600307551"
type input "4600307551"
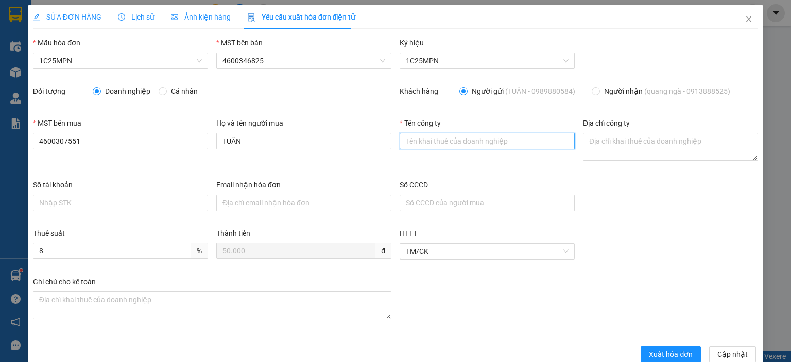
click at [441, 144] on input "Tên công ty" at bounding box center [487, 141] width 175 height 16
paste input "CÔNG TY TNHH QUANG NGÀ"
type input "CÔNG TY TNHH QUANG NGÀ"
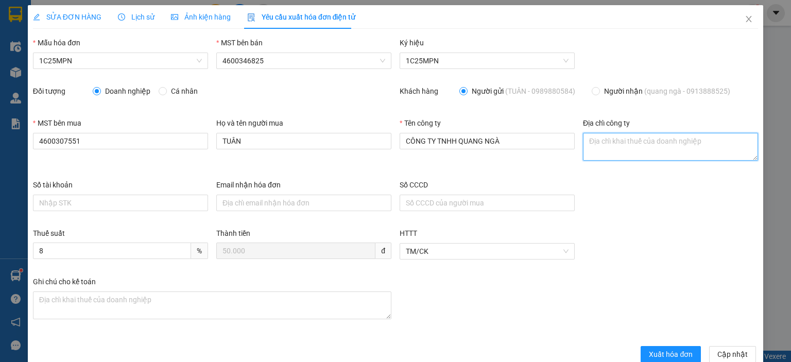
click at [593, 146] on textarea "Địa chỉ công ty" at bounding box center [670, 147] width 175 height 28
paste textarea "CÔNG TY TNHH QUANG NGÀ"
type textarea "CÔNG TY TNHH QUANG NGÀ"
drag, startPoint x: 684, startPoint y: 139, endPoint x: 550, endPoint y: 144, distance: 134.0
click at [550, 144] on div "MST bên mua 4600307551 Họ và tên người mua TUÂN Tên công ty CÔNG TY TNHH QUANG …" at bounding box center [395, 148] width 733 height 62
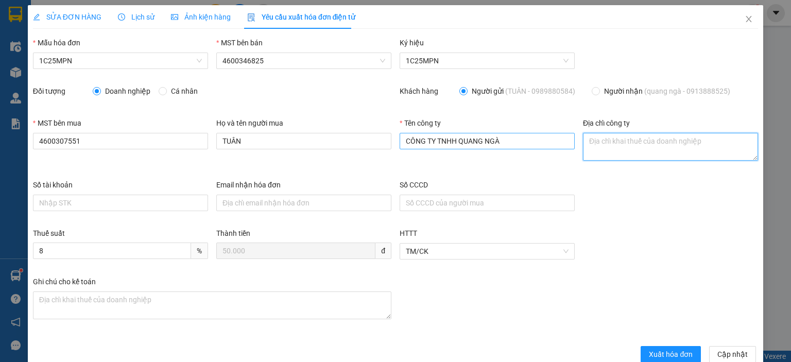
paste textarea "SN 347, [STREET_ADDRESS][PERSON_NAME]"
click at [583, 152] on textarea "SN 347, [STREET_ADDRESS][PERSON_NAME]" at bounding box center [670, 147] width 175 height 28
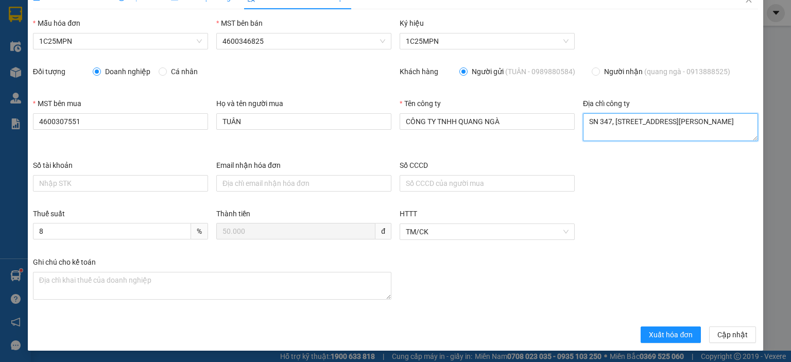
type textarea "SN 347, [STREET_ADDRESS][PERSON_NAME]"
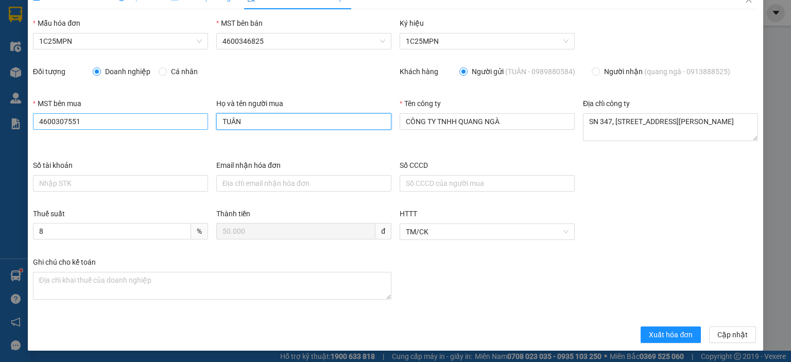
drag, startPoint x: 258, startPoint y: 123, endPoint x: 199, endPoint y: 119, distance: 58.8
click at [199, 119] on div "MST bên mua 4600307551 Họ và tên người mua TUÂN Tên công ty CÔNG TY TNHH QUANG …" at bounding box center [395, 129] width 733 height 62
type input "[PERSON_NAME]"
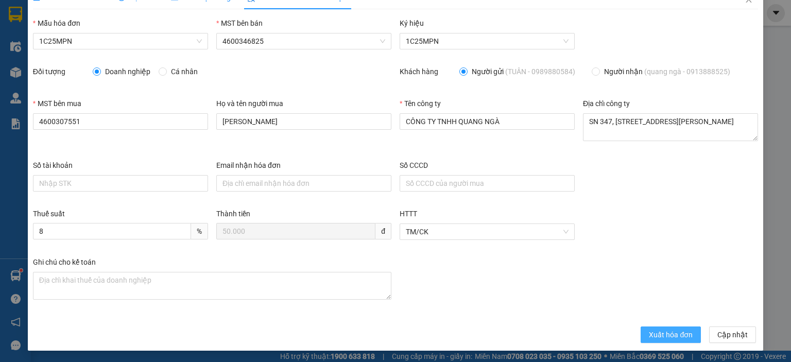
click at [650, 334] on span "Xuất hóa đơn" at bounding box center [671, 334] width 44 height 11
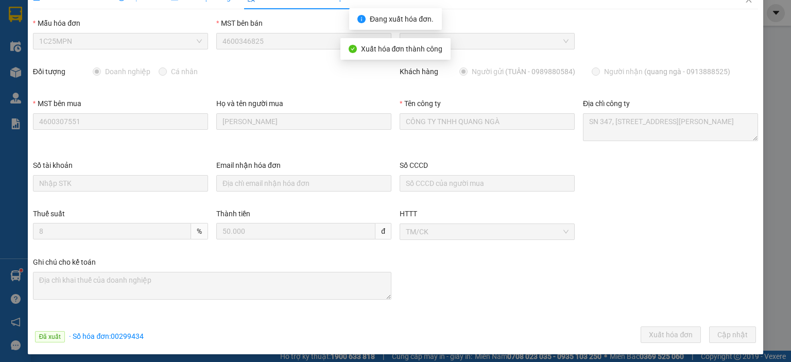
click at [117, 334] on span "· Số hóa đơn: 00299434" at bounding box center [106, 336] width 75 height 8
copy span "00299434"
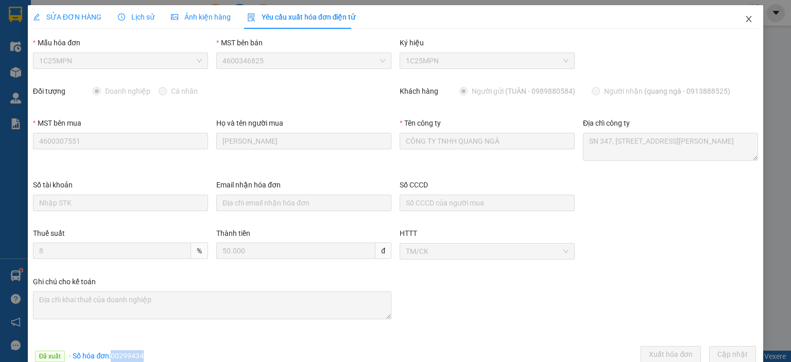
click at [745, 20] on icon "close" at bounding box center [749, 19] width 8 height 8
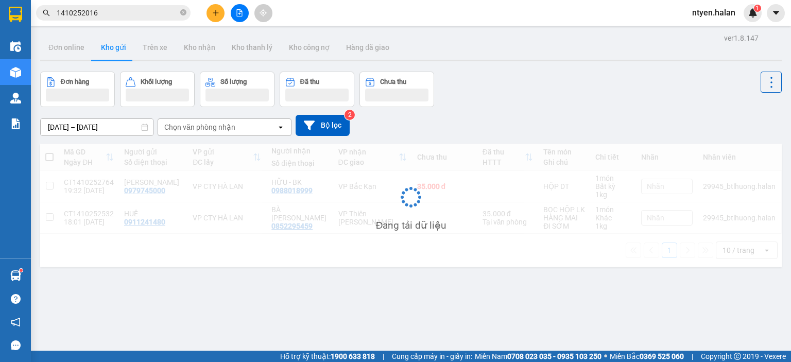
click at [106, 14] on input "1410252016" at bounding box center [118, 12] width 122 height 11
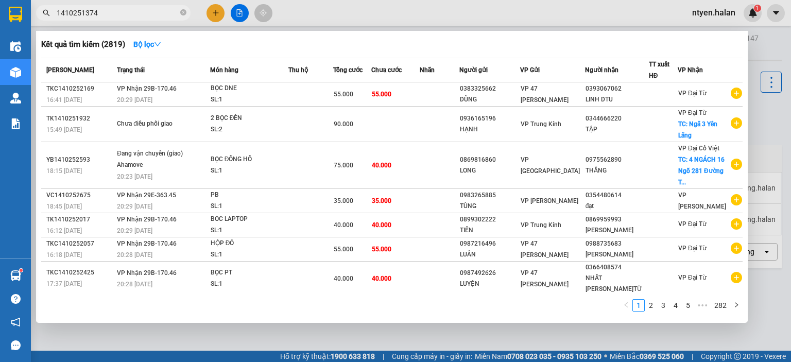
type input "1410251374"
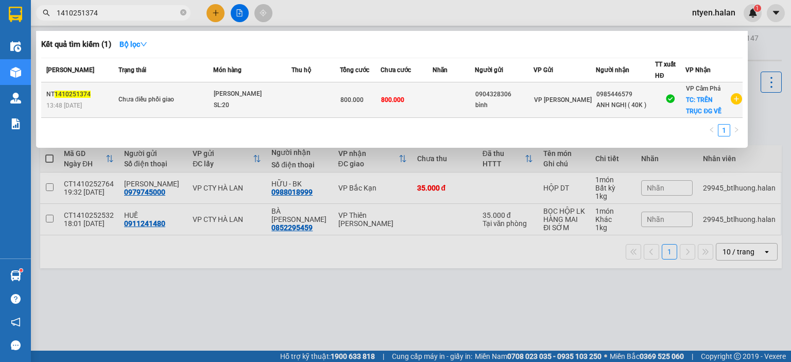
click at [196, 94] on span "Chưa điều phối giao" at bounding box center [165, 99] width 94 height 11
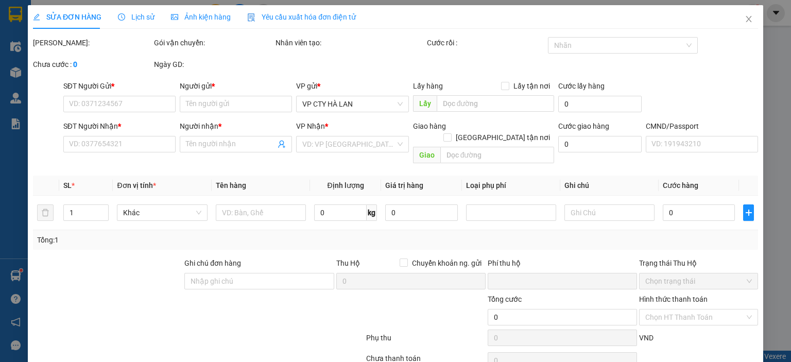
type input "0904328306"
type input "bình"
type input "0985446579"
type input "ANH NGHỊ ( 40K )"
checkbox input "true"
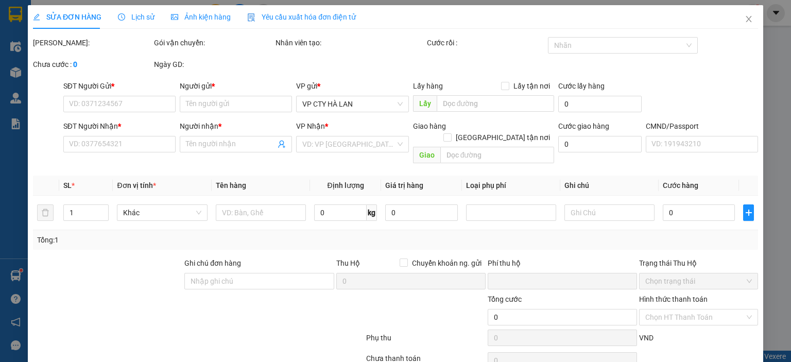
type input "TRÊN TRỤC ĐG VỀ"
type input "0"
type input "800.000"
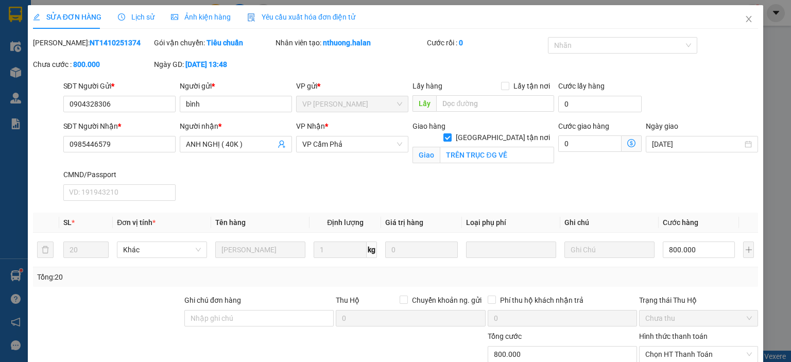
click at [267, 16] on span "Yêu cầu xuất hóa đơn điện tử" at bounding box center [301, 17] width 109 height 8
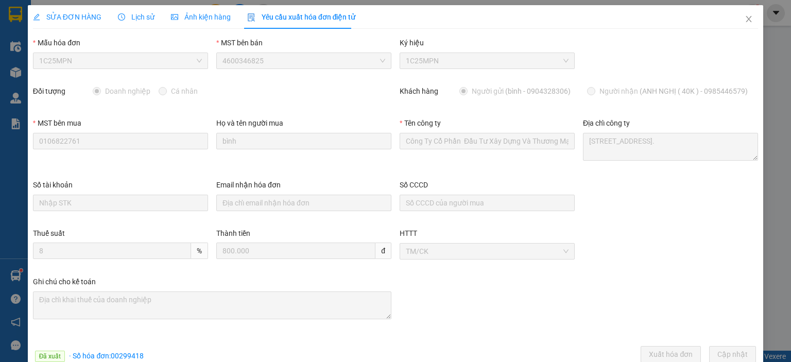
scroll to position [23, 0]
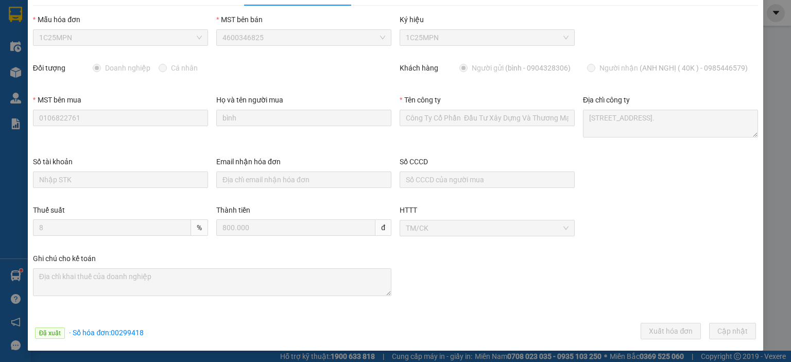
click at [123, 332] on span "· Số hóa đơn: 00299418" at bounding box center [106, 333] width 75 height 8
copy span "00299418"
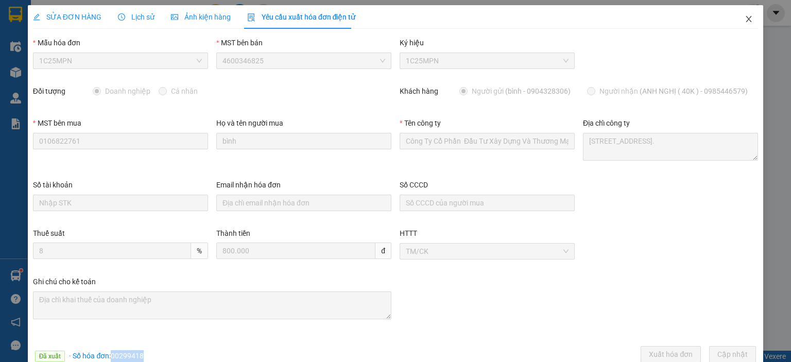
click at [745, 20] on icon "close" at bounding box center [749, 19] width 8 height 8
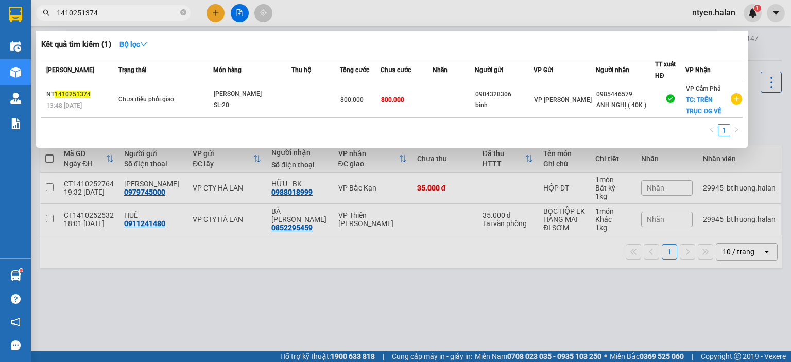
click at [136, 8] on input "1410251374" at bounding box center [118, 12] width 122 height 11
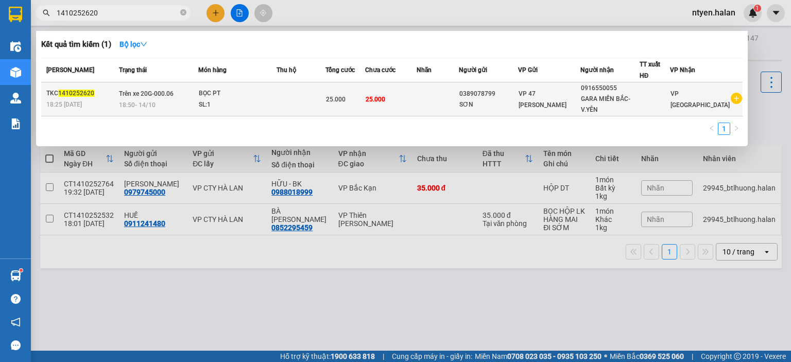
click at [149, 101] on span "18:50 [DATE]" at bounding box center [137, 104] width 37 height 7
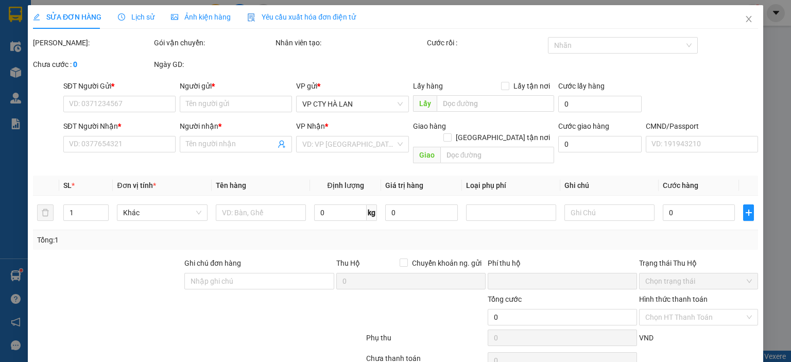
click at [282, 19] on div "SỬA ĐƠN HÀNG Lịch sử Ảnh kiện hàng Yêu cầu xuất hóa đơn điện tử Total Paid Fee …" at bounding box center [395, 181] width 791 height 362
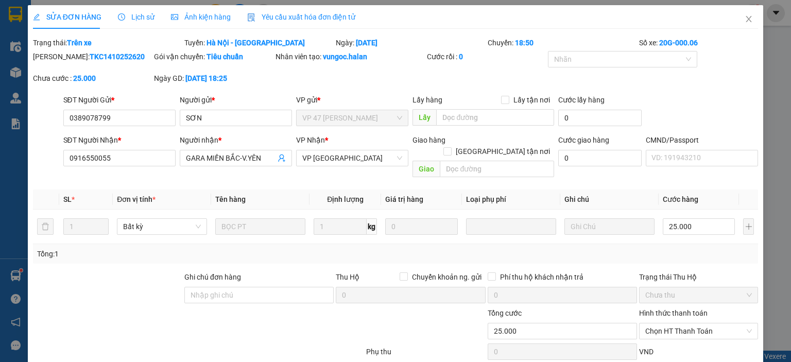
click at [276, 15] on span "Yêu cầu xuất hóa đơn điện tử" at bounding box center [301, 17] width 109 height 8
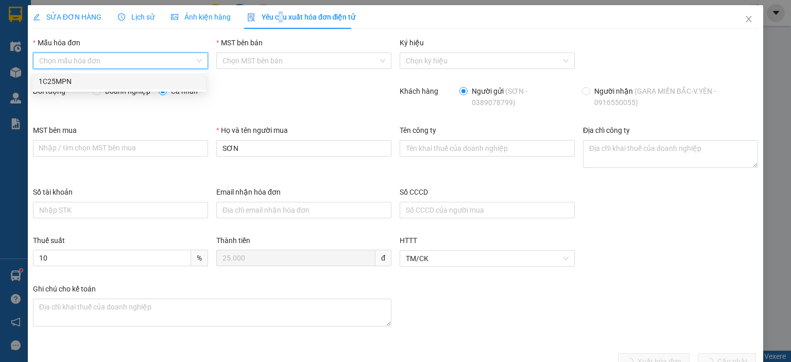
drag, startPoint x: 66, startPoint y: 56, endPoint x: 52, endPoint y: 66, distance: 17.7
click at [65, 57] on input "Mẫu hóa đơn" at bounding box center [117, 60] width 156 height 15
click at [58, 84] on div "1C25MPN" at bounding box center [119, 81] width 161 height 11
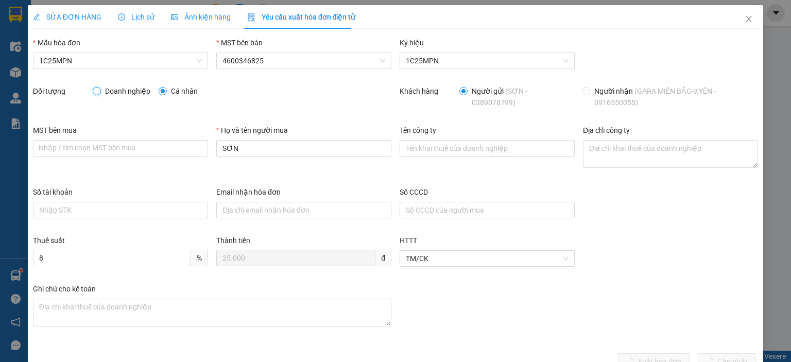
click at [96, 92] on input "Doanh nghiệp" at bounding box center [96, 90] width 7 height 7
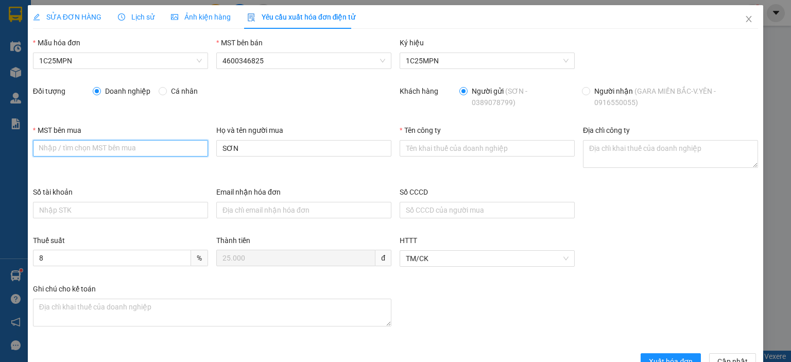
click at [117, 150] on input "MST bên mua" at bounding box center [120, 148] width 175 height 16
paste input "0108235007"
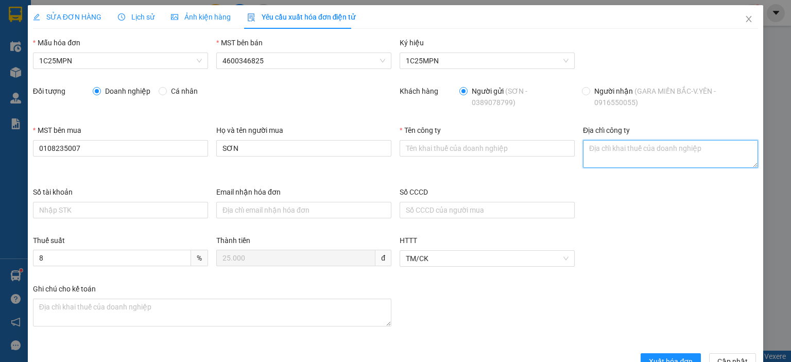
click at [600, 152] on textarea "Địa chỉ công ty" at bounding box center [670, 154] width 175 height 28
paste textarea "[GEOGRAPHIC_DATA], Xã [GEOGRAPHIC_DATA], [GEOGRAPHIC_DATA], [GEOGRAPHIC_DATA]"
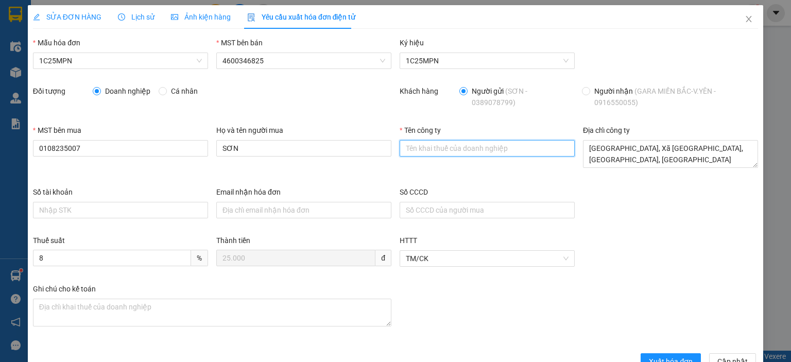
click at [403, 150] on input "Tên công ty" at bounding box center [487, 148] width 175 height 16
paste input "[GEOGRAPHIC_DATA], Xã [GEOGRAPHIC_DATA], [GEOGRAPHIC_DATA], [GEOGRAPHIC_DATA]"
drag, startPoint x: 534, startPoint y: 152, endPoint x: 382, endPoint y: 143, distance: 152.8
click at [382, 143] on div "MST bên mua 0108235007 Họ và tên người mua SƠN Tên công [GEOGRAPHIC_DATA], Xã […" at bounding box center [395, 156] width 733 height 62
paste input "CÔNG TY TNHH PHỤ TÙNG Ô TÔ VINPARTS"
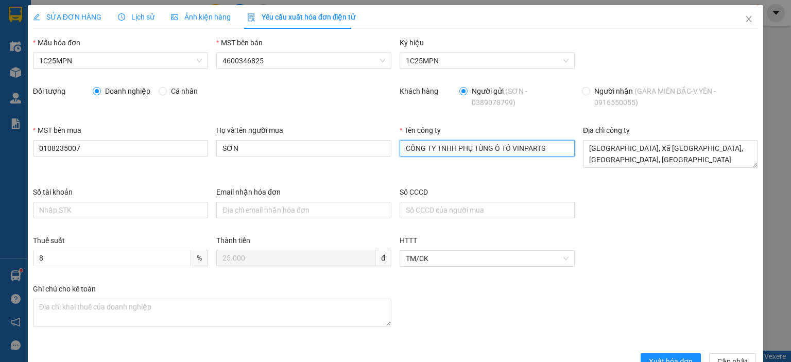
scroll to position [27, 0]
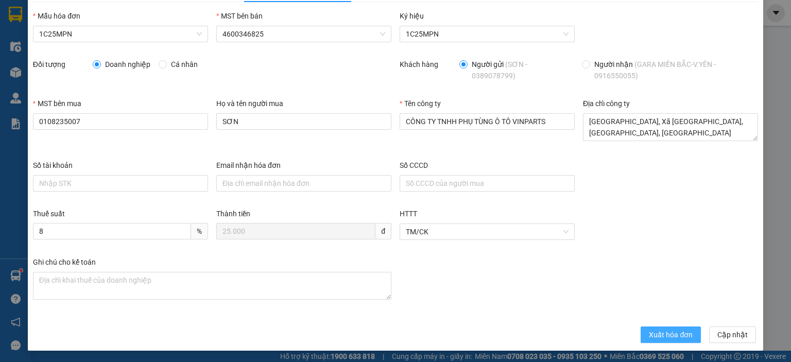
click at [665, 336] on span "Xuất hóa đơn" at bounding box center [671, 334] width 44 height 11
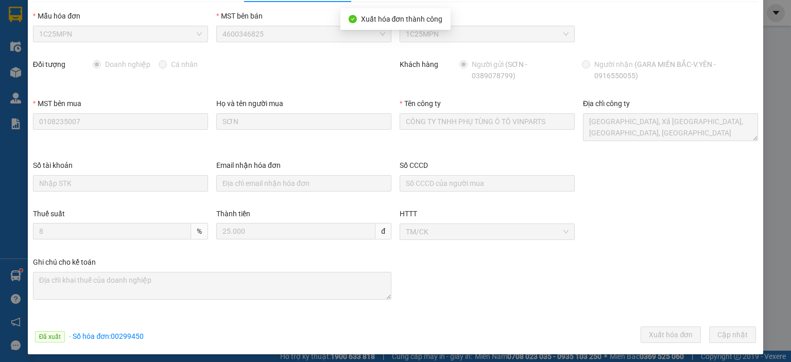
click at [126, 336] on span "· Số hóa đơn: 00299450" at bounding box center [106, 336] width 75 height 8
copy span "00299450"
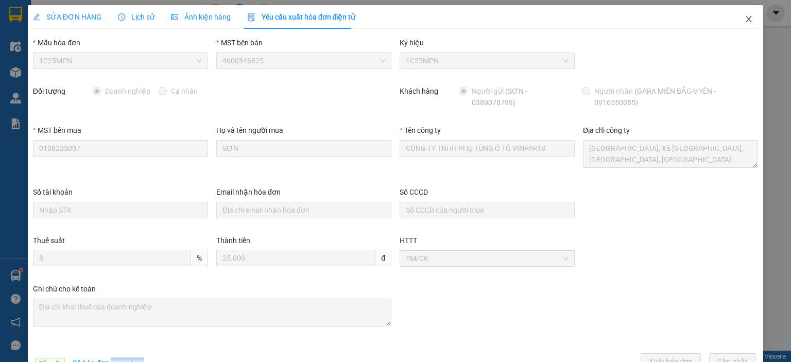
click at [746, 20] on icon "close" at bounding box center [749, 19] width 6 height 6
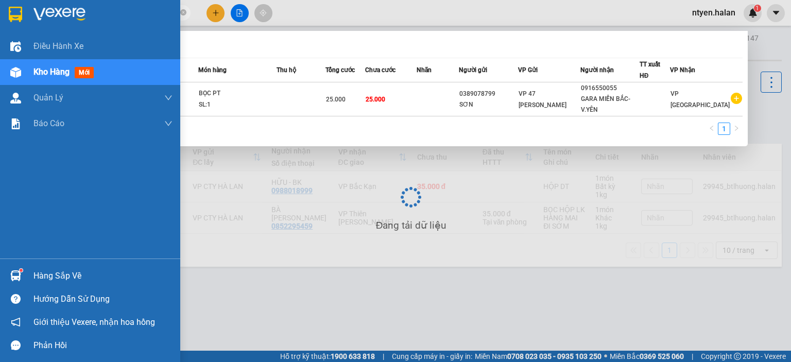
drag, startPoint x: 131, startPoint y: 16, endPoint x: 15, endPoint y: 10, distance: 116.1
click at [15, 10] on section "Kết quả tìm kiếm ( 1 ) Bộ lọc Mã ĐH Trạng thái Món hàng Thu hộ Tổng cước Chưa c…" at bounding box center [395, 181] width 791 height 362
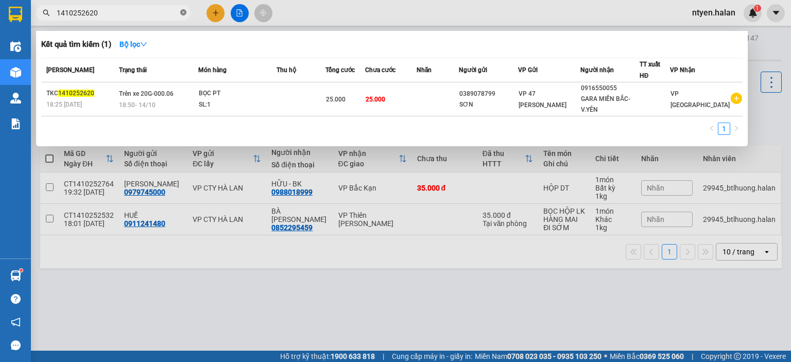
click at [184, 12] on icon "close-circle" at bounding box center [183, 12] width 6 height 6
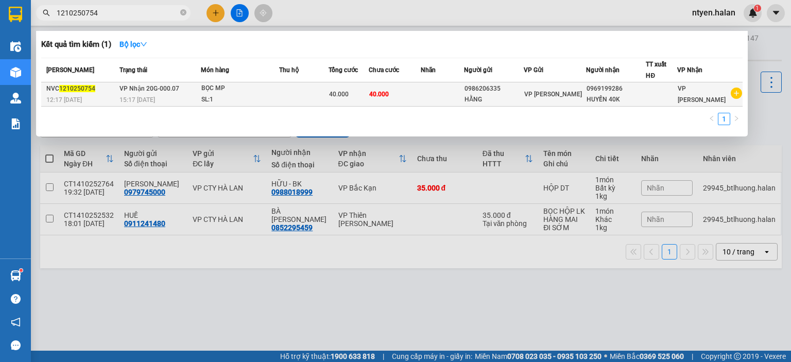
click at [137, 92] on td "VP Nhận 20G-000.07 15:17 [DATE]" at bounding box center [159, 94] width 84 height 24
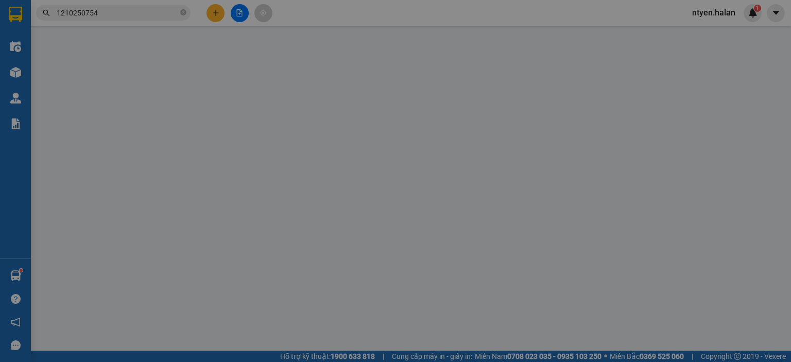
click at [285, 20] on span "Yêu cầu xuất hóa đơn điện tử" at bounding box center [301, 17] width 109 height 8
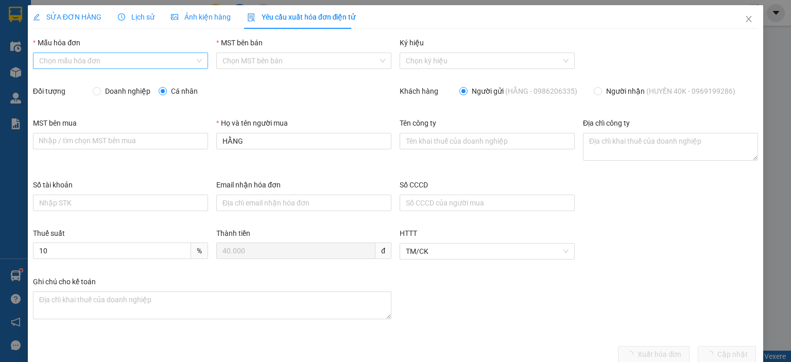
click at [88, 58] on input "Mẫu hóa đơn" at bounding box center [117, 60] width 156 height 15
click at [68, 84] on div "1C25MPN" at bounding box center [119, 81] width 161 height 11
click at [95, 93] on input "Doanh nghiệp" at bounding box center [96, 90] width 7 height 7
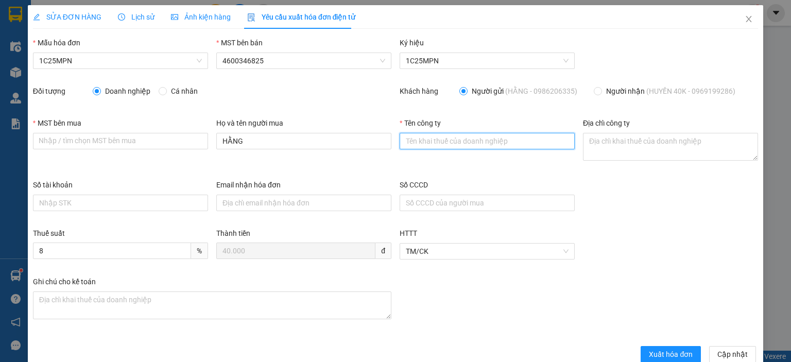
click at [411, 139] on input "Tên công ty" at bounding box center [487, 141] width 175 height 16
click at [407, 145] on input "Tên công ty" at bounding box center [487, 141] width 175 height 16
paste input "CÔNG TY TNHH THƯƠNG MẠI THCOS"
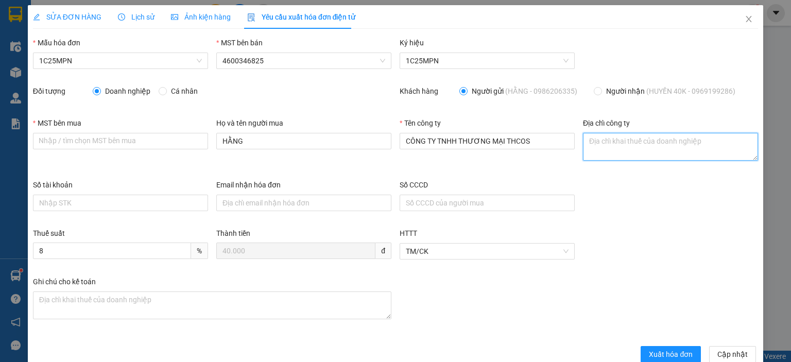
click at [594, 150] on textarea "Địa chỉ công ty" at bounding box center [670, 147] width 175 height 28
paste textarea "CÔNG TY TNHH THƯƠNG MẠI THCOS"
drag, startPoint x: 688, startPoint y: 146, endPoint x: 571, endPoint y: 147, distance: 117.4
click at [571, 147] on div "MST bên mua Nhập / tìm chọn MST bên mua Họ và tên người mua HẰNG Tên công ty CÔ…" at bounding box center [395, 148] width 733 height 62
paste textarea "CÔNG TY TNHH THƯƠNG MẠI THCOS"
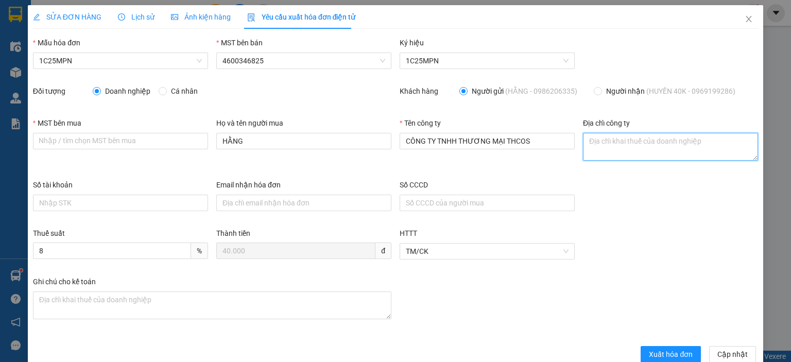
paste textarea "Số 17, ngõ 616, [GEOGRAPHIC_DATA][PERSON_NAME], [GEOGRAPHIC_DATA][PERSON_NAME],…"
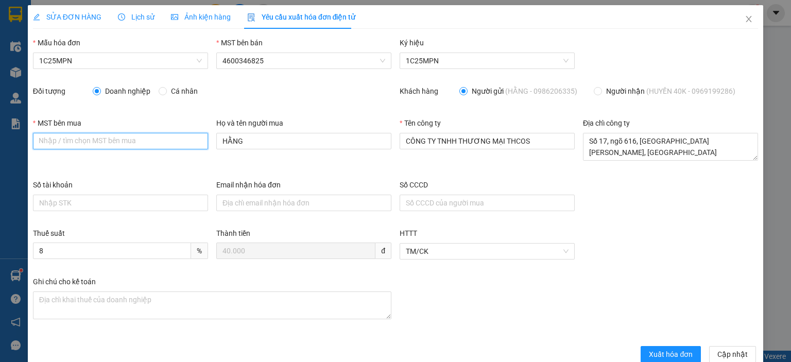
click at [68, 141] on input "MST bên mua" at bounding box center [120, 141] width 175 height 16
paste input "4601636598"
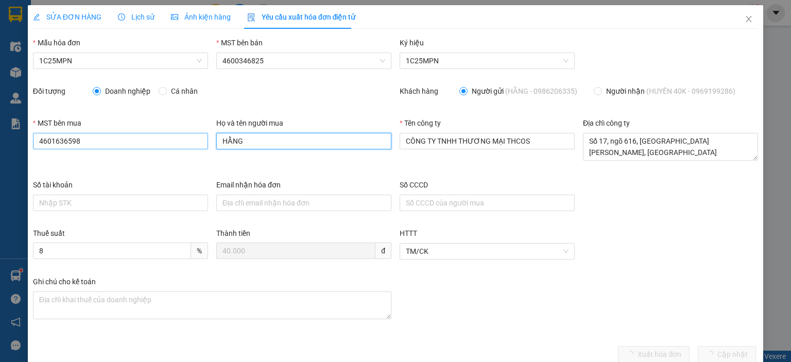
drag, startPoint x: 241, startPoint y: 141, endPoint x: 179, endPoint y: 138, distance: 62.4
click at [179, 138] on div "MST bên mua 4601636598 Họ và tên người mua HẰNG Tên công ty CÔNG TY TNHH THƯƠNG…" at bounding box center [395, 148] width 733 height 62
click at [666, 351] on span "Xuất hóa đơn" at bounding box center [671, 354] width 44 height 11
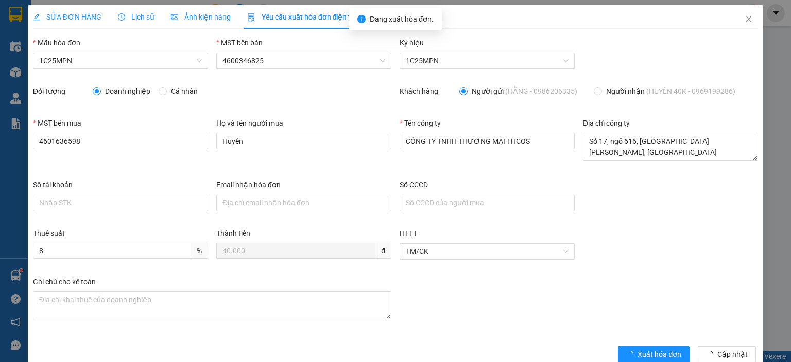
scroll to position [20, 0]
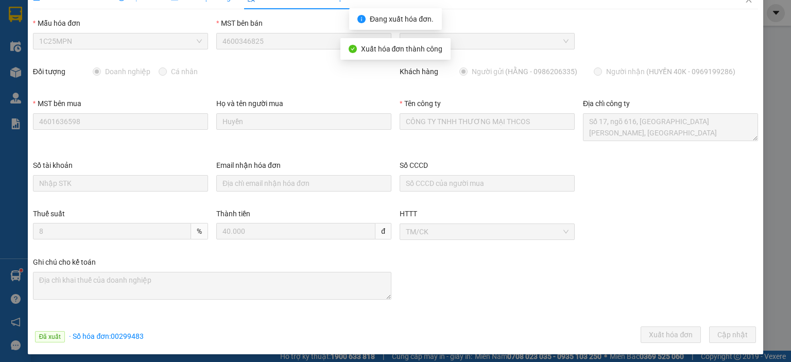
click at [131, 338] on span "· Số hóa đơn: 00299483" at bounding box center [106, 336] width 75 height 8
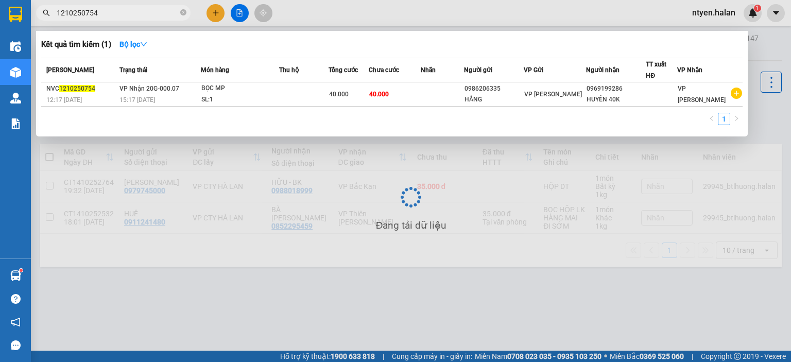
click at [124, 6] on span "1210250754" at bounding box center [113, 12] width 155 height 15
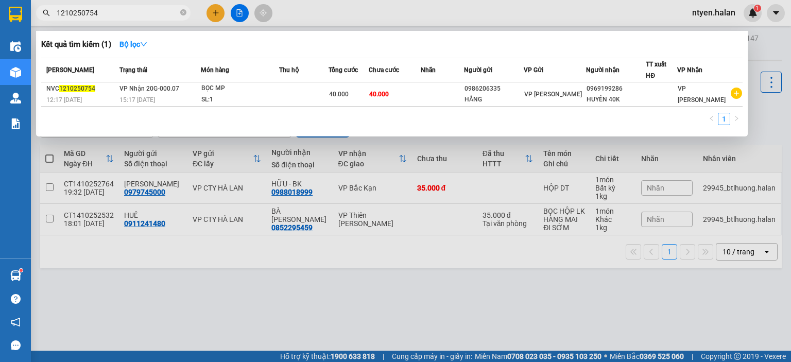
click at [133, 16] on input "1210250754" at bounding box center [118, 12] width 122 height 11
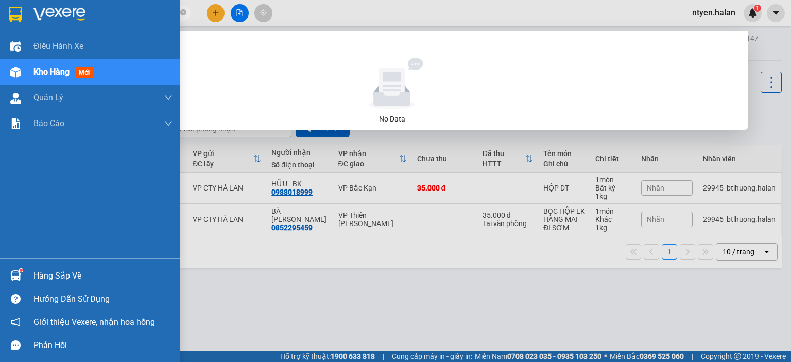
drag, startPoint x: 114, startPoint y: 12, endPoint x: 11, endPoint y: 11, distance: 103.0
click at [13, 12] on section "Kết quả tìm kiếm ( 0 ) Bộ lọc No Data 1210251966 ntyen.halan 1 Điều hành xe Kho…" at bounding box center [395, 181] width 791 height 362
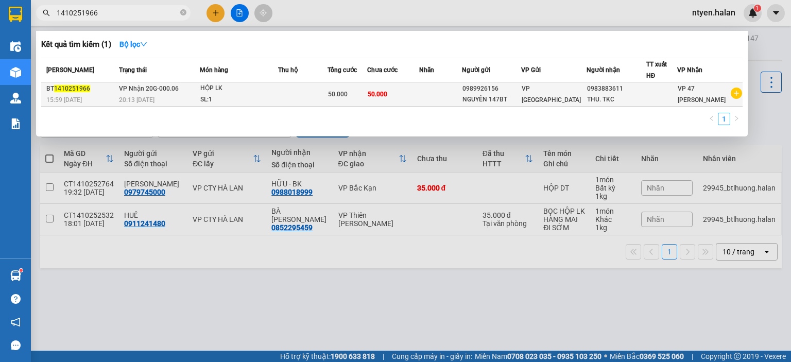
click at [124, 97] on span "20:13 [DATE]" at bounding box center [137, 99] width 36 height 7
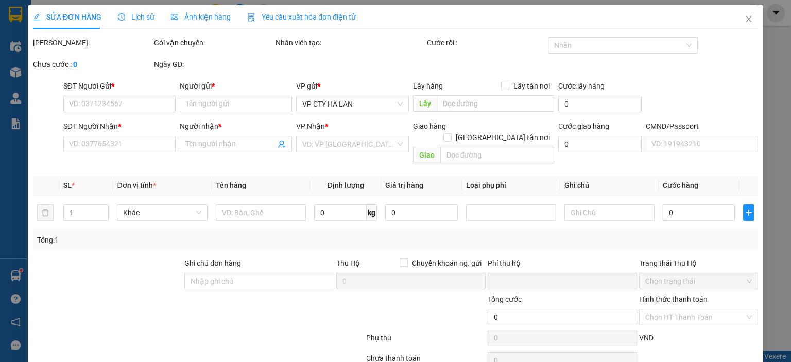
click at [285, 19] on span "Yêu cầu xuất hóa đơn điện tử" at bounding box center [301, 17] width 109 height 8
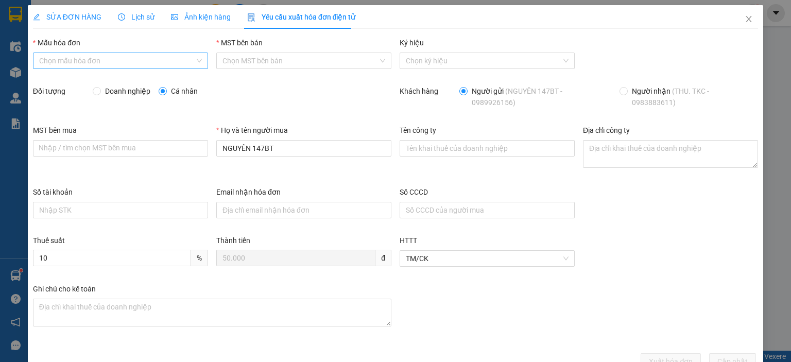
click at [65, 60] on input "Mẫu hóa đơn" at bounding box center [117, 60] width 156 height 15
drag, startPoint x: 62, startPoint y: 82, endPoint x: 89, endPoint y: 90, distance: 28.5
click at [62, 82] on div "1C25MPN" at bounding box center [119, 81] width 161 height 11
click at [101, 88] on span "Doanh nghiệp" at bounding box center [128, 90] width 54 height 11
click at [100, 88] on input "Doanh nghiệp" at bounding box center [96, 90] width 7 height 7
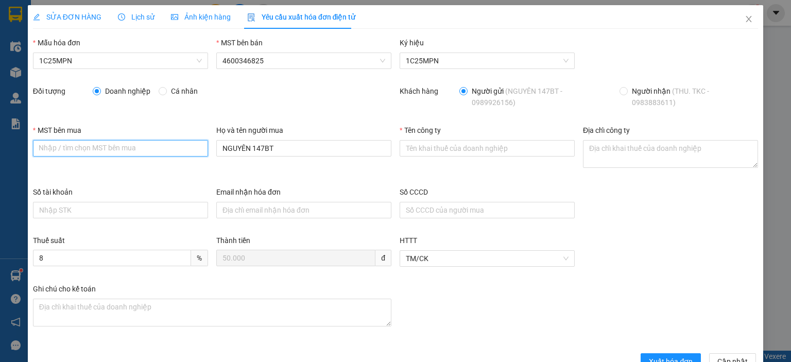
click at [138, 148] on input "MST bên mua" at bounding box center [120, 148] width 175 height 16
paste input "0101198807"
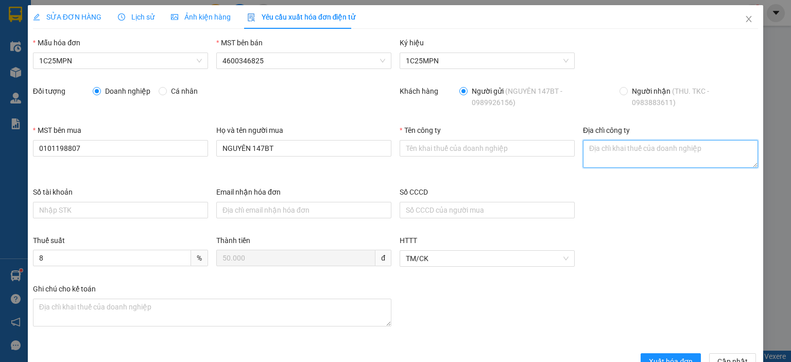
click at [592, 156] on textarea "Địa chỉ công ty" at bounding box center [670, 154] width 175 height 28
paste textarea "Tầng 5A, 5, 9, 12 số 194 phố [PERSON_NAME][GEOGRAPHIC_DATA], [GEOGRAPHIC_DATA],…"
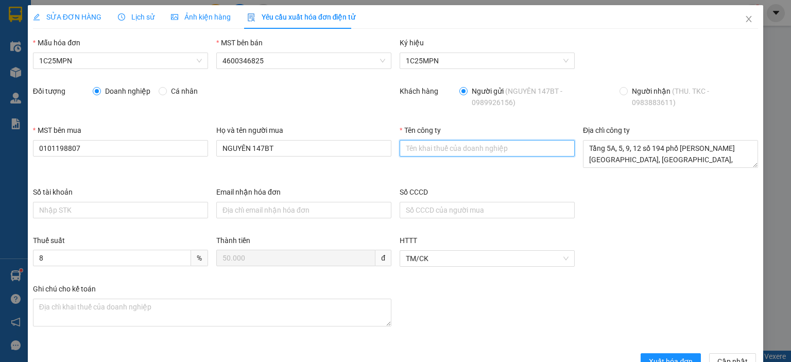
click at [429, 147] on input "Tên công ty" at bounding box center [487, 148] width 175 height 16
paste input "Tầng 5A, 5, 9, 12 số 194 phố [PERSON_NAME][GEOGRAPHIC_DATA], [GEOGRAPHIC_DATA],…"
drag, startPoint x: 563, startPoint y: 149, endPoint x: 346, endPoint y: 148, distance: 217.9
click at [350, 152] on div "MST bên mua 0101198807 Họ và tên người mua NGUYÊN 147BT Tên công ty Tầng 5A, 5,…" at bounding box center [395, 156] width 733 height 62
drag, startPoint x: 544, startPoint y: 156, endPoint x: 313, endPoint y: 160, distance: 230.8
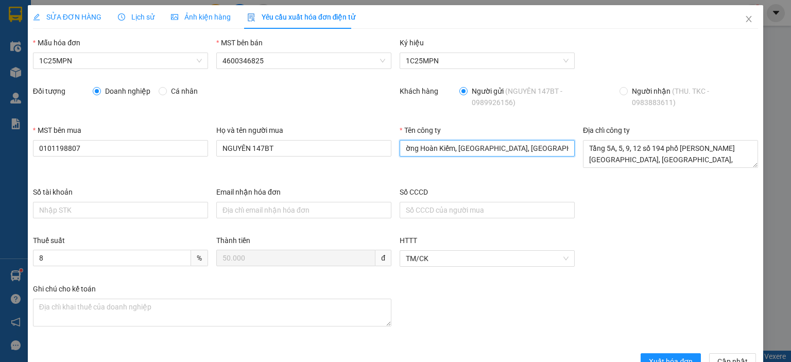
click at [313, 160] on div "MST bên mua 0101198807 Họ và tên người mua NGUYÊN 147BT Tên công ty ờng [GEOGRA…" at bounding box center [395, 156] width 733 height 62
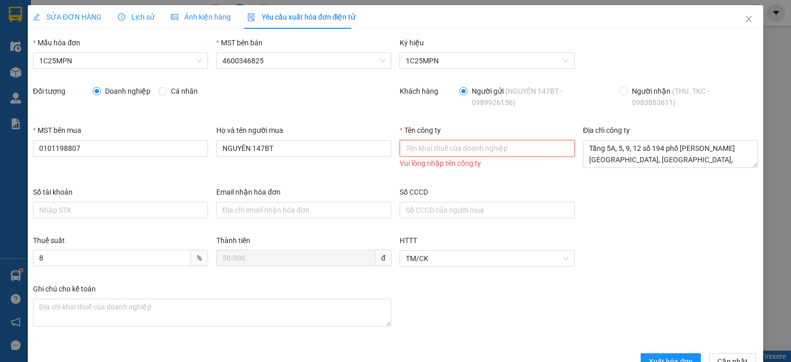
paste input "CÔNG TY TNHH MICROTEC [GEOGRAPHIC_DATA]"
drag, startPoint x: 64, startPoint y: 9, endPoint x: 68, endPoint y: 16, distance: 8.1
click at [64, 10] on div "SỬA ĐƠN HÀNG" at bounding box center [67, 17] width 68 height 24
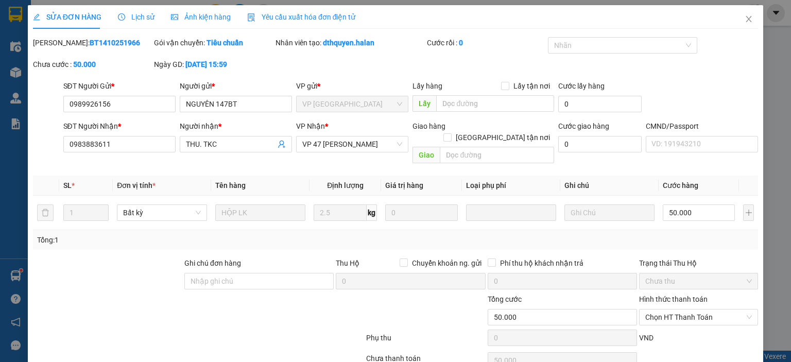
click at [68, 17] on span "SỬA ĐƠN HÀNG" at bounding box center [67, 17] width 68 height 8
click at [313, 14] on span "Yêu cầu xuất hóa đơn điện tử" at bounding box center [301, 17] width 109 height 8
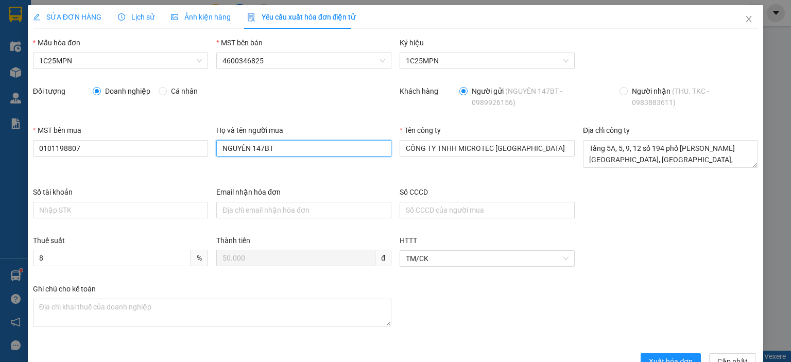
drag, startPoint x: 277, startPoint y: 146, endPoint x: 123, endPoint y: 134, distance: 154.4
click at [125, 136] on div "MST bên mua 0101198807 Họ và tên người mua NGUYÊN 147BT Tên công ty CÔNG TY TNH…" at bounding box center [395, 156] width 733 height 62
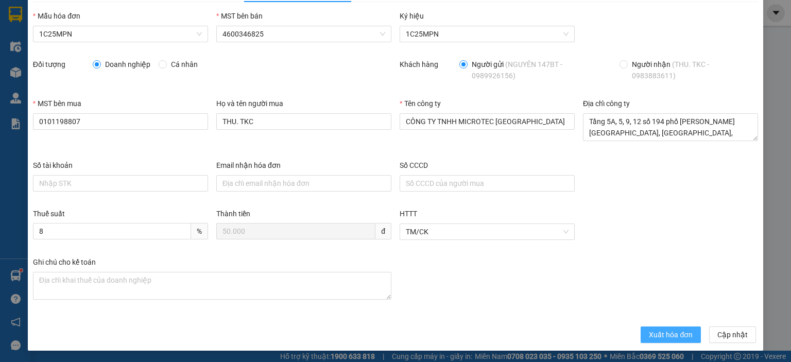
click at [661, 331] on span "Xuất hóa đơn" at bounding box center [671, 334] width 44 height 11
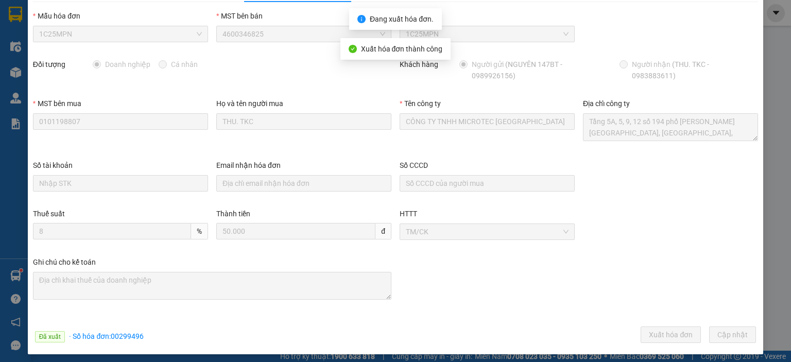
click at [123, 334] on span "· Số hóa đơn: 00299496" at bounding box center [106, 336] width 75 height 8
